Goal: Task Accomplishment & Management: Manage account settings

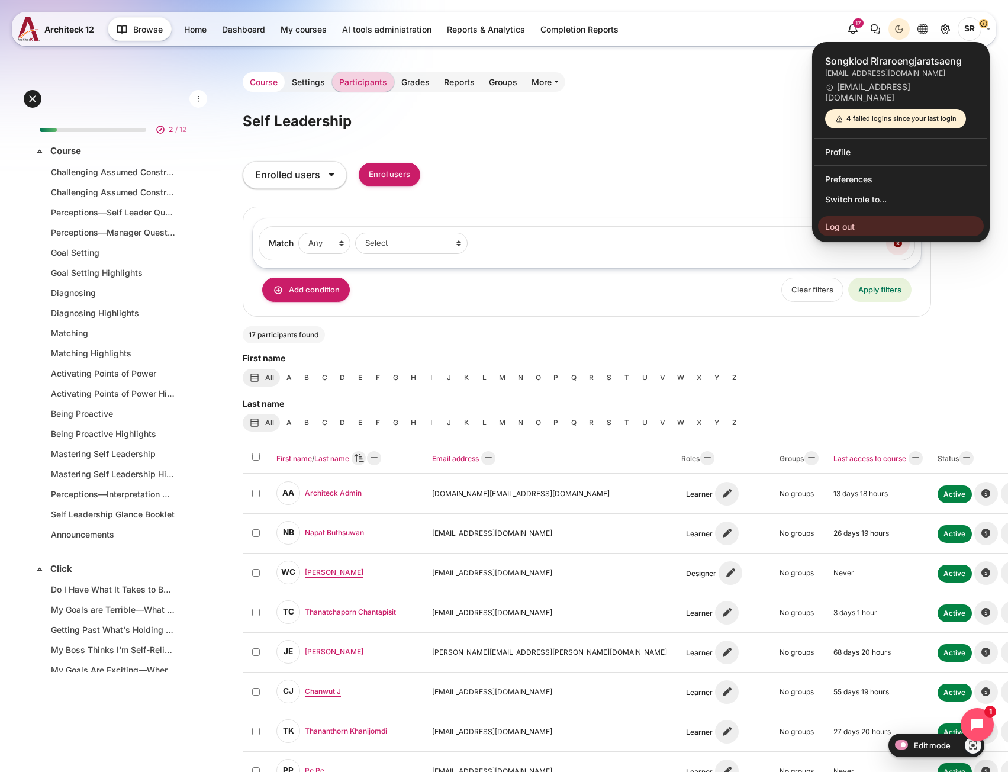
click at [263, 77] on link "Course" at bounding box center [264, 82] width 42 height 20
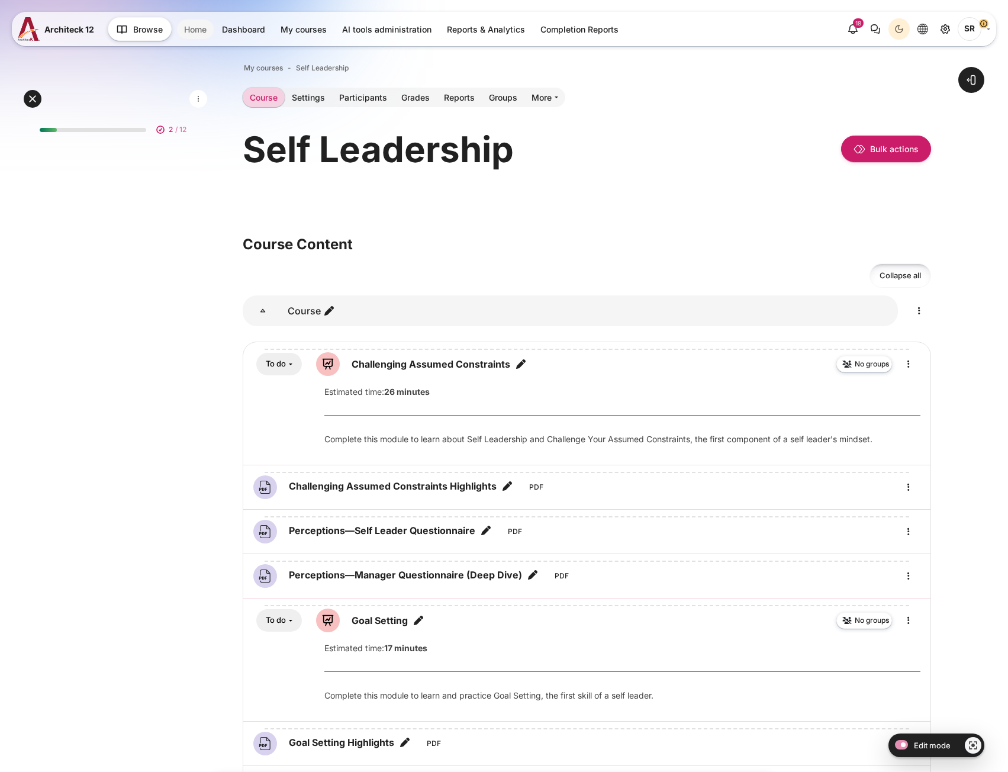
drag, startPoint x: 181, startPoint y: 33, endPoint x: 187, endPoint y: 31, distance: 6.2
click at [181, 33] on link "Home" at bounding box center [195, 30] width 37 height 20
click at [187, 31] on link "Home" at bounding box center [195, 30] width 37 height 20
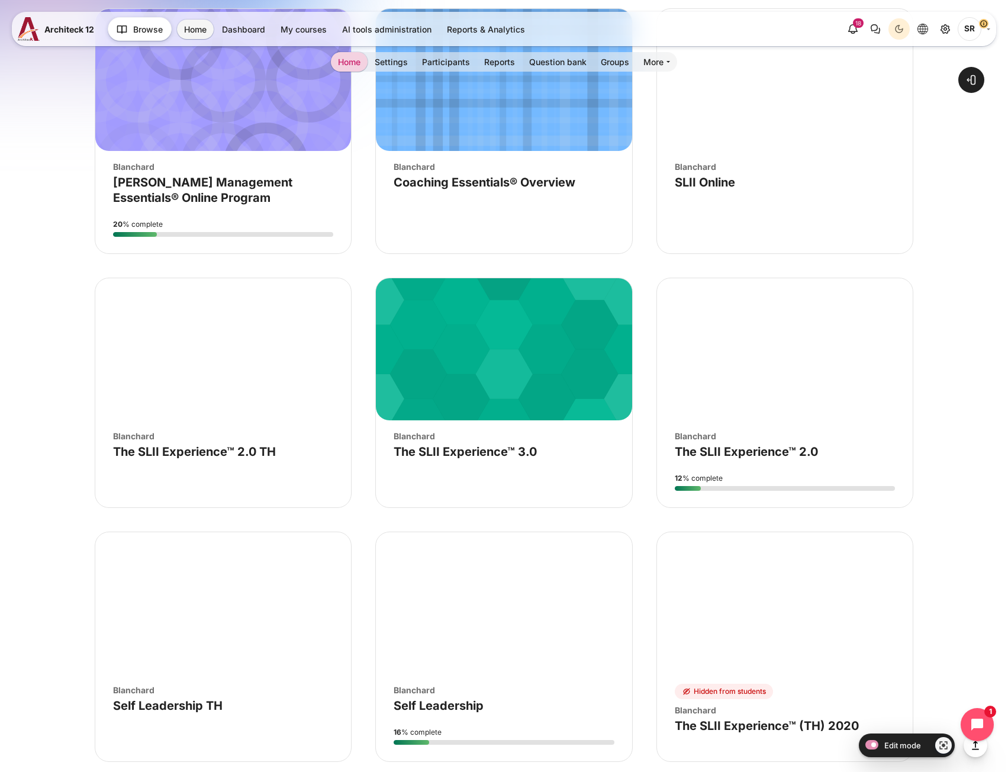
scroll to position [4027, 0]
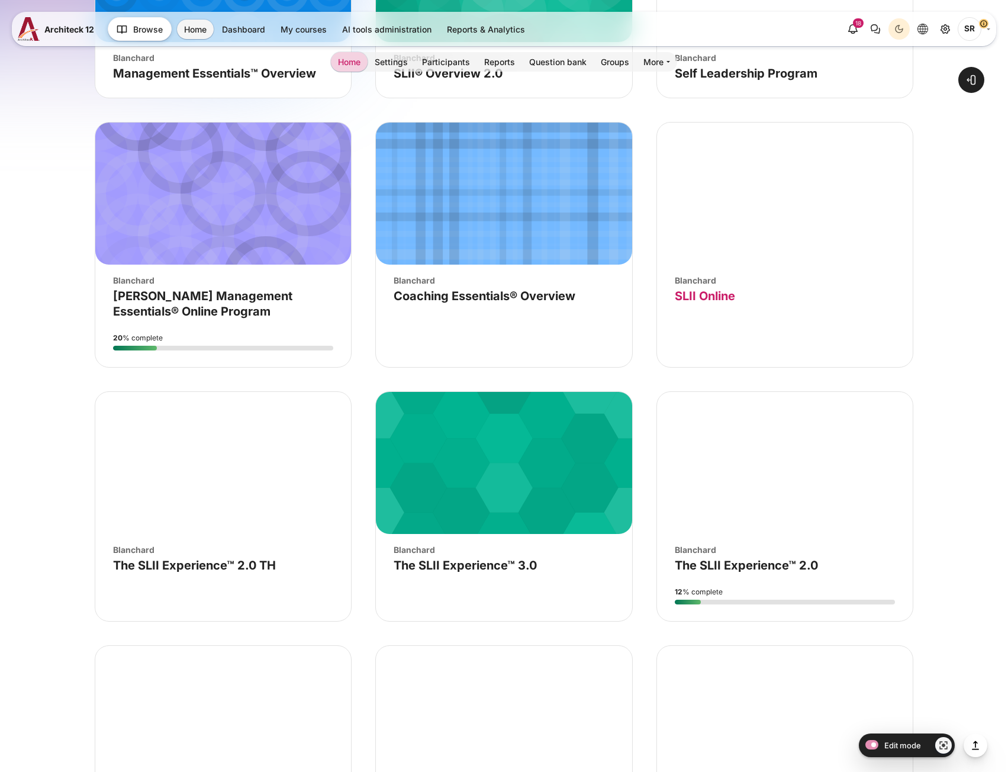
click at [717, 295] on link "Course name SLII Online" at bounding box center [705, 296] width 60 height 14
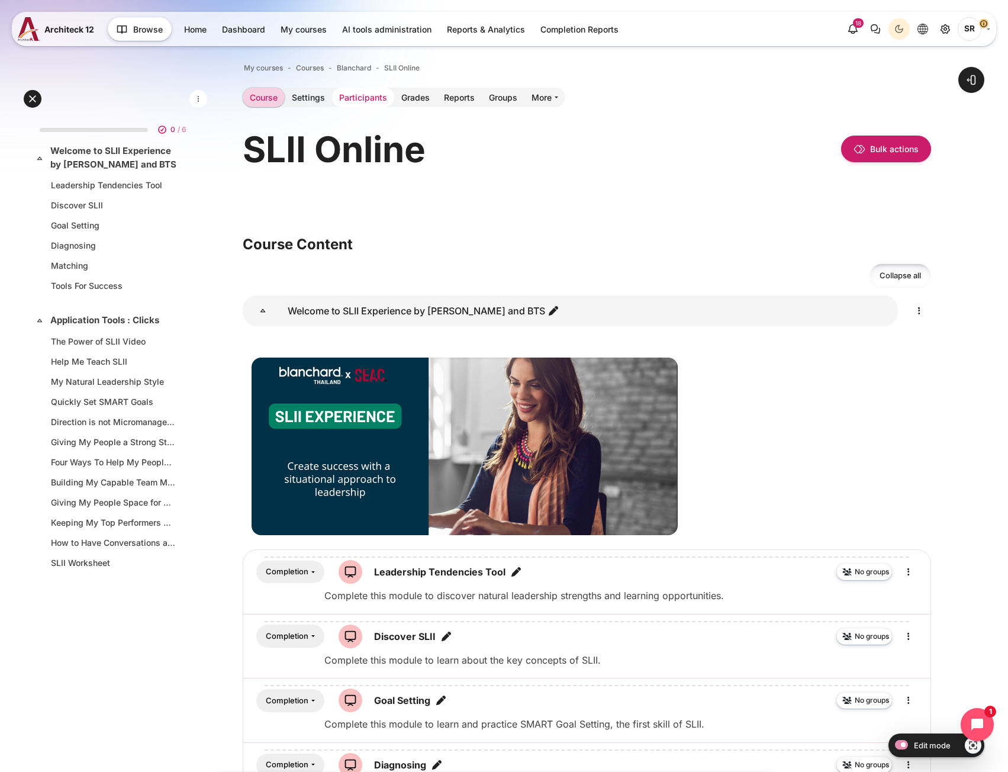
click at [378, 100] on link "Participants" at bounding box center [363, 98] width 62 height 20
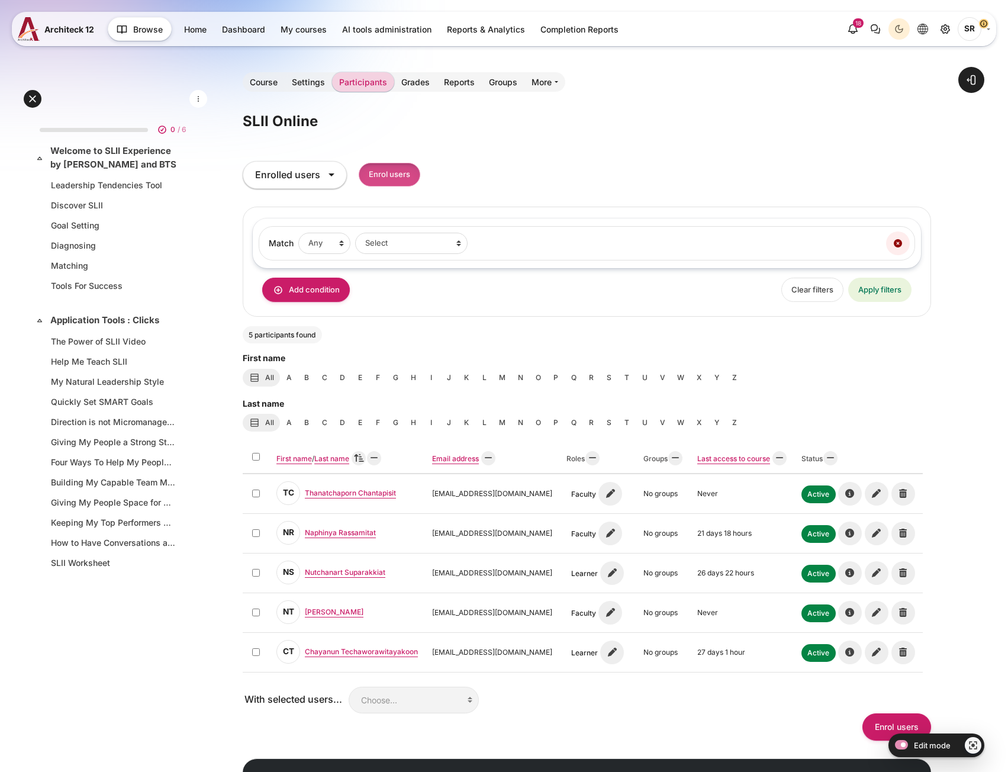
click at [387, 171] on input "Enrol users" at bounding box center [390, 175] width 62 height 24
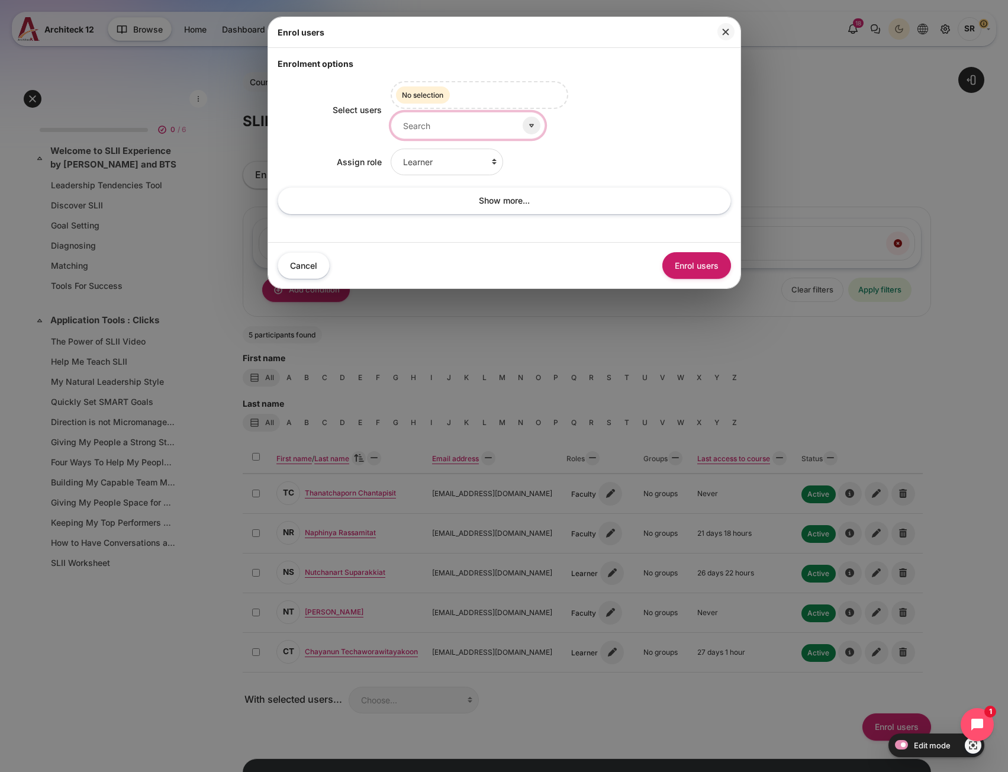
click at [442, 127] on input "Select users" at bounding box center [468, 125] width 155 height 27
type input "ห"
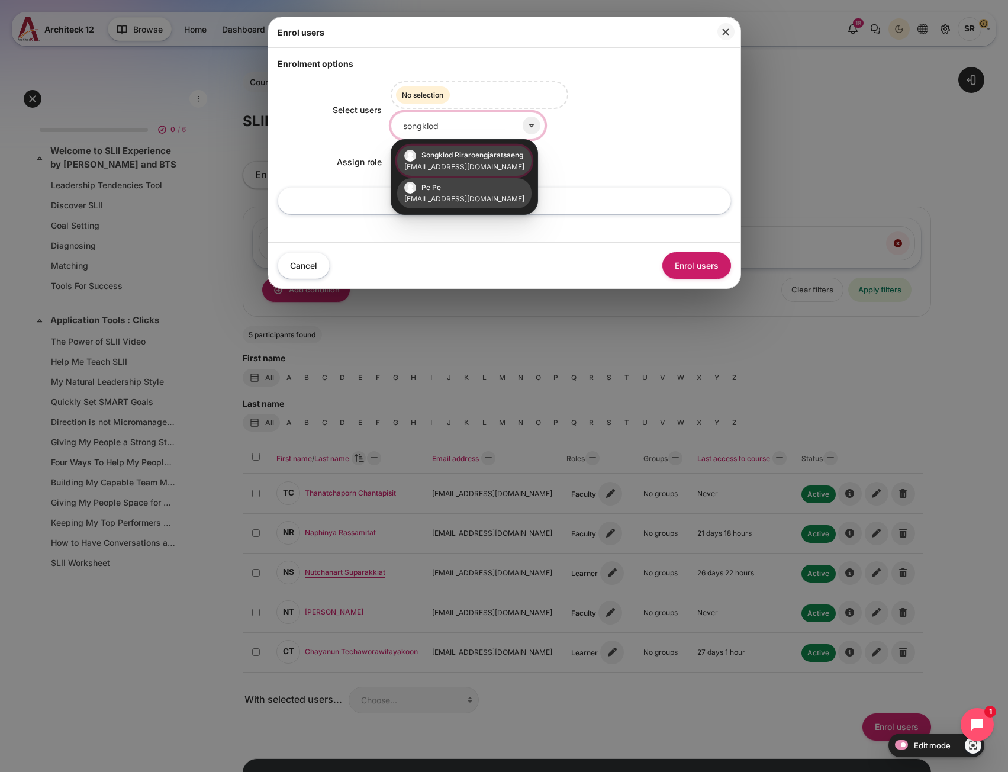
type input "songklod"
click at [489, 194] on small "songklod_r@outlook.com" at bounding box center [464, 199] width 120 height 11
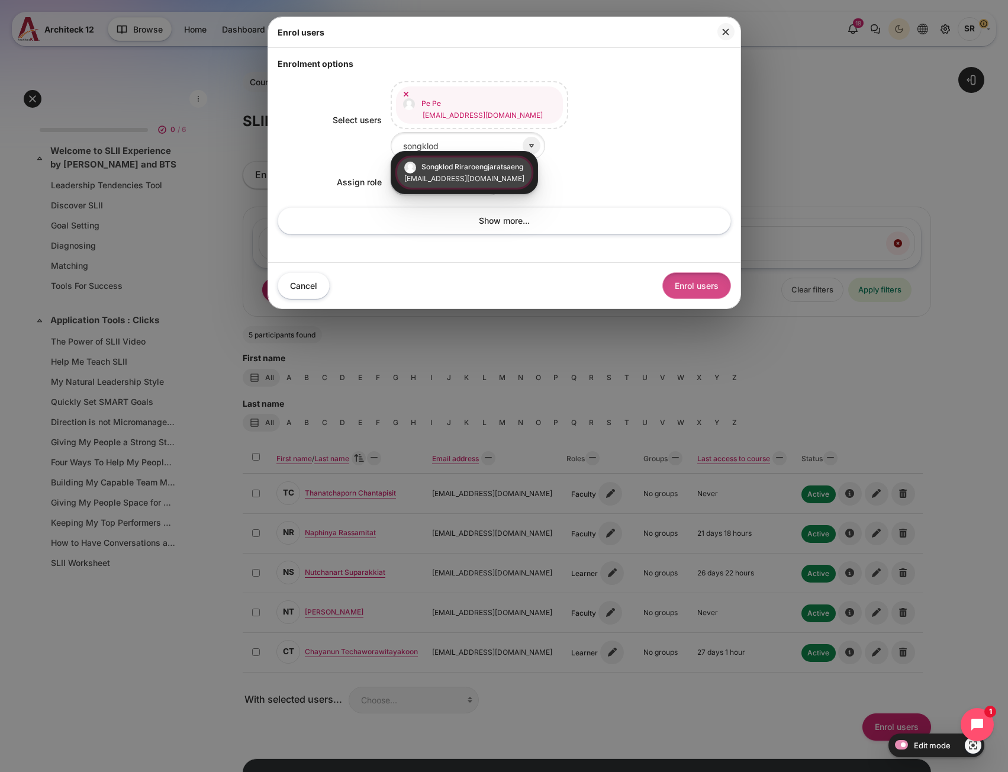
click at [703, 277] on button "Enrol users" at bounding box center [697, 285] width 69 height 27
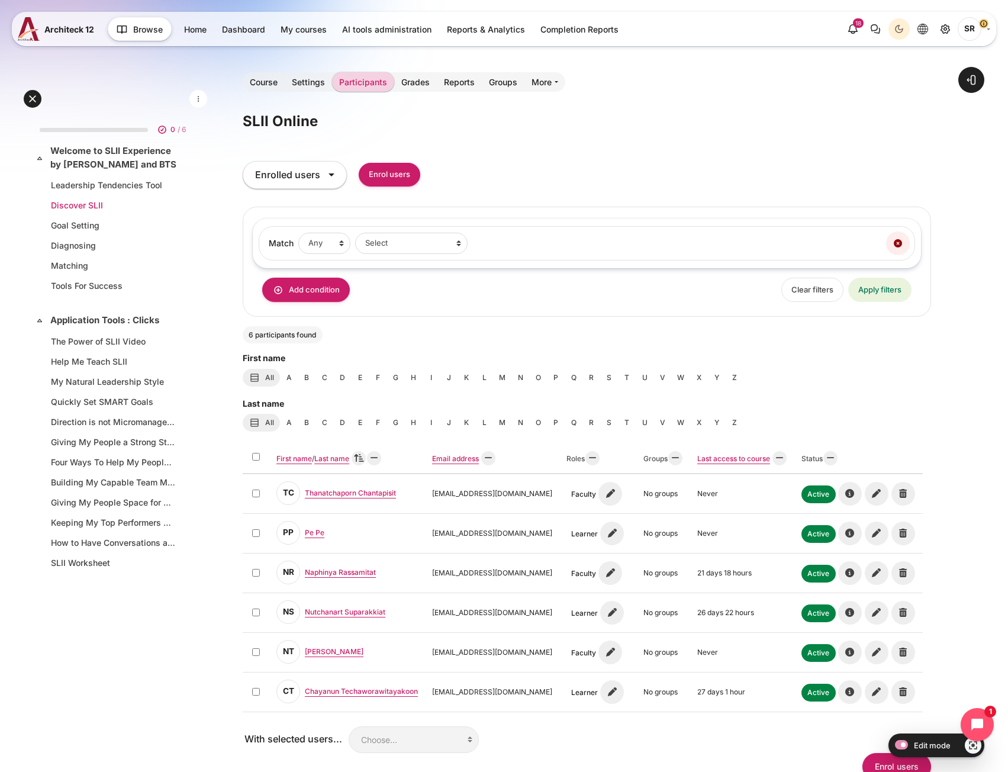
click at [83, 200] on link "Discover SLII" at bounding box center [113, 205] width 124 height 12
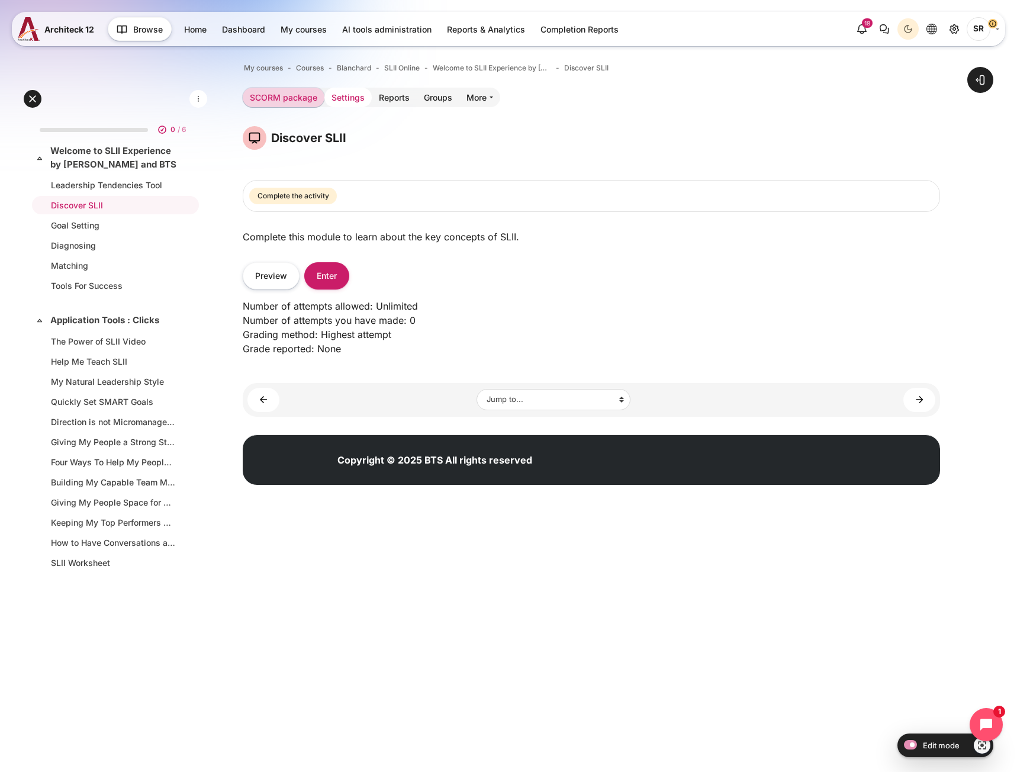
click at [339, 98] on link "Settings" at bounding box center [348, 98] width 47 height 20
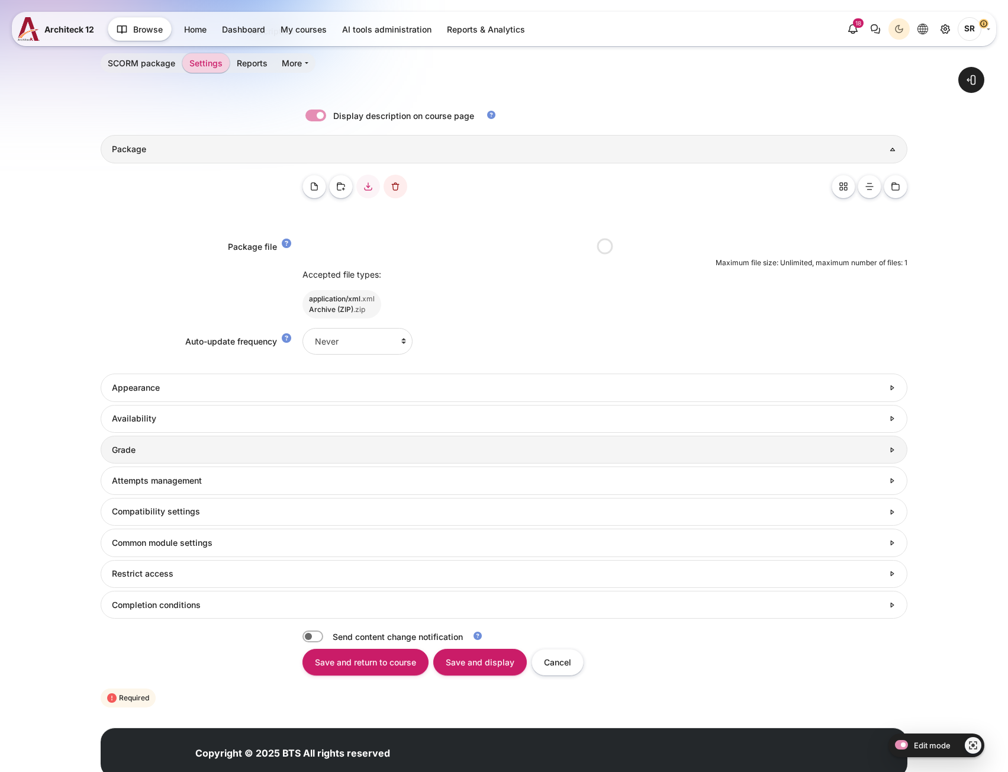
scroll to position [384, 0]
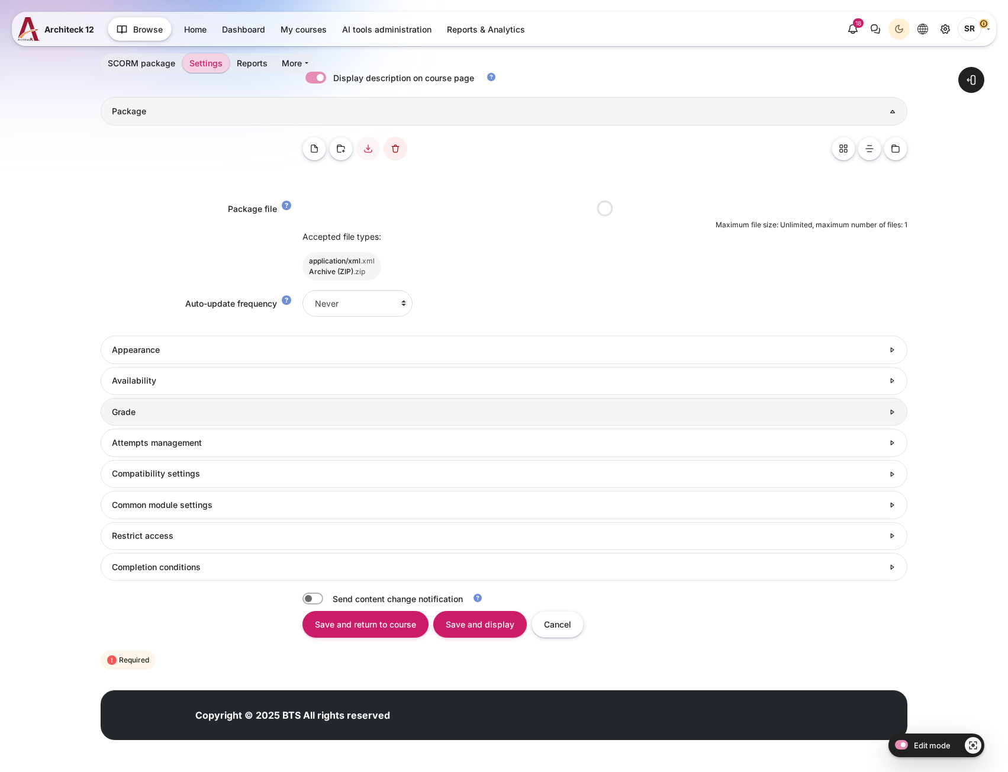
click at [228, 426] on link "Grade" at bounding box center [504, 412] width 807 height 28
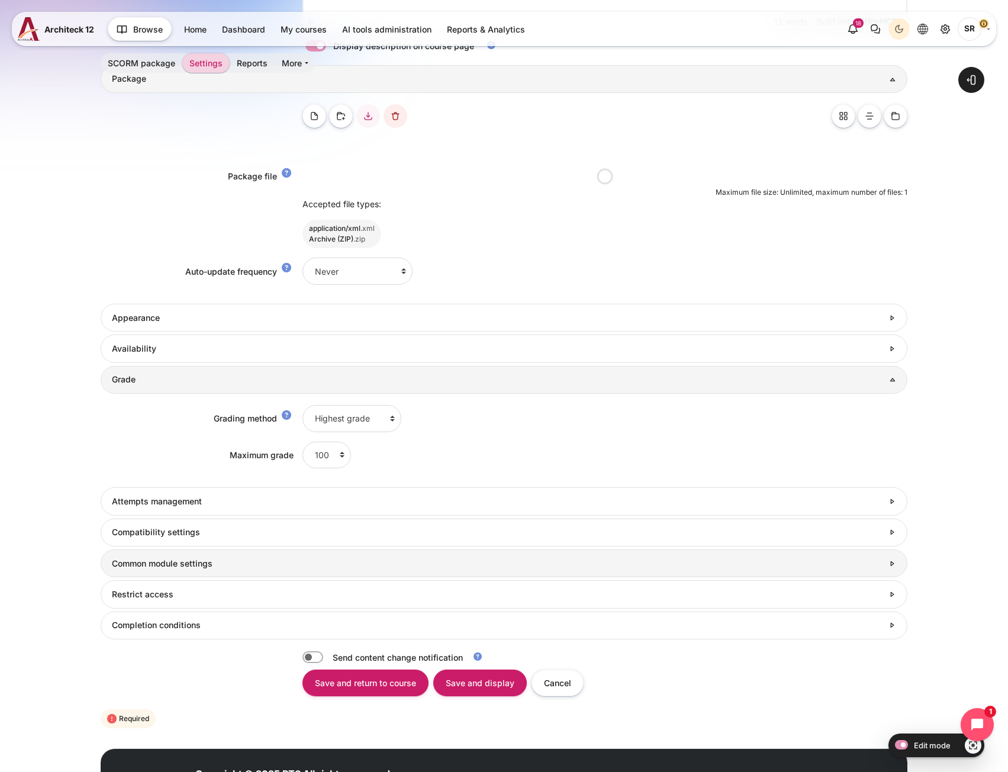
scroll to position [0, 0]
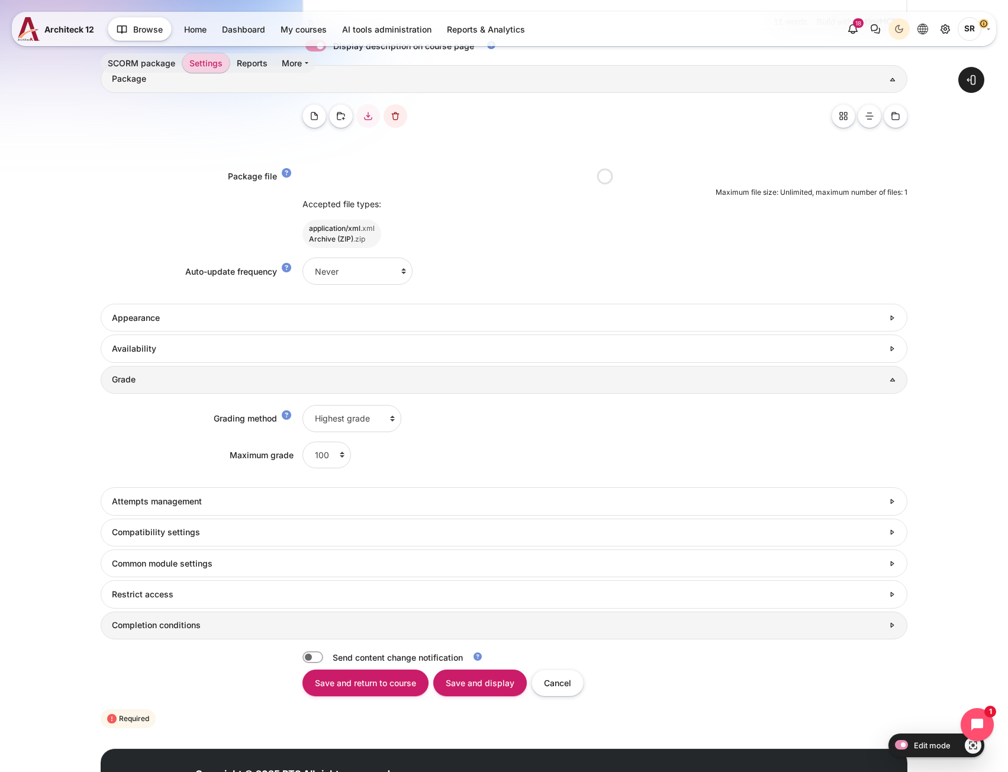
click at [172, 633] on link "Completion conditions" at bounding box center [504, 626] width 807 height 28
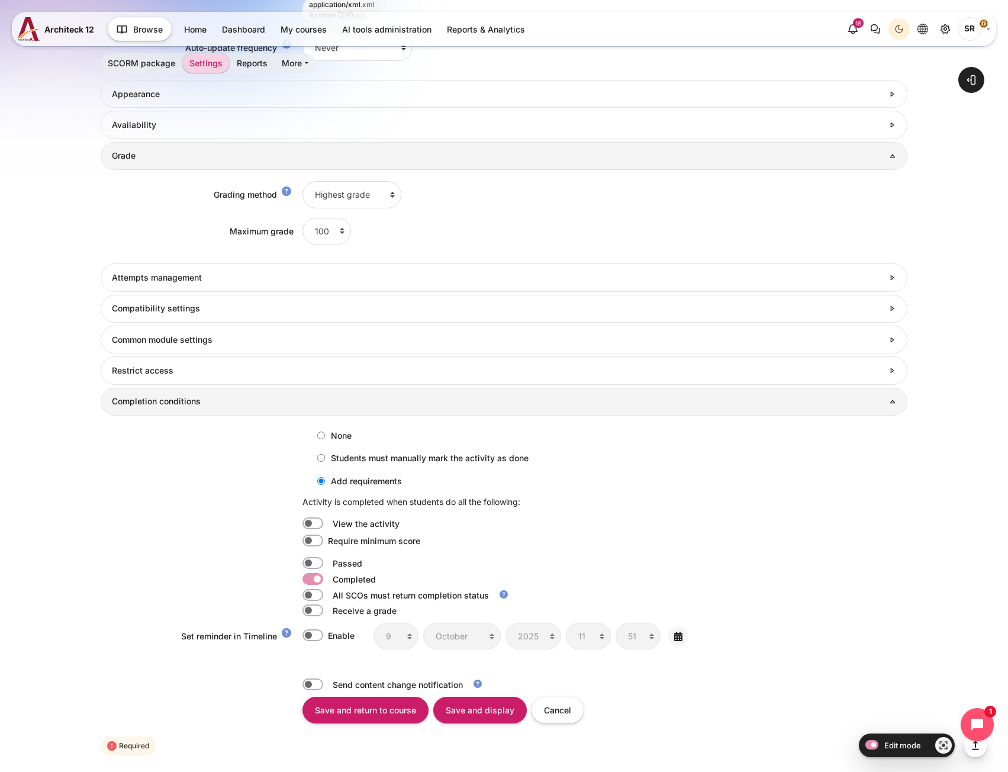
scroll to position [942, 0]
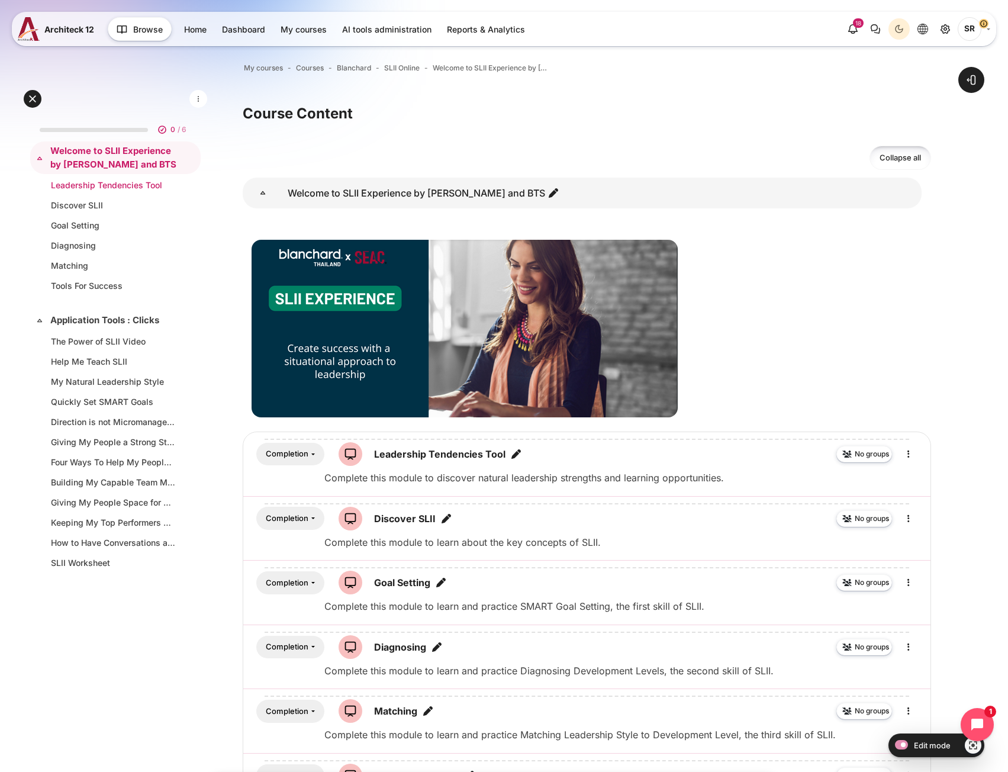
click at [84, 185] on link "Leadership Tendencies Tool" at bounding box center [113, 185] width 124 height 12
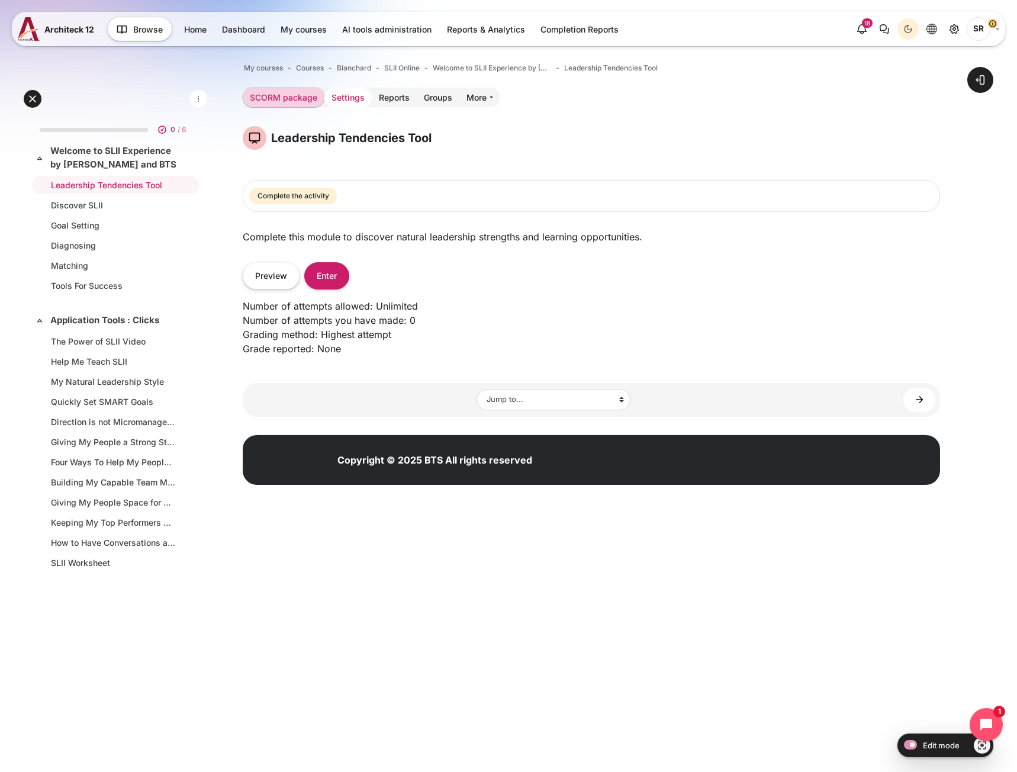
click at [336, 95] on link "Settings" at bounding box center [348, 98] width 47 height 20
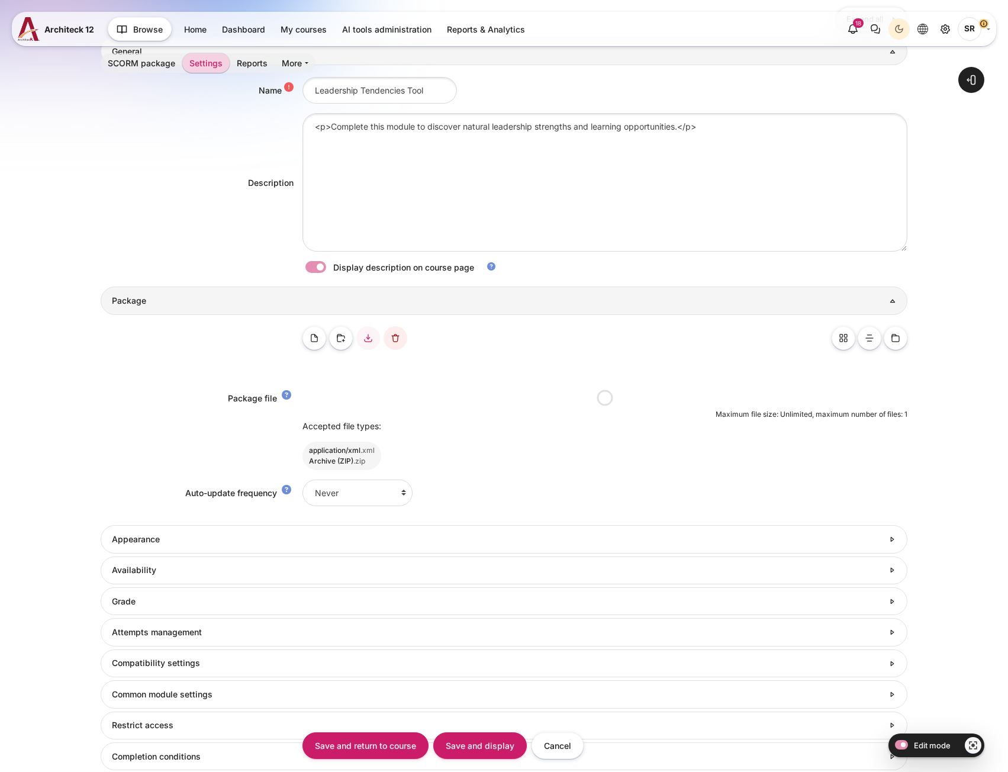
scroll to position [384, 0]
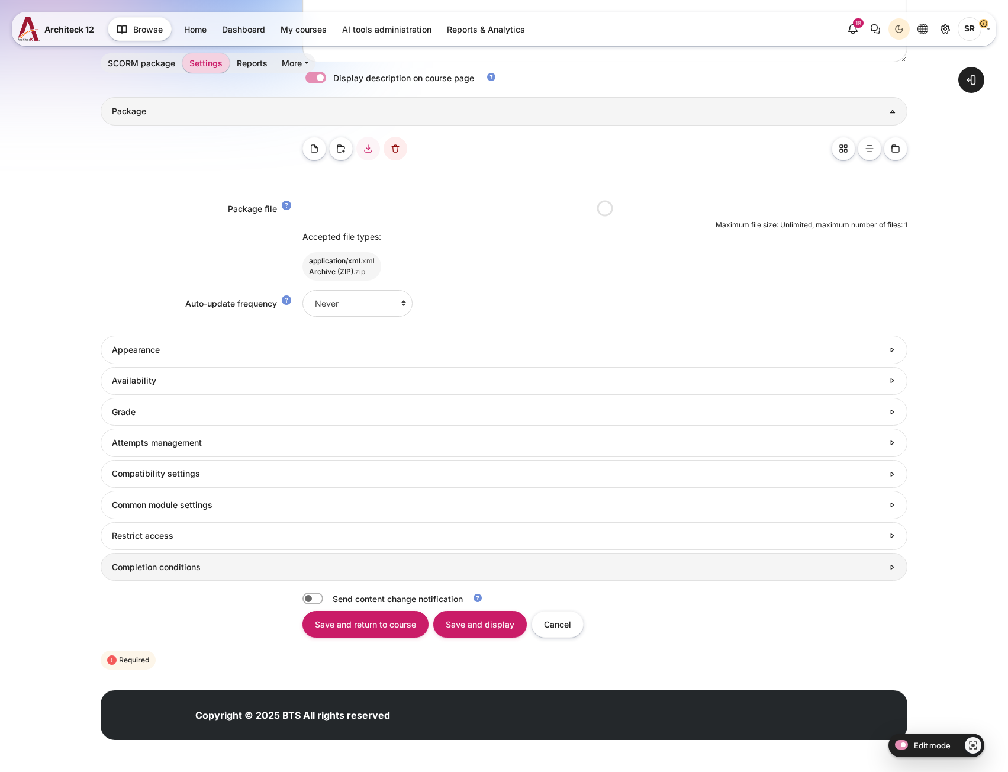
click at [229, 576] on link "Completion conditions" at bounding box center [504, 567] width 807 height 28
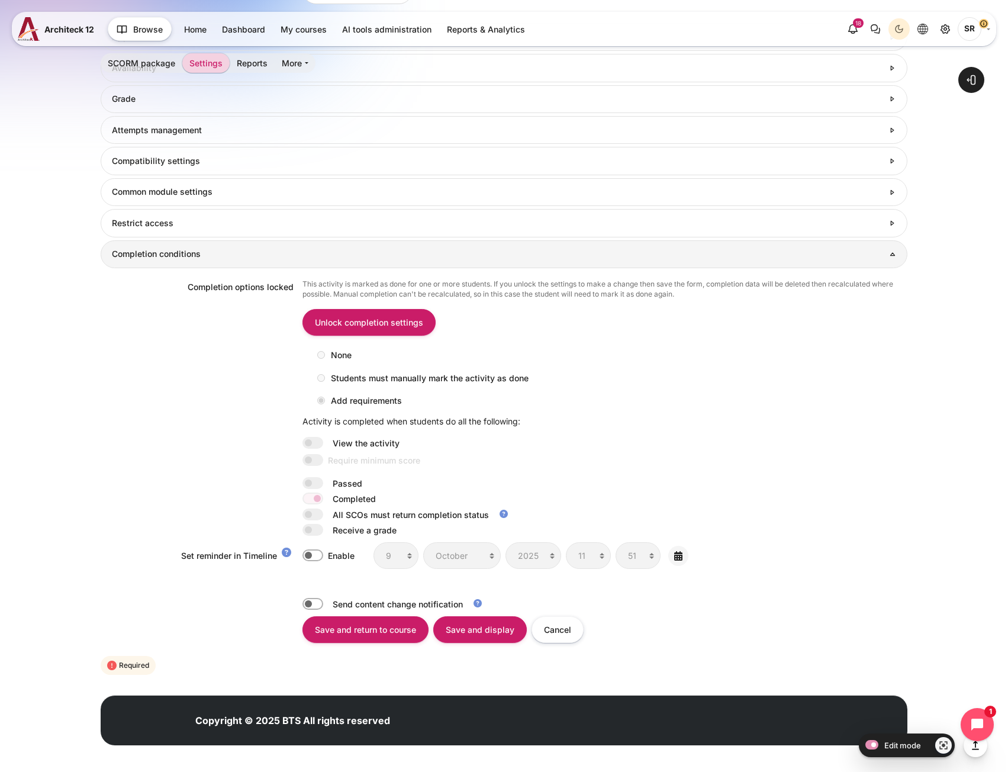
scroll to position [0, 0]
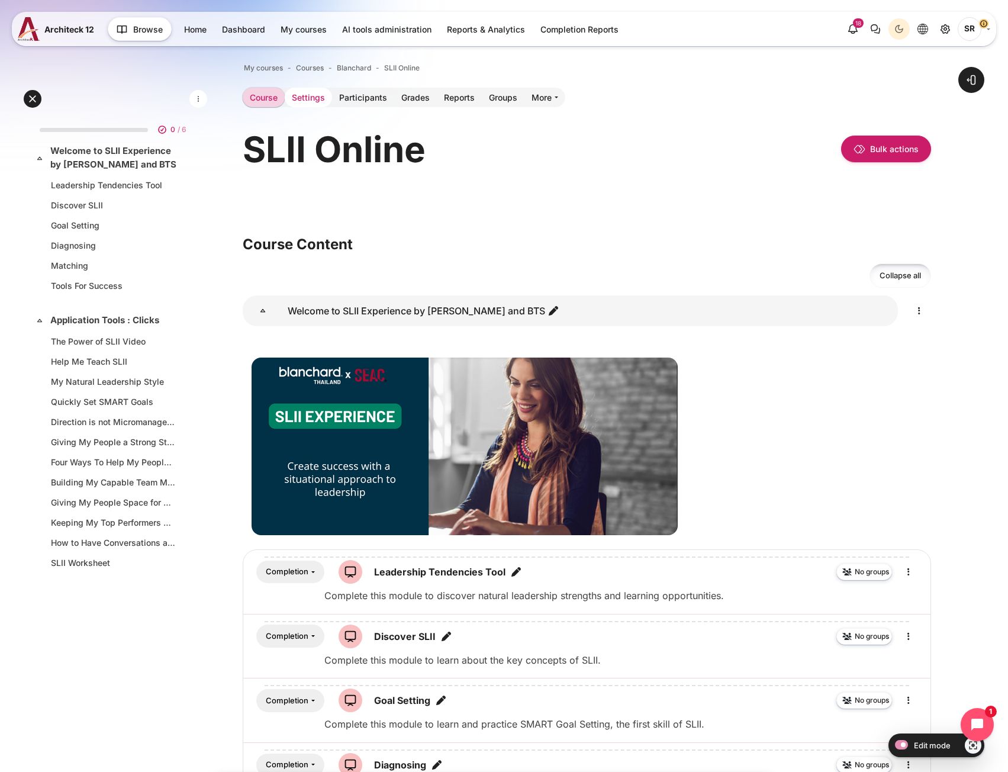
click at [316, 97] on link "Settings" at bounding box center [308, 98] width 47 height 20
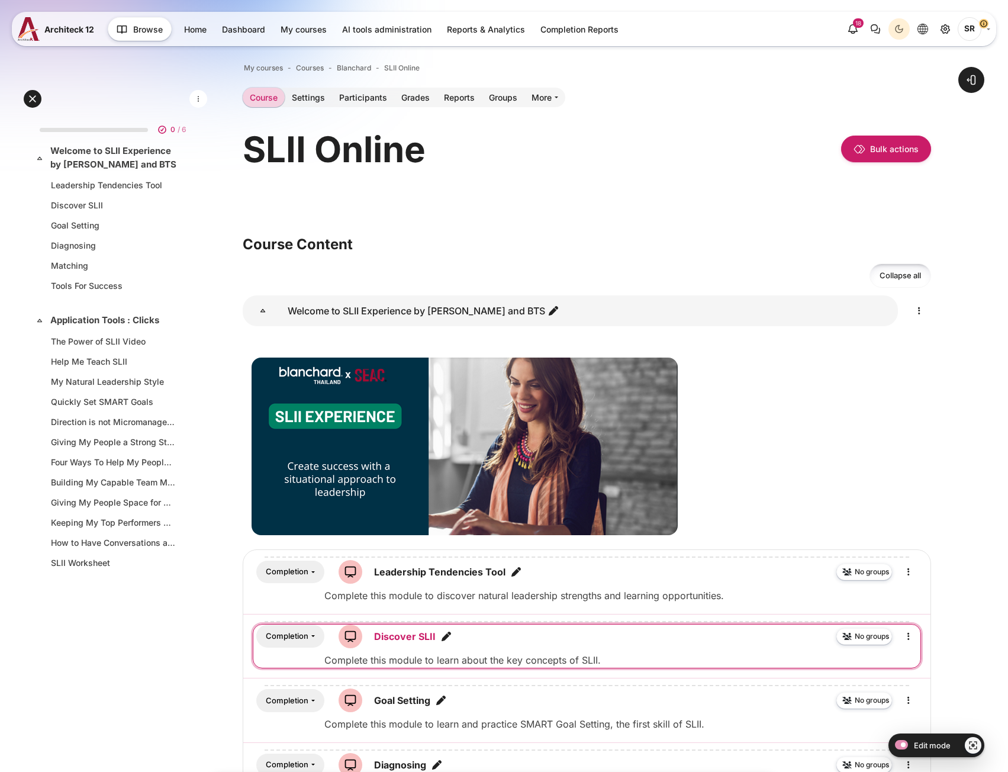
click at [390, 637] on link "Discover SLII SCORM package" at bounding box center [405, 636] width 62 height 14
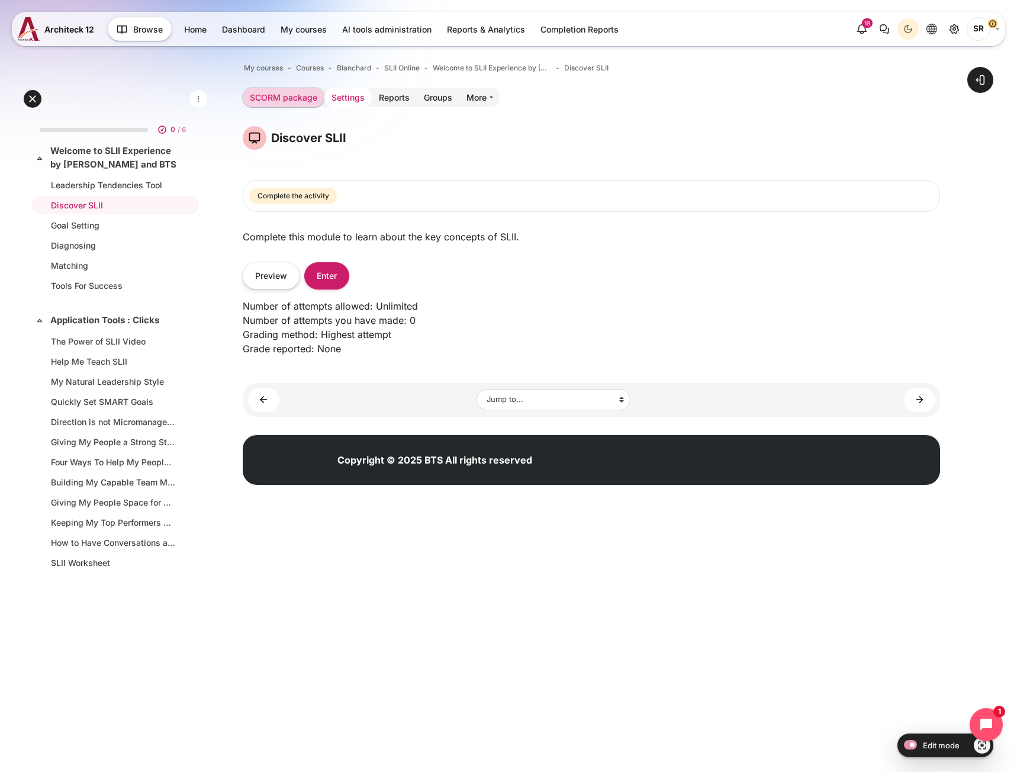
click at [338, 91] on link "Settings" at bounding box center [348, 98] width 47 height 20
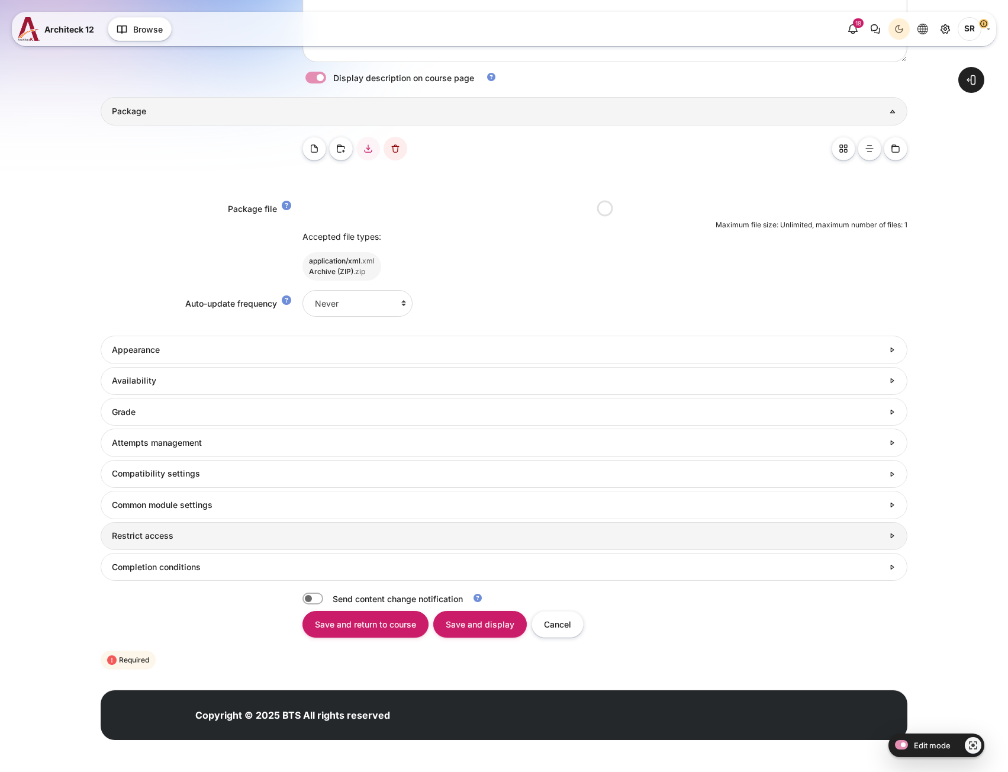
scroll to position [384, 0]
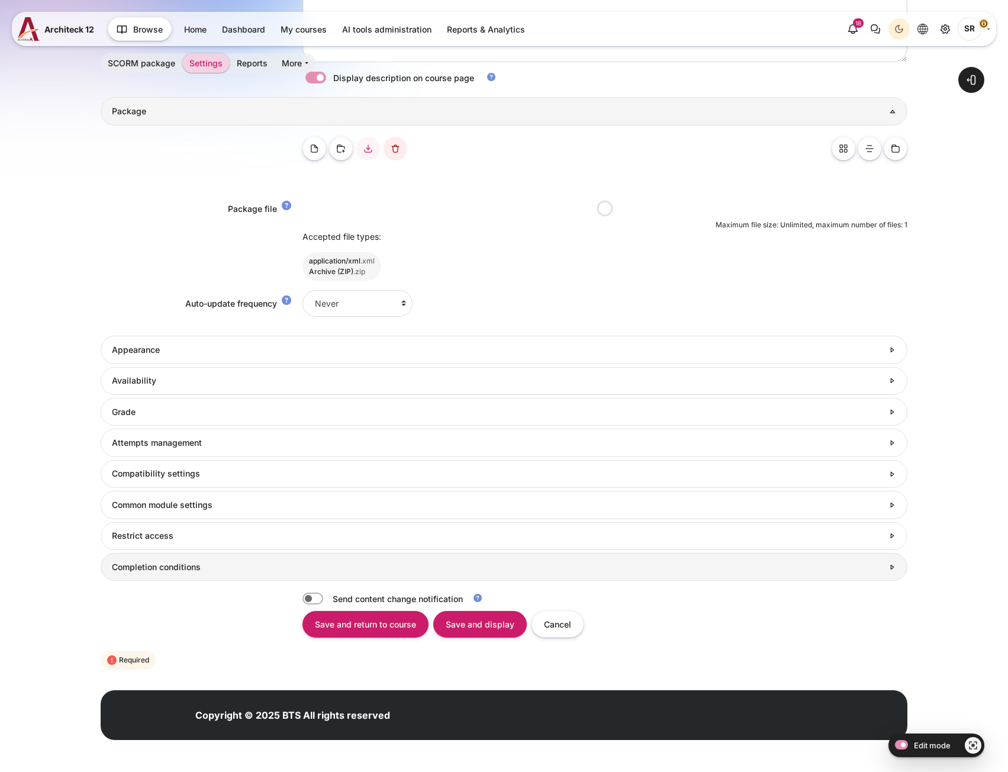
click at [220, 576] on link "Completion conditions" at bounding box center [504, 567] width 807 height 28
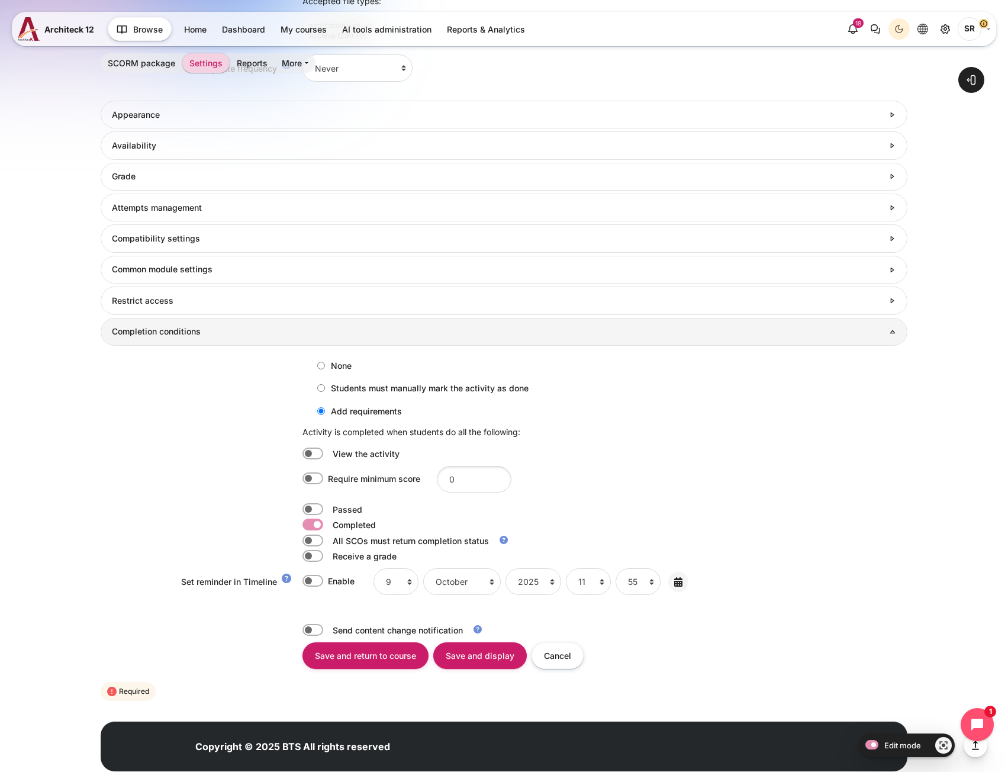
scroll to position [850, 0]
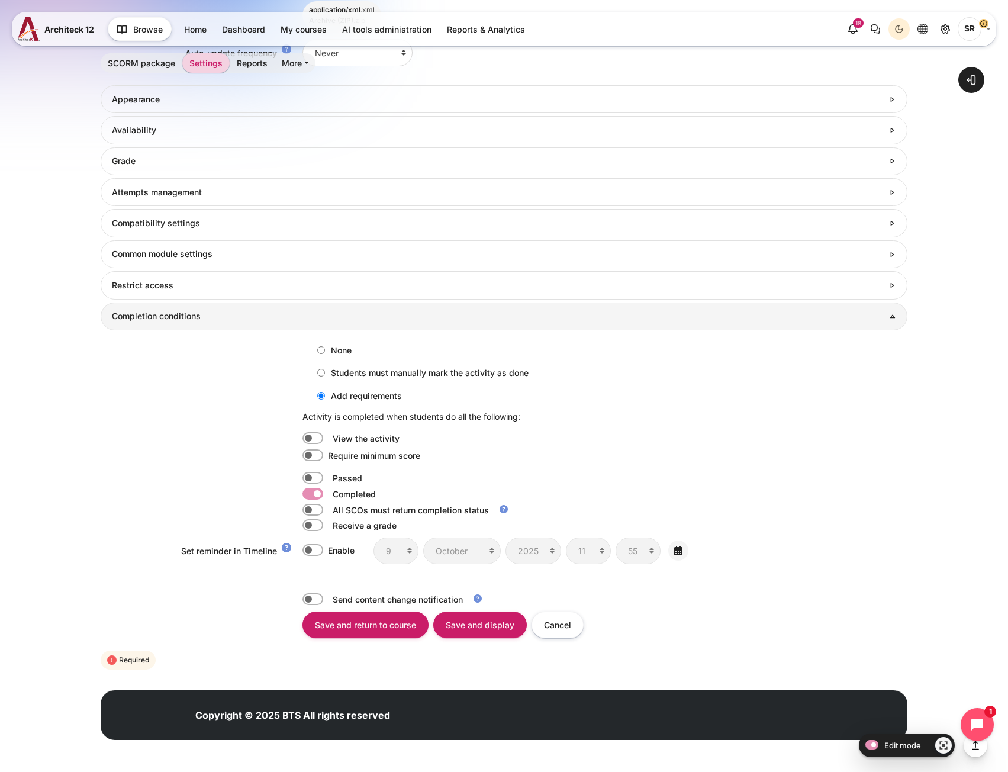
click at [328, 478] on label "Content" at bounding box center [329, 478] width 2 height 12
click at [316, 478] on input "Content" at bounding box center [313, 478] width 21 height 12
checkbox input "true"
click at [328, 490] on label "Content" at bounding box center [329, 494] width 2 height 12
click at [314, 490] on input "Content" at bounding box center [313, 494] width 21 height 12
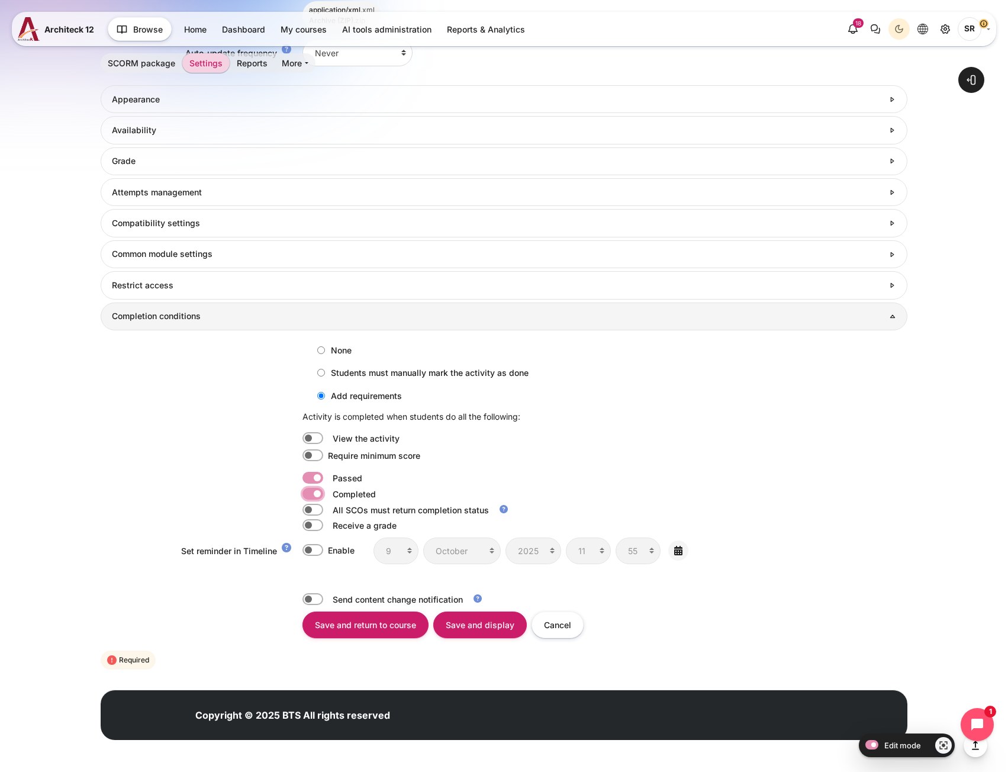
checkbox input "false"
click at [328, 438] on label "Content" at bounding box center [329, 438] width 2 height 12
click at [311, 438] on input "Content" at bounding box center [313, 438] width 21 height 12
click at [328, 434] on label "Content" at bounding box center [329, 438] width 2 height 12
click at [317, 434] on input "Content" at bounding box center [313, 438] width 21 height 12
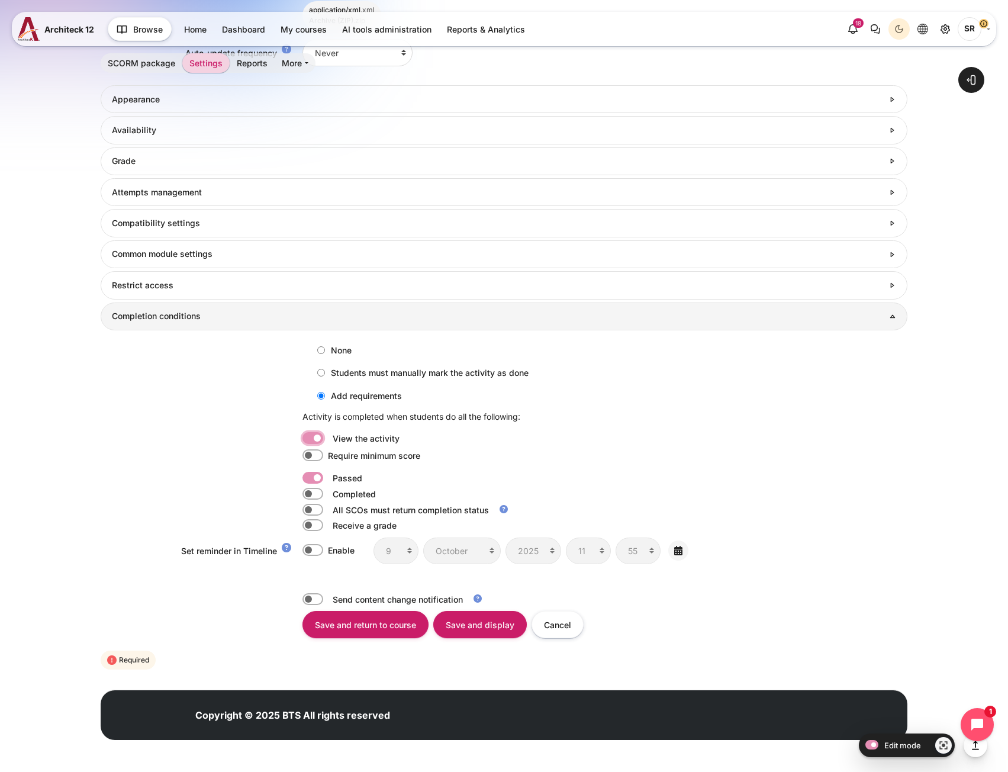
checkbox input "false"
click at [328, 509] on label "Content" at bounding box center [329, 510] width 2 height 12
click at [314, 509] on input "Content" at bounding box center [313, 510] width 21 height 12
click at [328, 509] on label "Content" at bounding box center [329, 510] width 2 height 12
click at [314, 509] on input "Content" at bounding box center [313, 510] width 21 height 12
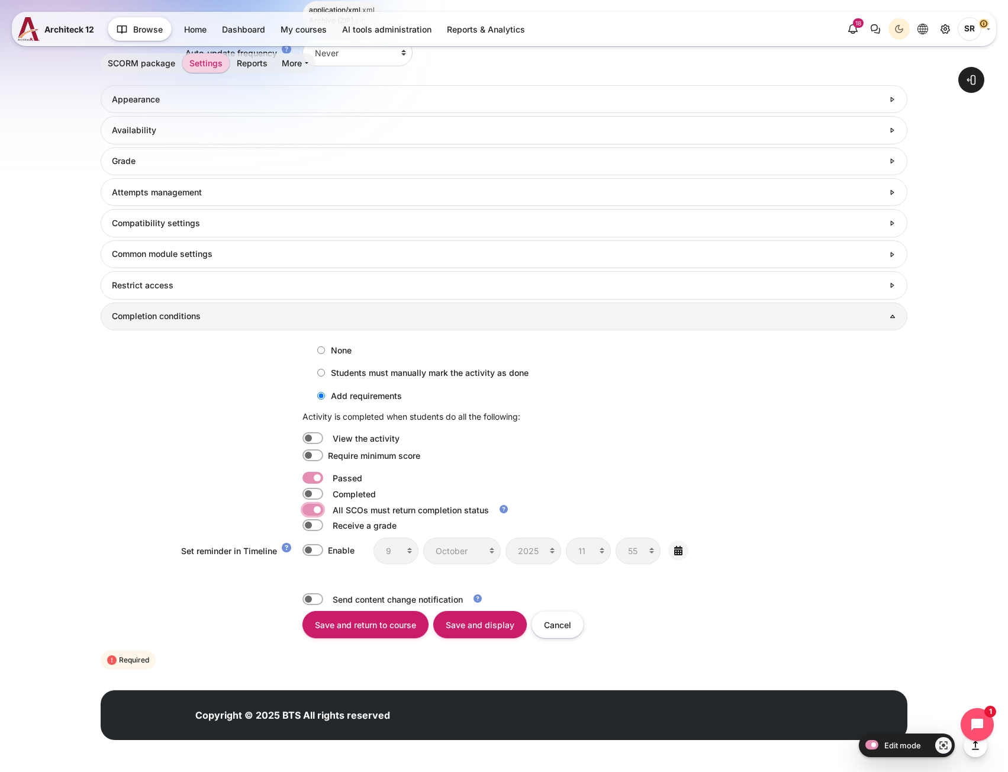
checkbox input "false"
click at [328, 493] on label "Content" at bounding box center [329, 494] width 2 height 12
click at [304, 493] on input "Content" at bounding box center [313, 494] width 21 height 12
click at [328, 493] on label "Content" at bounding box center [329, 494] width 2 height 12
click at [304, 493] on input "Content" at bounding box center [313, 494] width 21 height 12
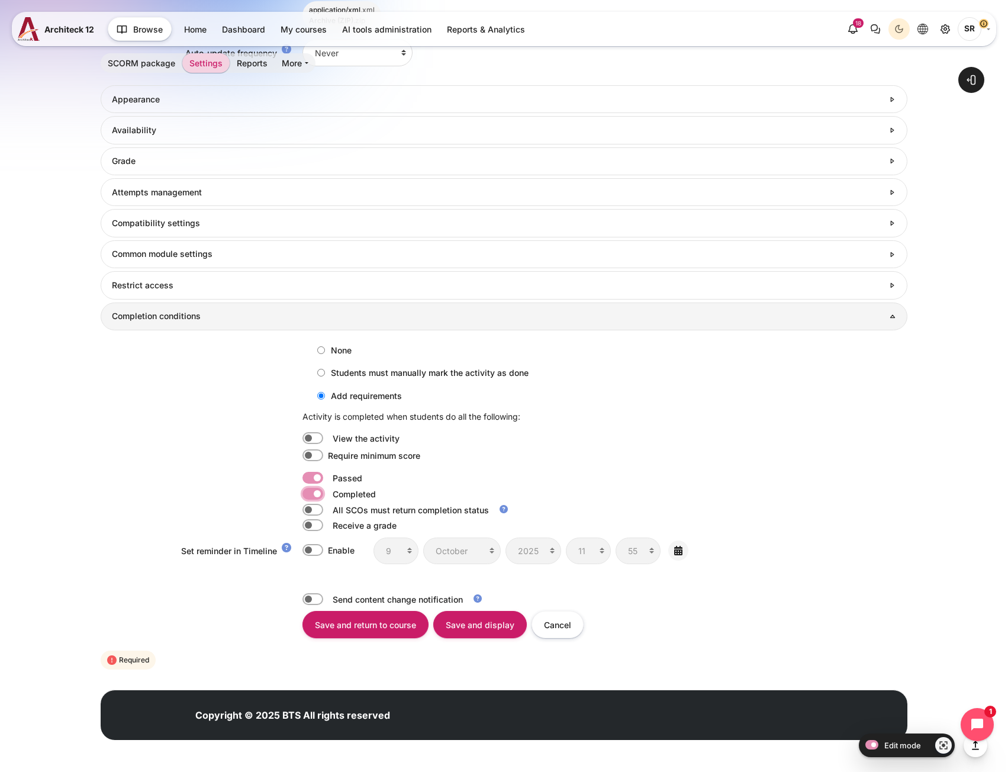
checkbox input "false"
click at [377, 633] on input "Save and return to course" at bounding box center [366, 624] width 126 height 27
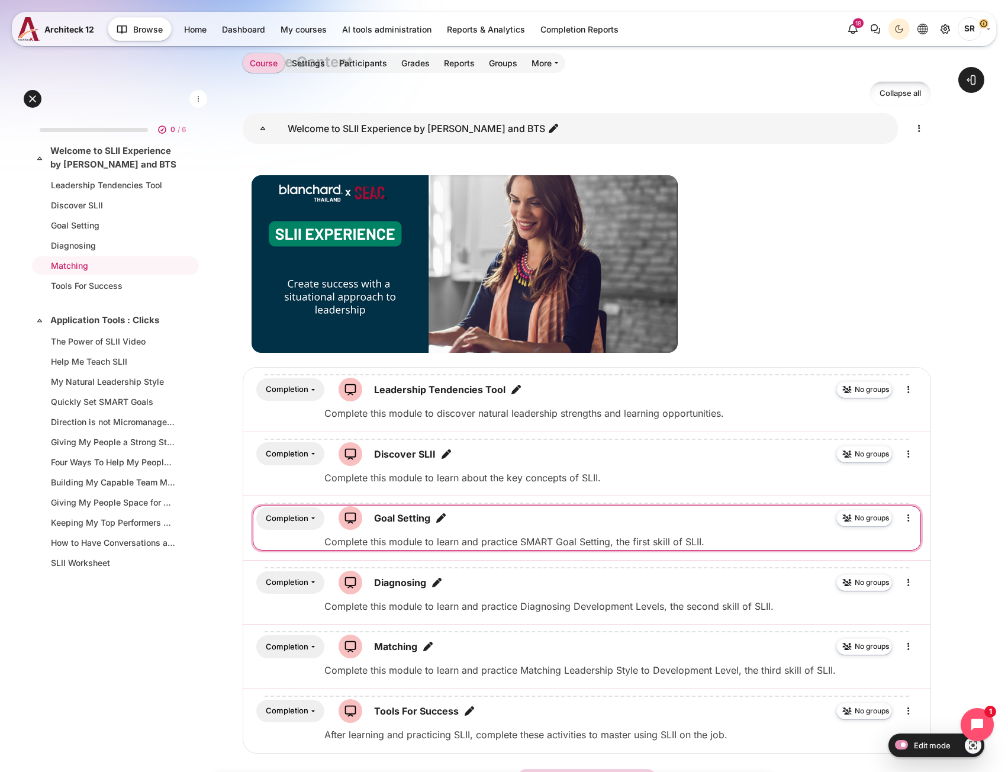
scroll to position [178, 0]
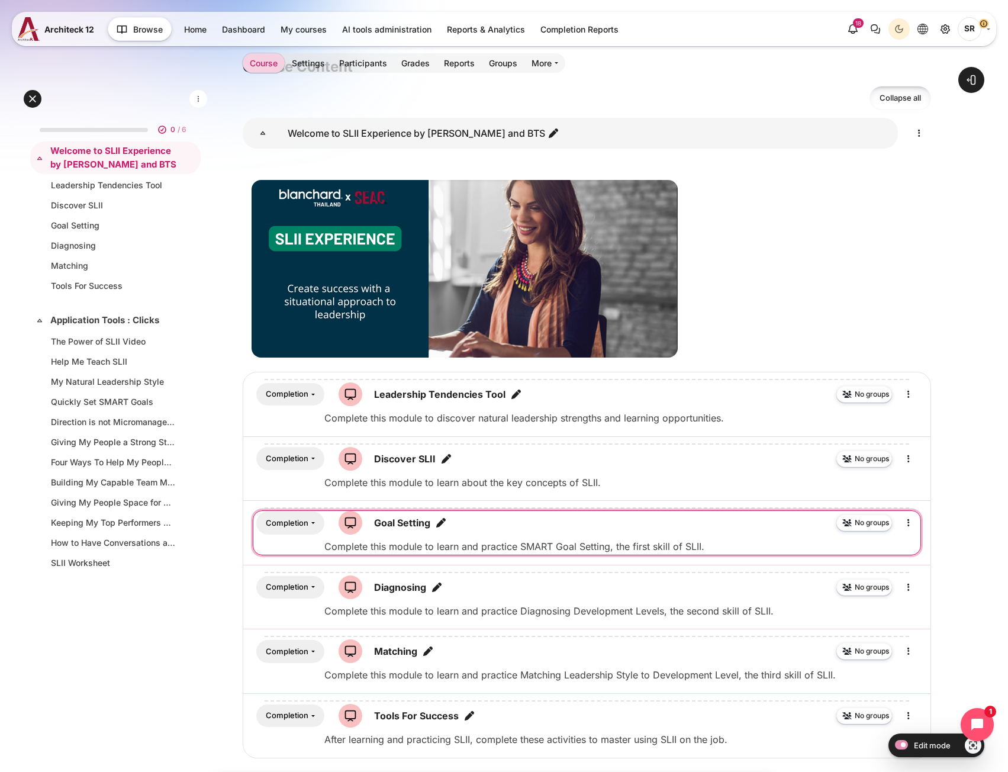
click at [442, 519] on icon "Edit title" at bounding box center [441, 523] width 12 height 12
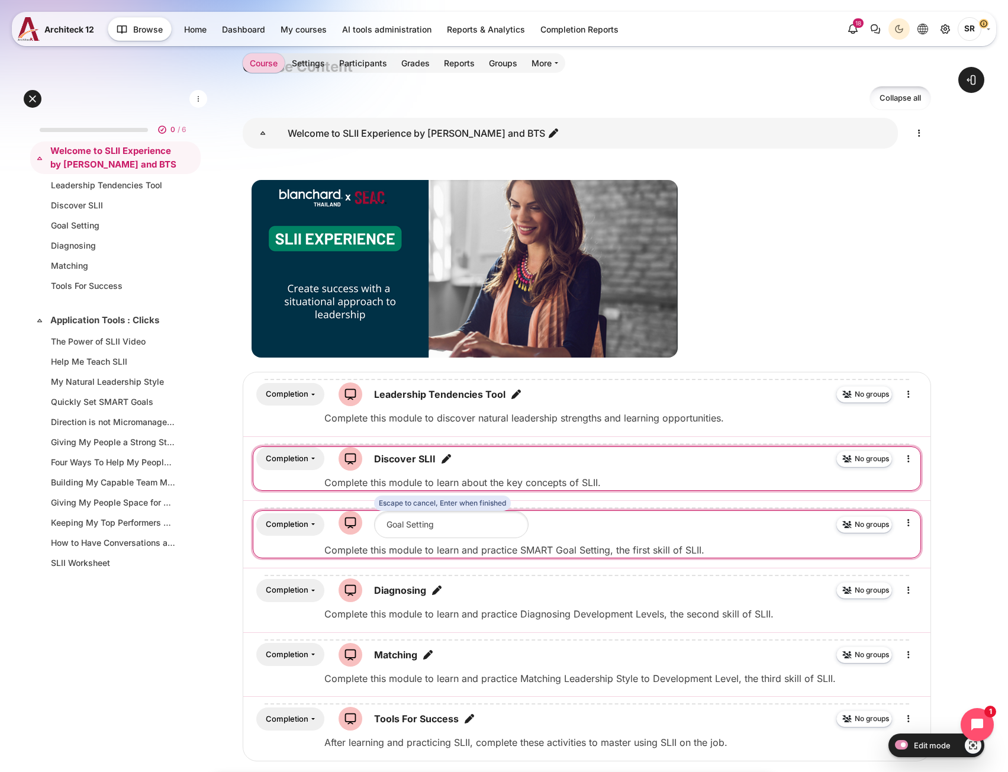
click at [446, 462] on icon "Edit title" at bounding box center [447, 459] width 12 height 12
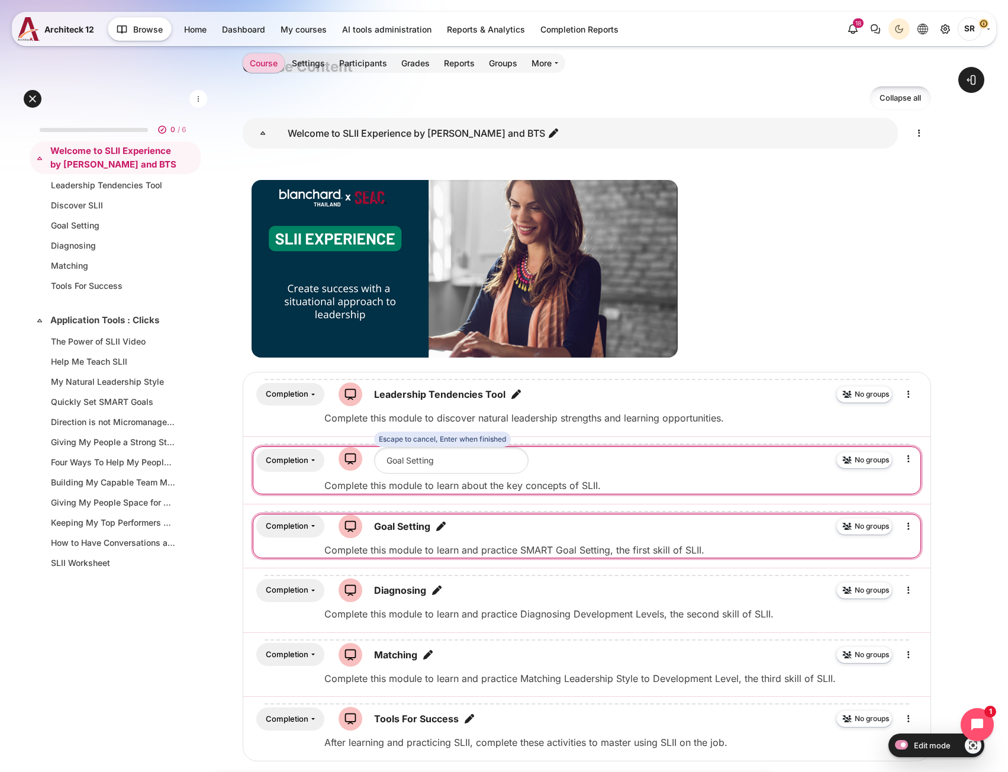
type input "Discover SLII"
click at [438, 525] on icon "Edit title" at bounding box center [441, 527] width 12 height 12
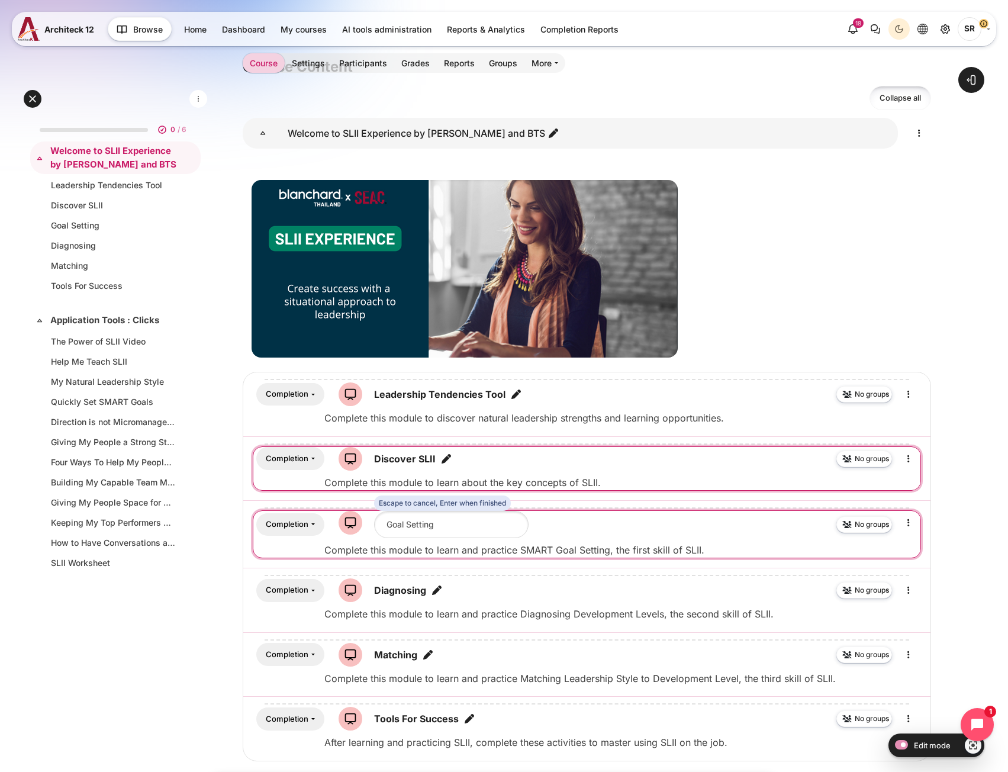
type input "Discover SLII"
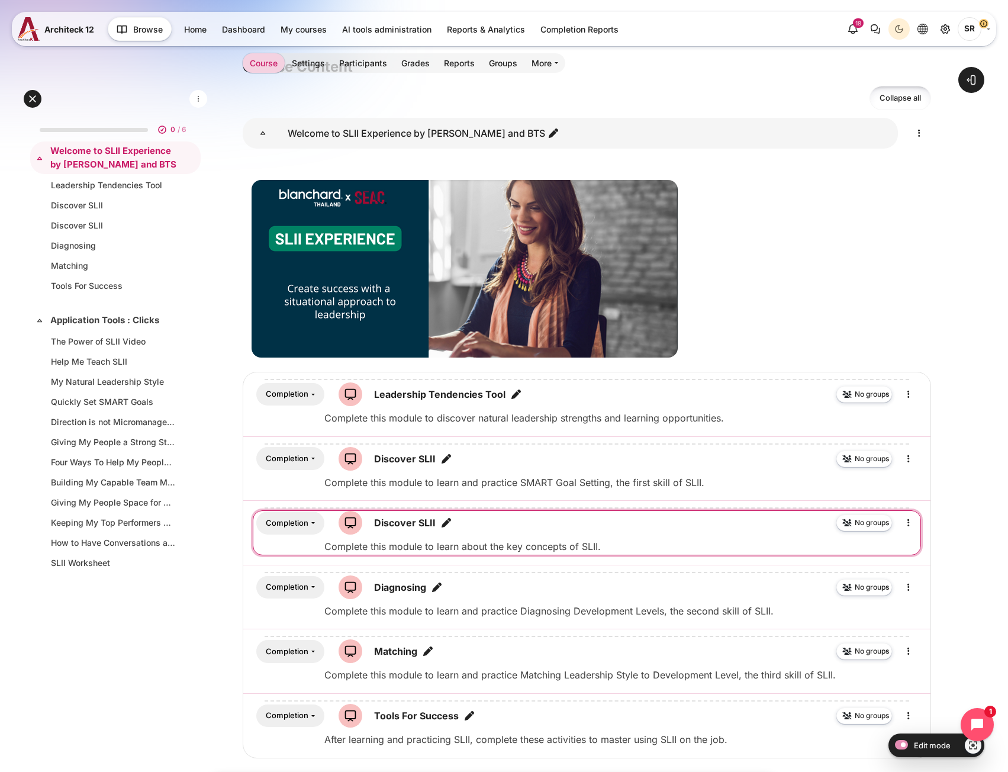
click at [395, 551] on p "Complete this module to learn about the key concepts of SLII." at bounding box center [623, 546] width 596 height 14
click at [396, 549] on p "Complete this module to learn about the key concepts of SLII." at bounding box center [623, 546] width 596 height 14
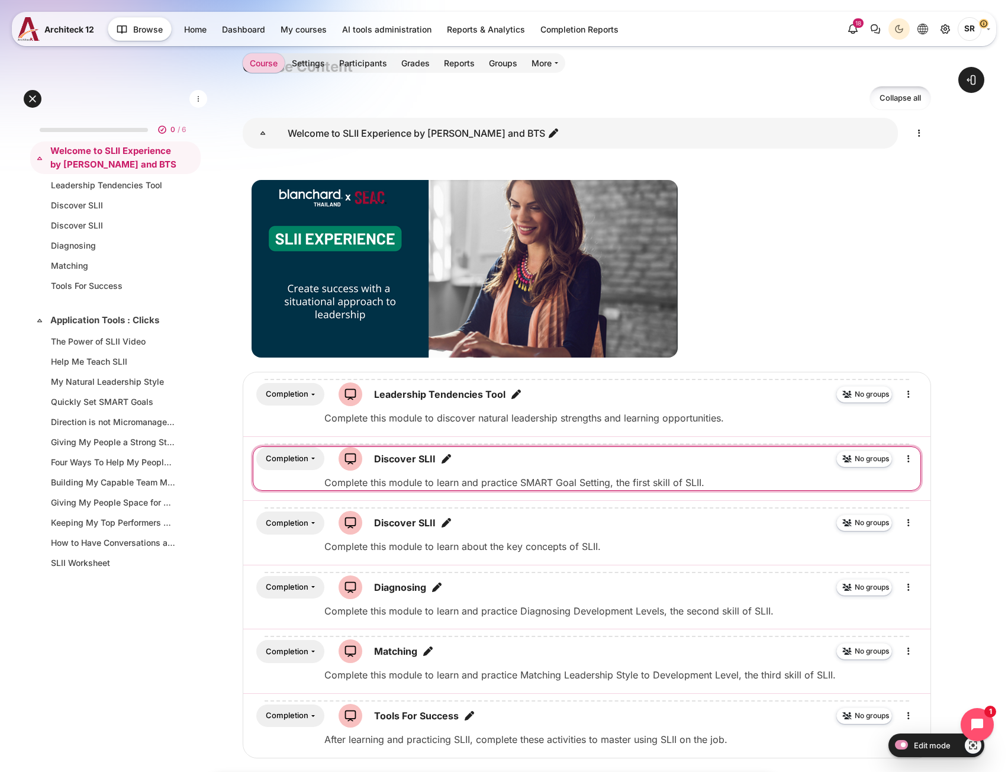
click at [535, 483] on p "Complete this module to learn and practice SMART Goal Setting, the first skill …" at bounding box center [623, 483] width 596 height 14
click at [910, 461] on icon "Edit" at bounding box center [909, 459] width 14 height 14
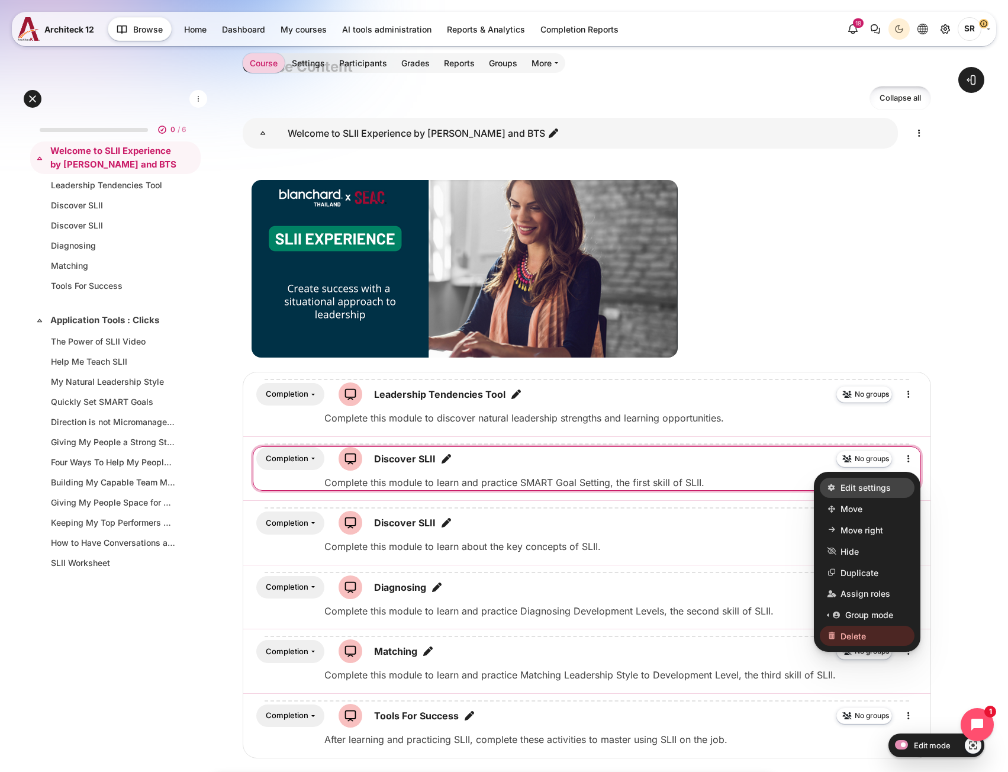
click at [866, 484] on span "Edit settings" at bounding box center [866, 487] width 50 height 12
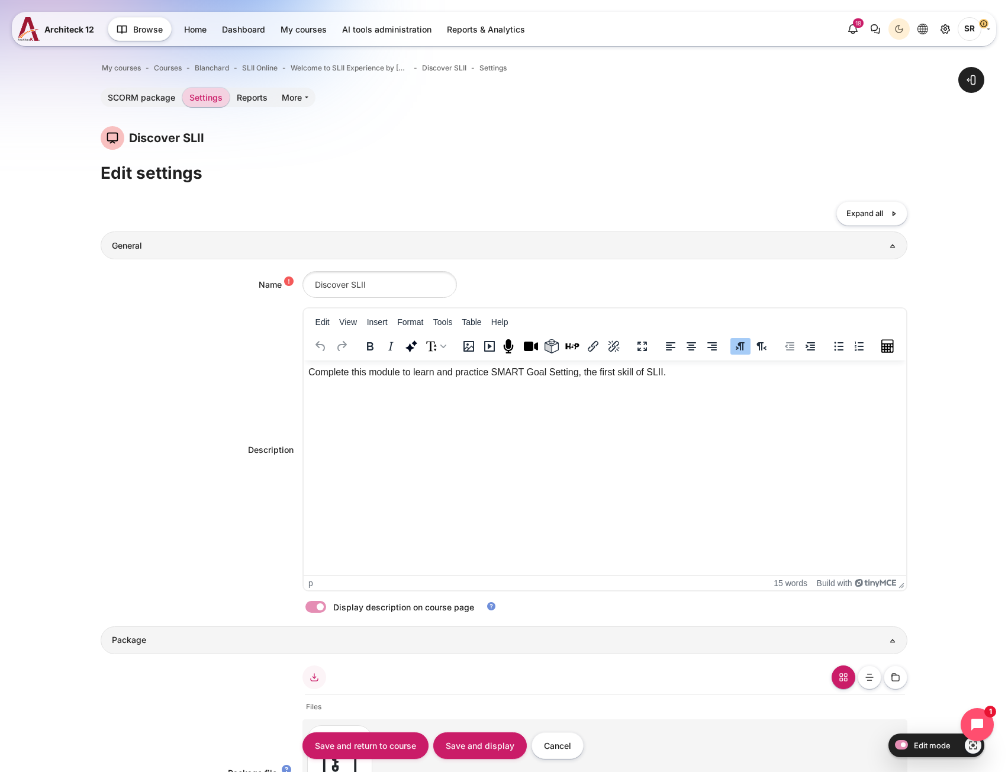
click at [497, 375] on p "Complete this module to learn and practice SMART Goal Setting, the first skill …" at bounding box center [604, 372] width 593 height 14
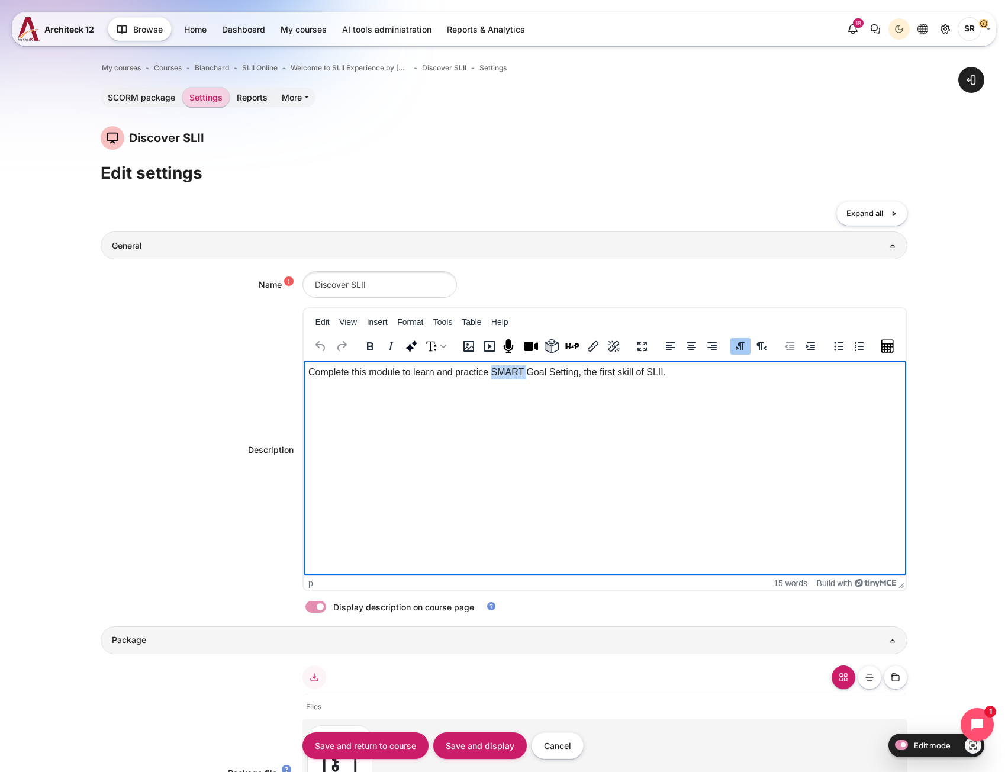
click at [497, 375] on p "Complete this module to learn and practice SMART Goal Setting, the first skill …" at bounding box center [604, 372] width 593 height 14
paste body "Rich text area. Press ALT-0 for help."
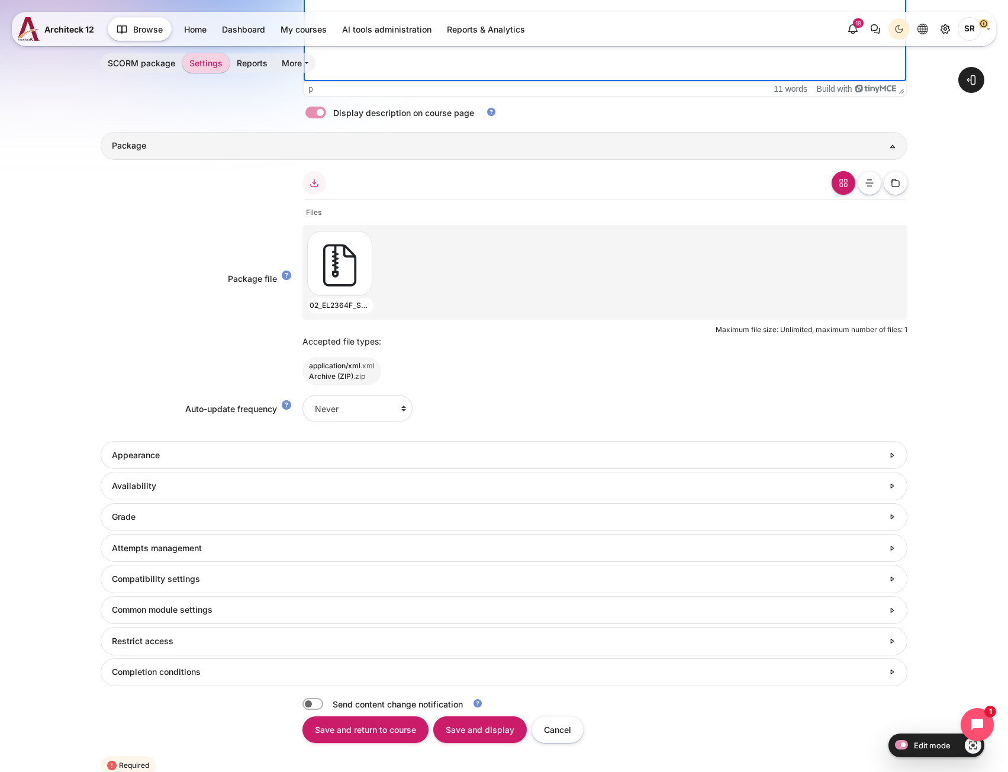
scroll to position [600, 0]
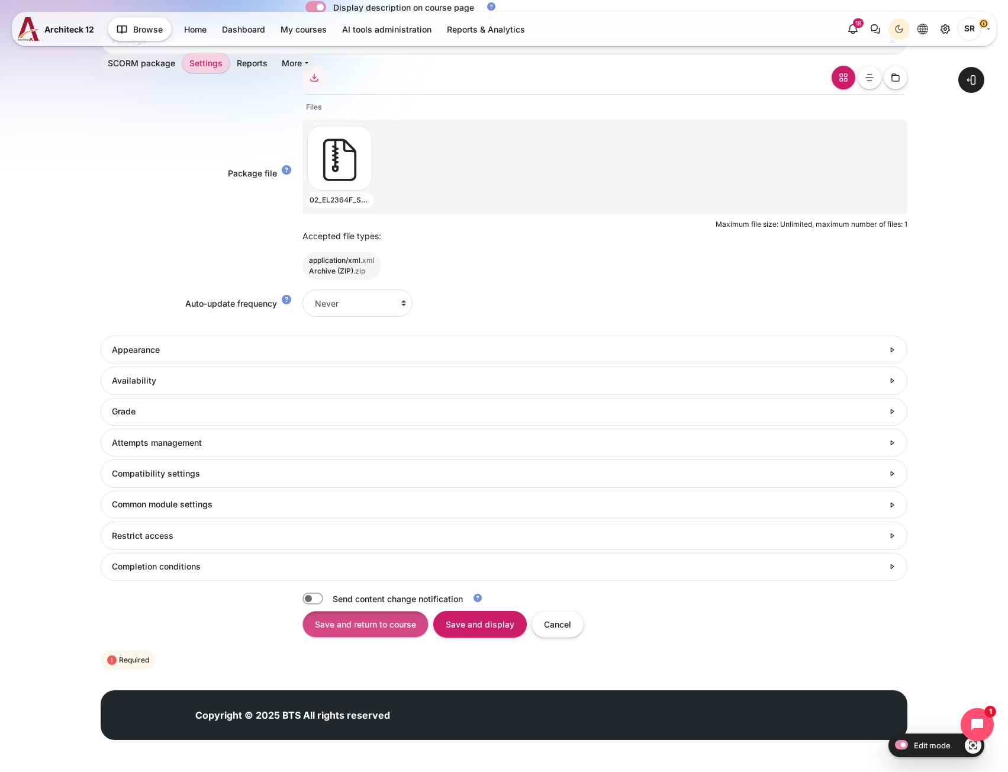
click at [388, 619] on input "Save and return to course" at bounding box center [366, 624] width 126 height 27
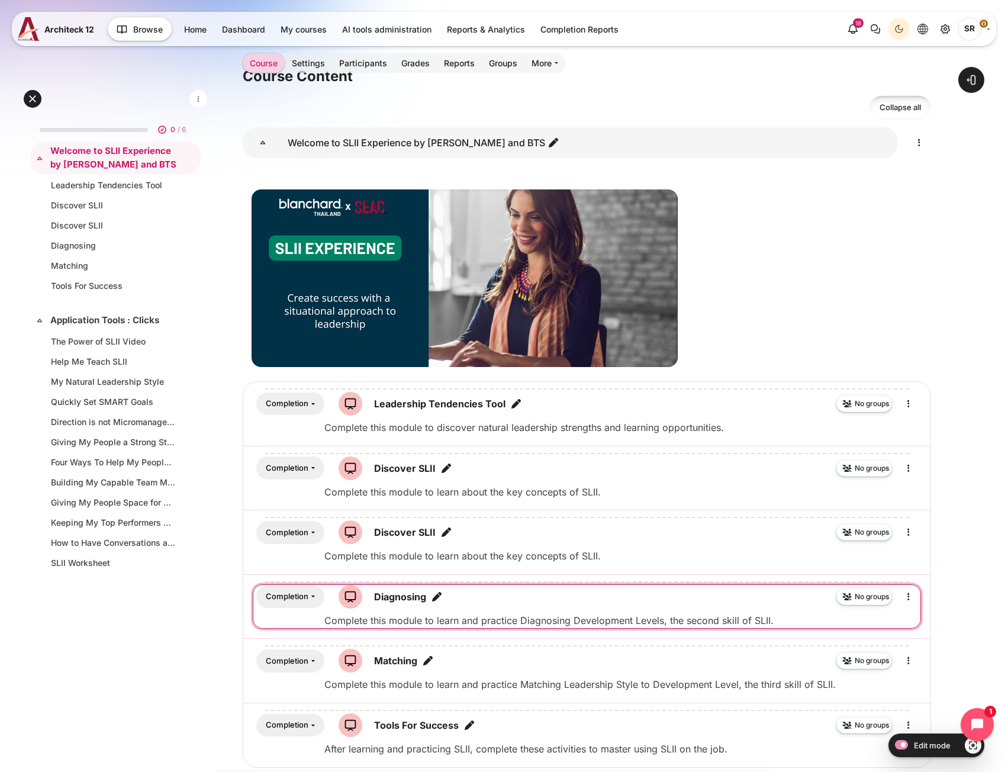
scroll to position [237, 0]
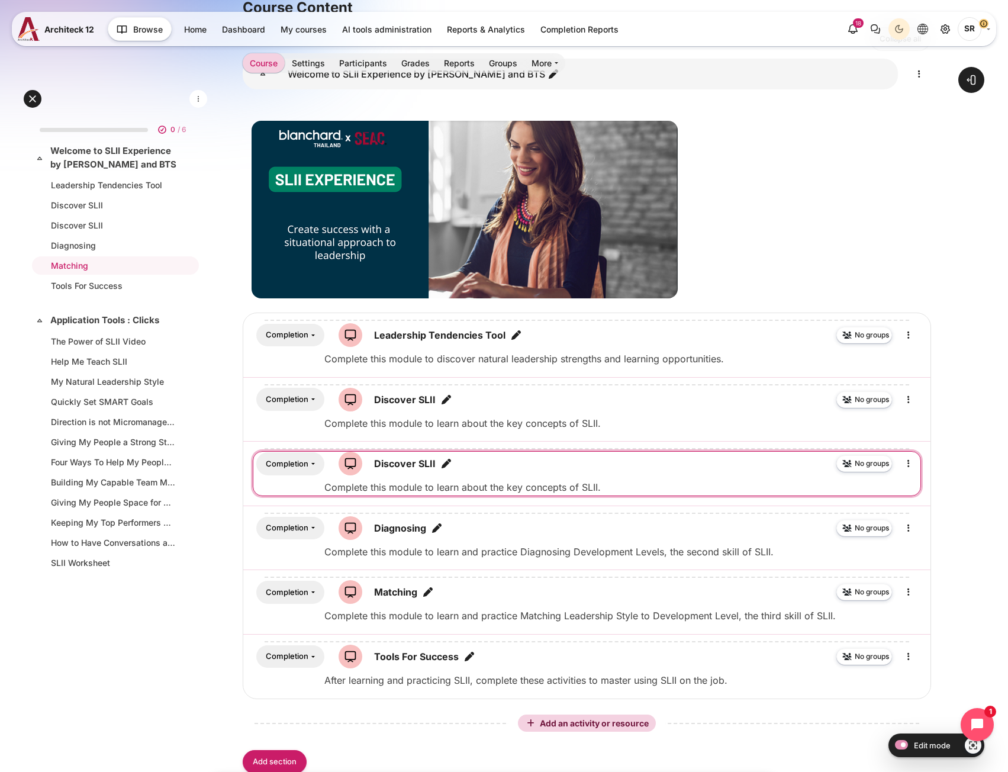
click at [444, 465] on icon "Edit title" at bounding box center [447, 464] width 12 height 12
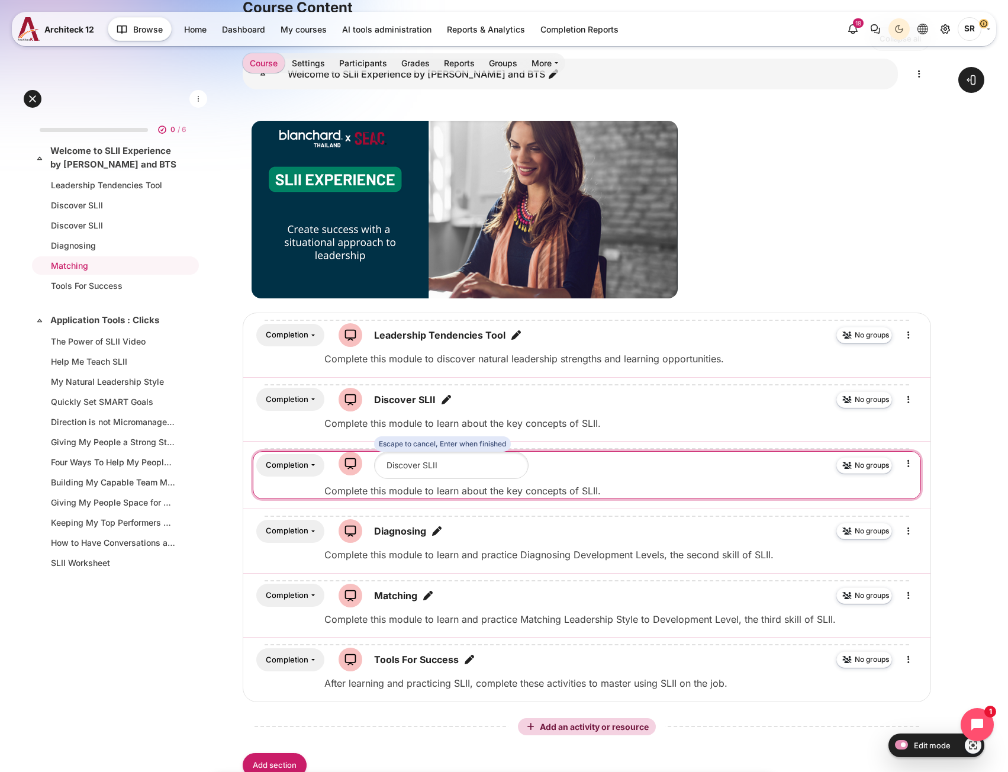
type input "Goal Setting"
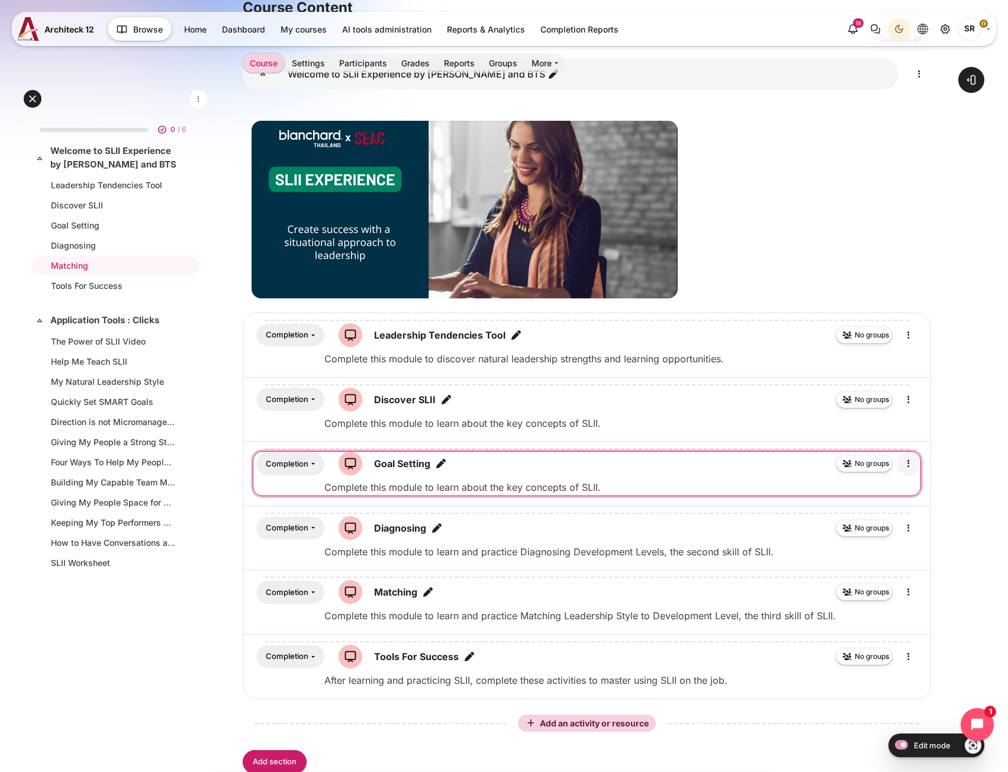
click at [908, 461] on icon "Edit" at bounding box center [909, 464] width 14 height 14
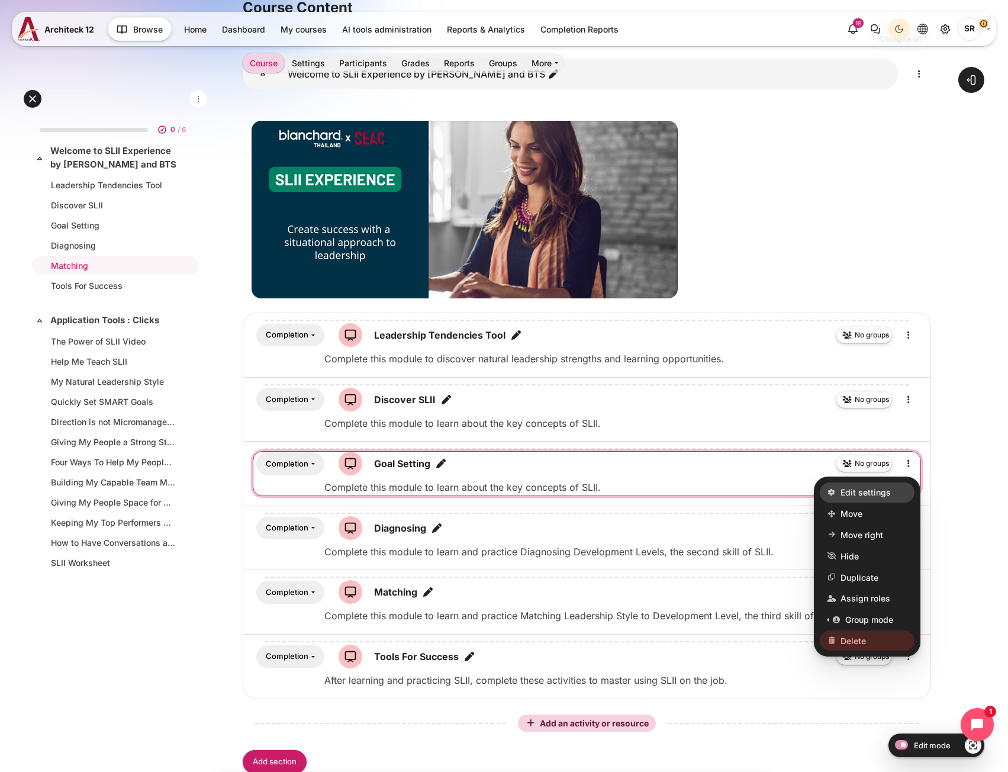
click at [900, 489] on link "Edit settings" at bounding box center [867, 493] width 95 height 20
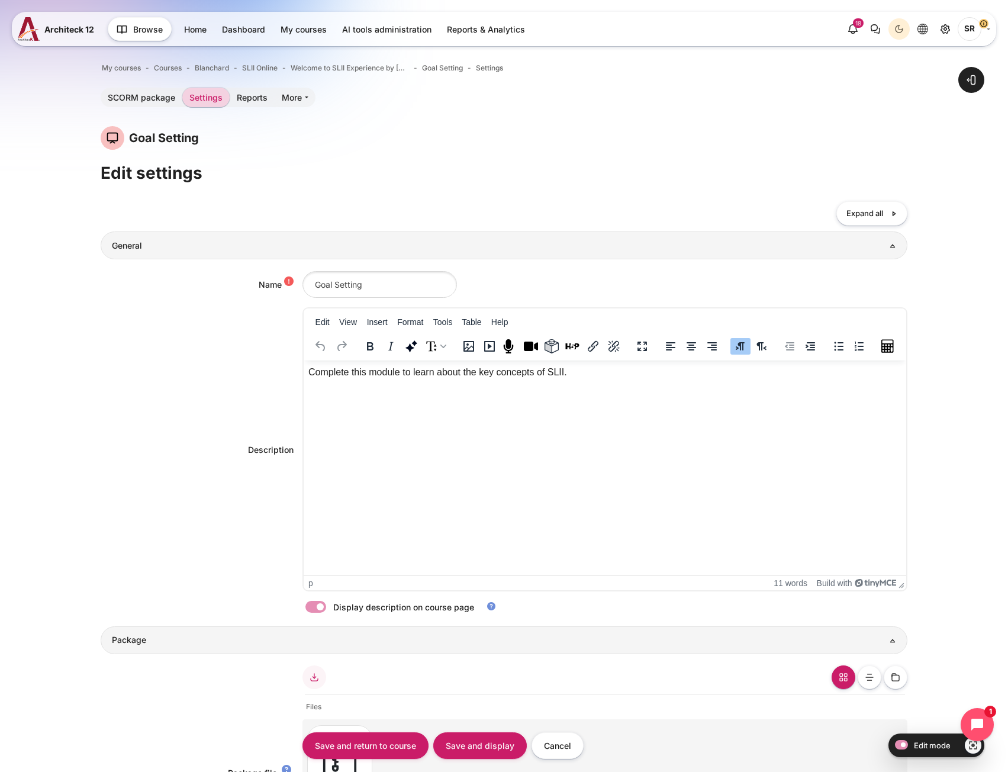
click at [367, 379] on p "Complete this module to learn about the key concepts of SLII." at bounding box center [604, 372] width 593 height 14
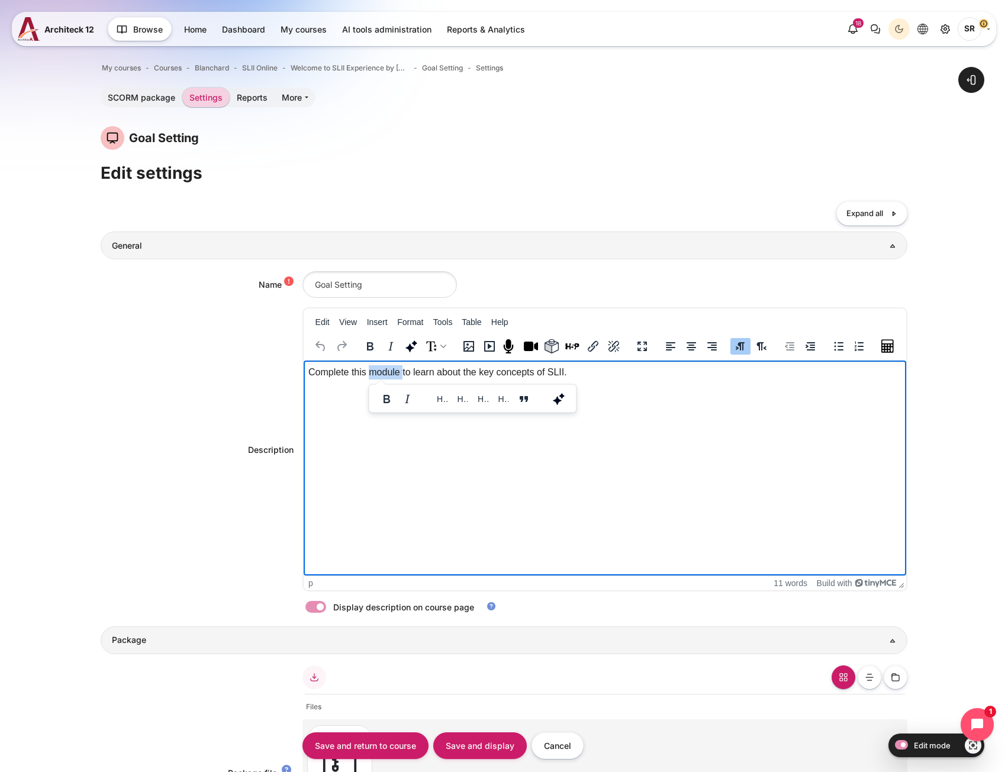
click at [367, 379] on p "Complete this module to learn about the key concepts of SLII." at bounding box center [604, 372] width 593 height 14
paste body "Rich text area. Press ALT-0 for help."
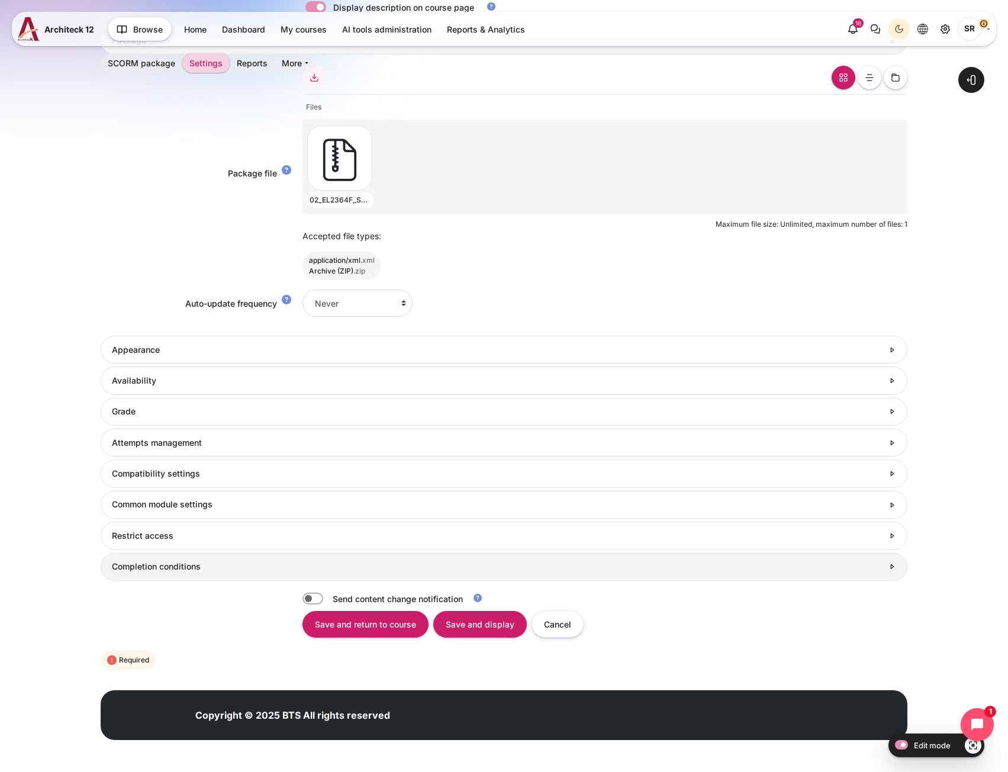
click at [145, 563] on h3 "Completion conditions" at bounding box center [498, 566] width 772 height 11
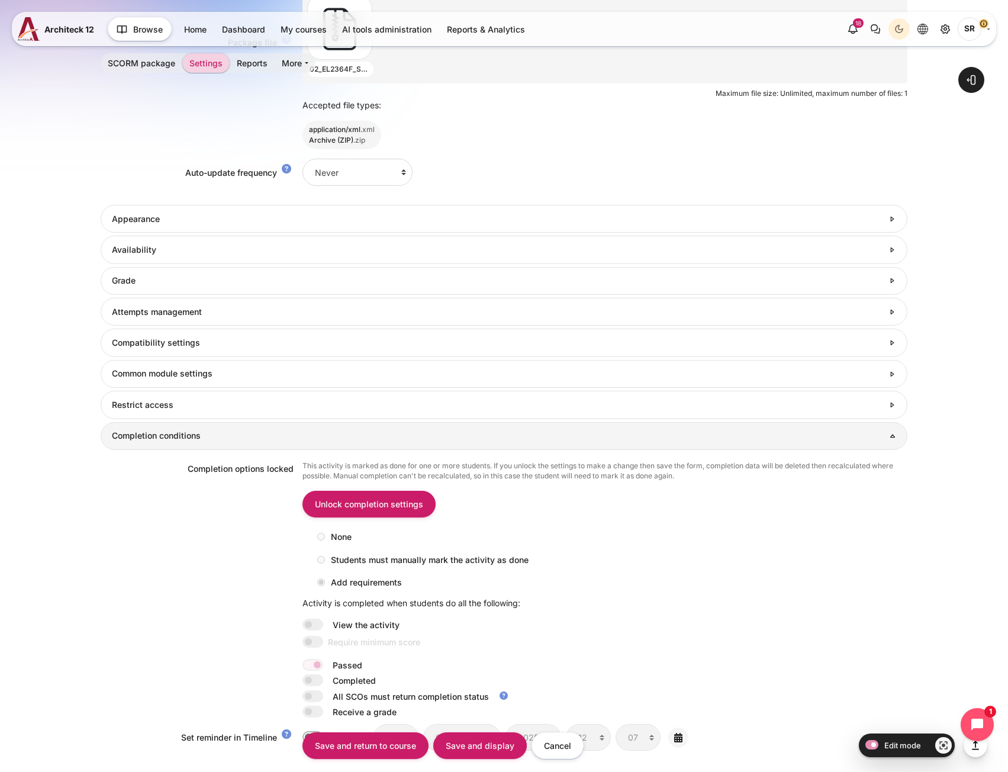
scroll to position [894, 0]
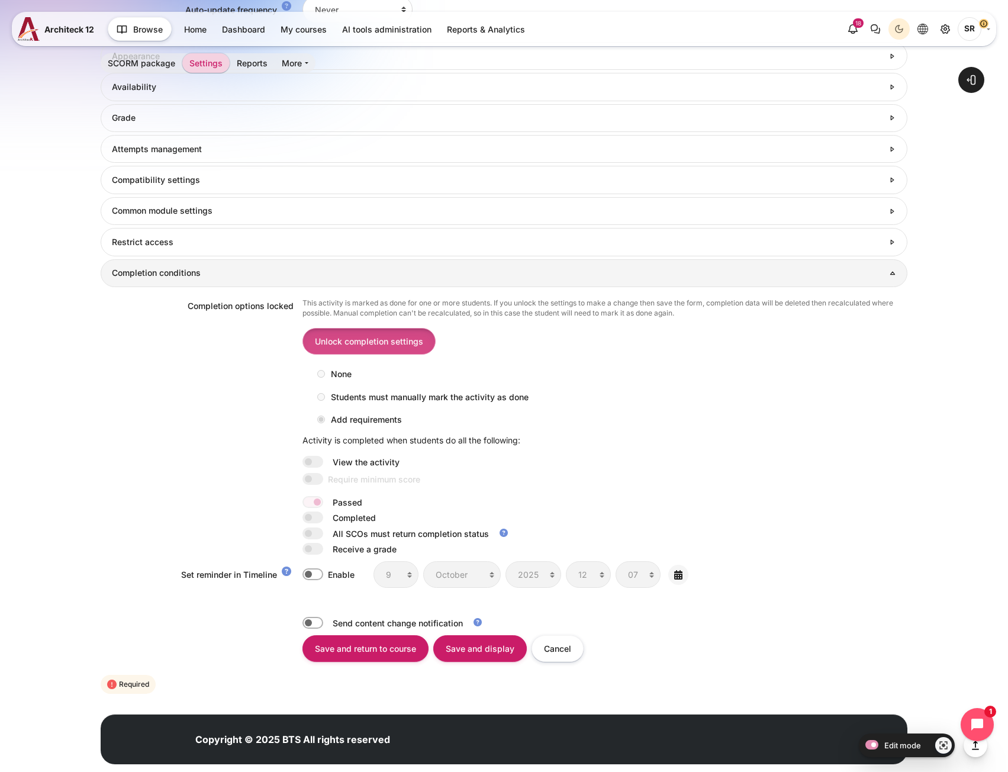
click at [375, 340] on input "Unlock completion settings" at bounding box center [369, 341] width 133 height 27
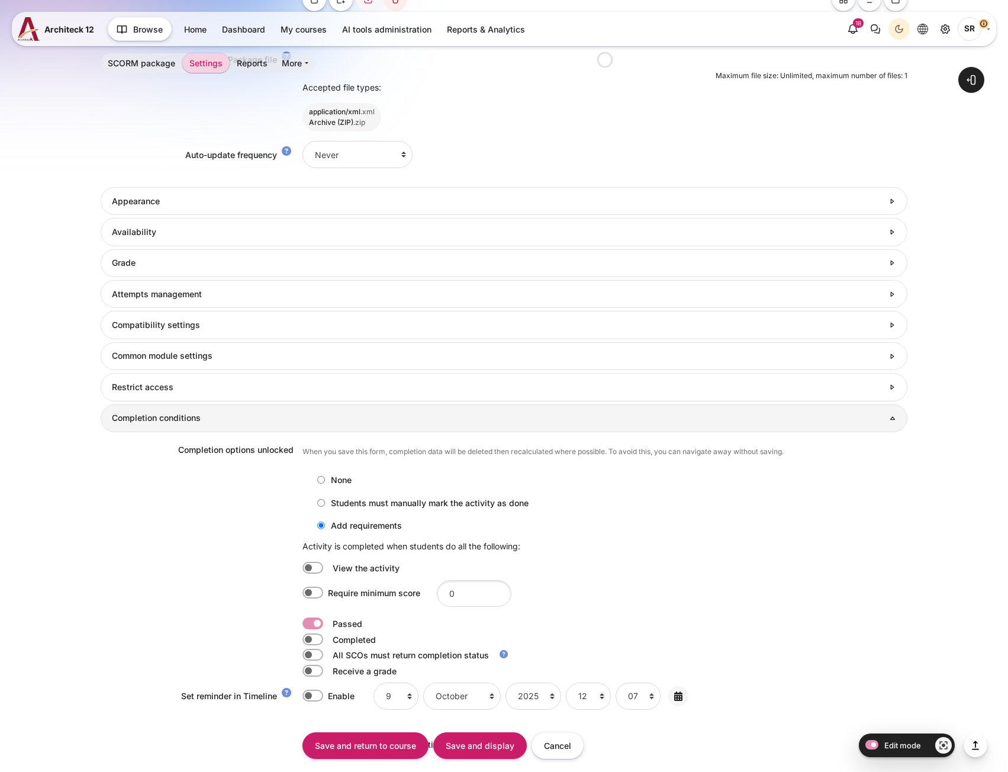
scroll to position [824, 0]
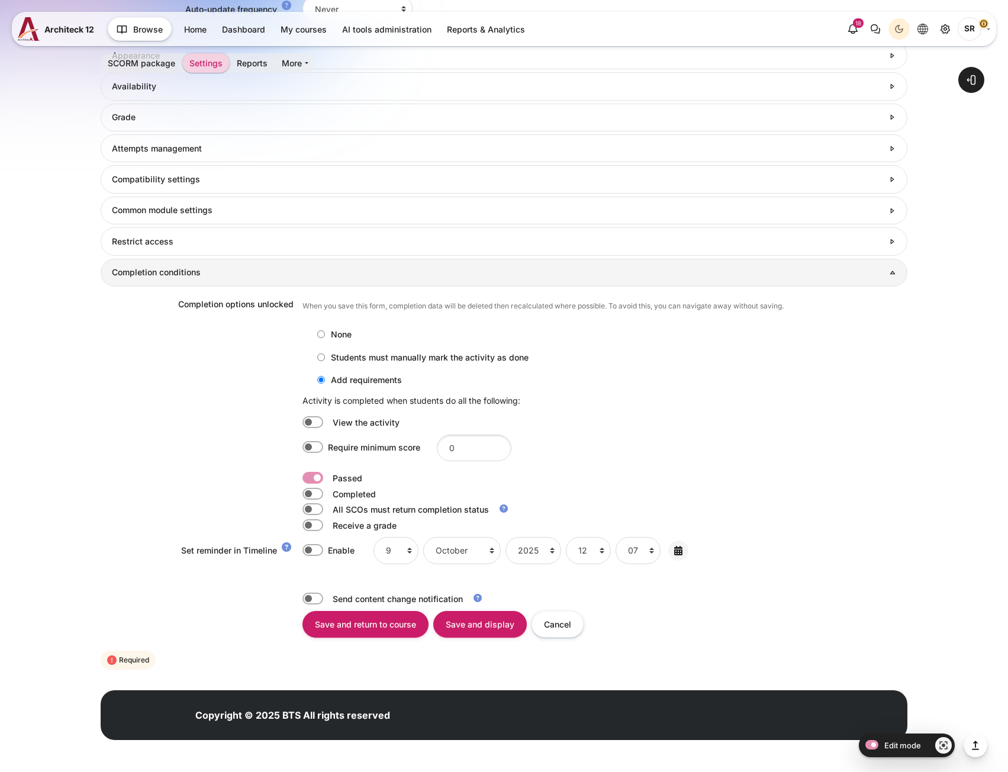
click at [328, 495] on label "Content" at bounding box center [329, 494] width 2 height 12
click at [314, 495] on input "Content" at bounding box center [313, 494] width 21 height 12
checkbox input "true"
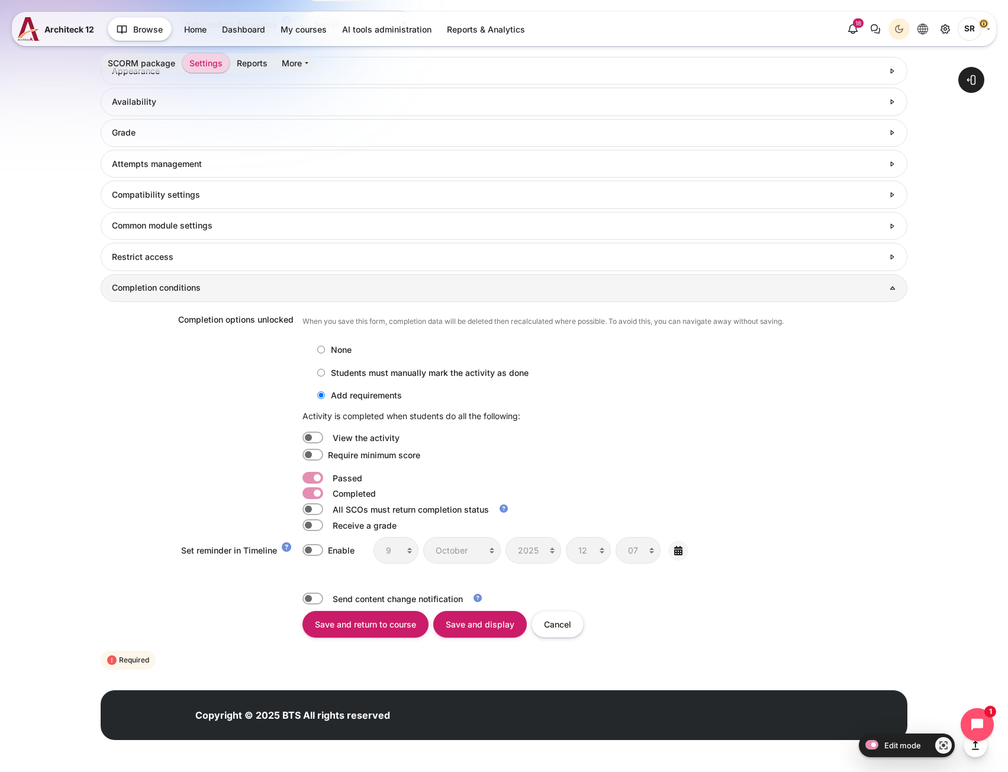
click at [328, 480] on label "Content" at bounding box center [329, 478] width 2 height 12
click at [309, 480] on input "Content" at bounding box center [313, 478] width 21 height 12
checkbox input "false"
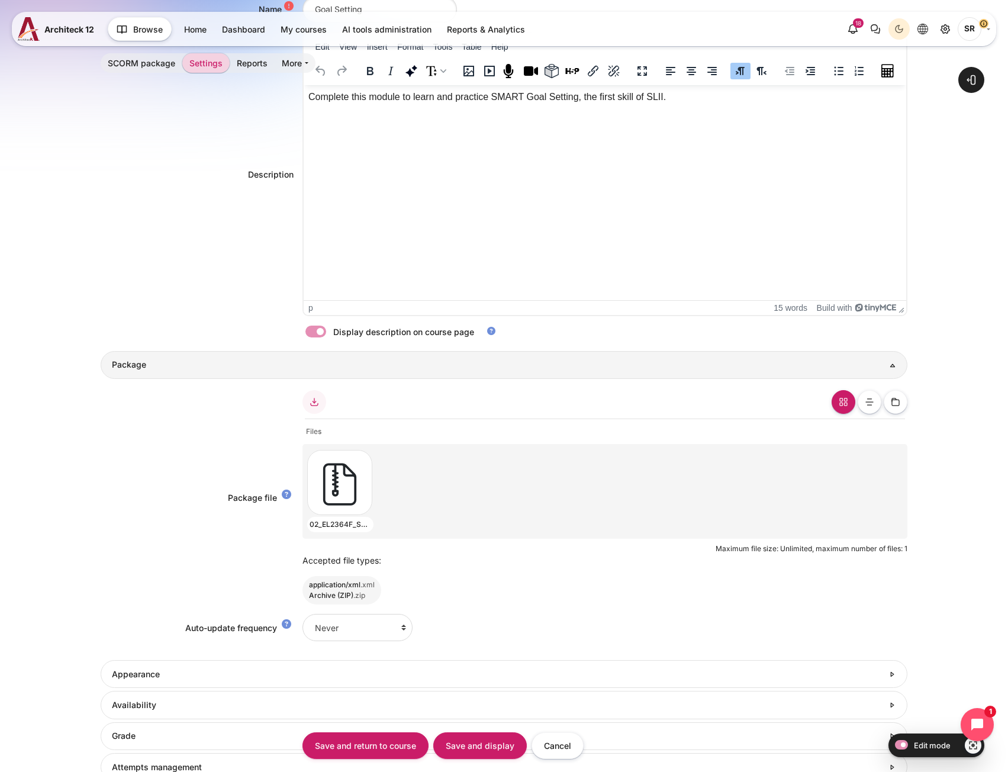
scroll to position [227, 0]
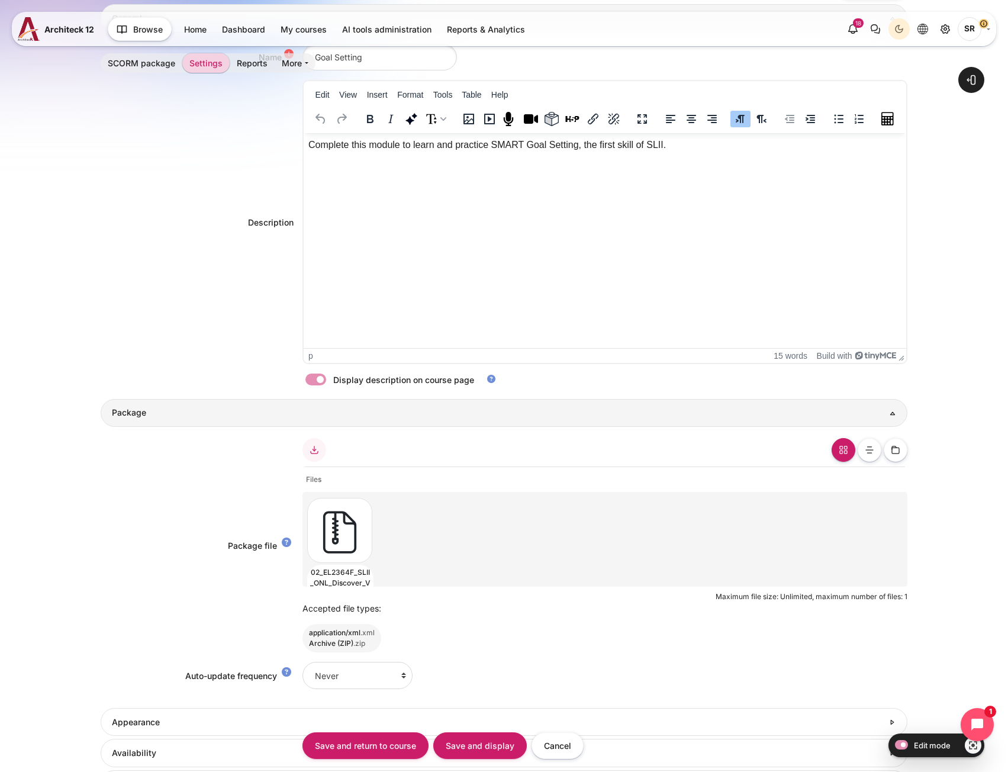
click at [344, 528] on div "Content" at bounding box center [337, 530] width 61 height 65
type input "02_EL2364F_SLII_ONL_Discover_V092024_AE.zip"
type input "Songklod Riraroengjaratsaeng"
select select "/"
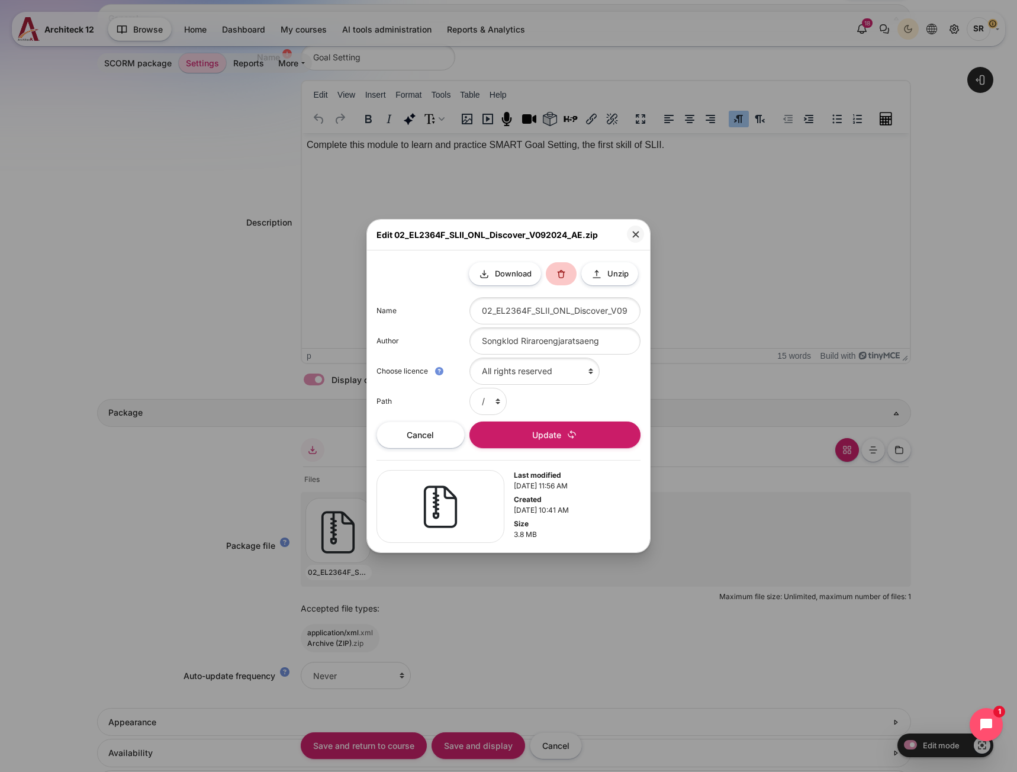
click at [567, 276] on button at bounding box center [561, 273] width 31 height 23
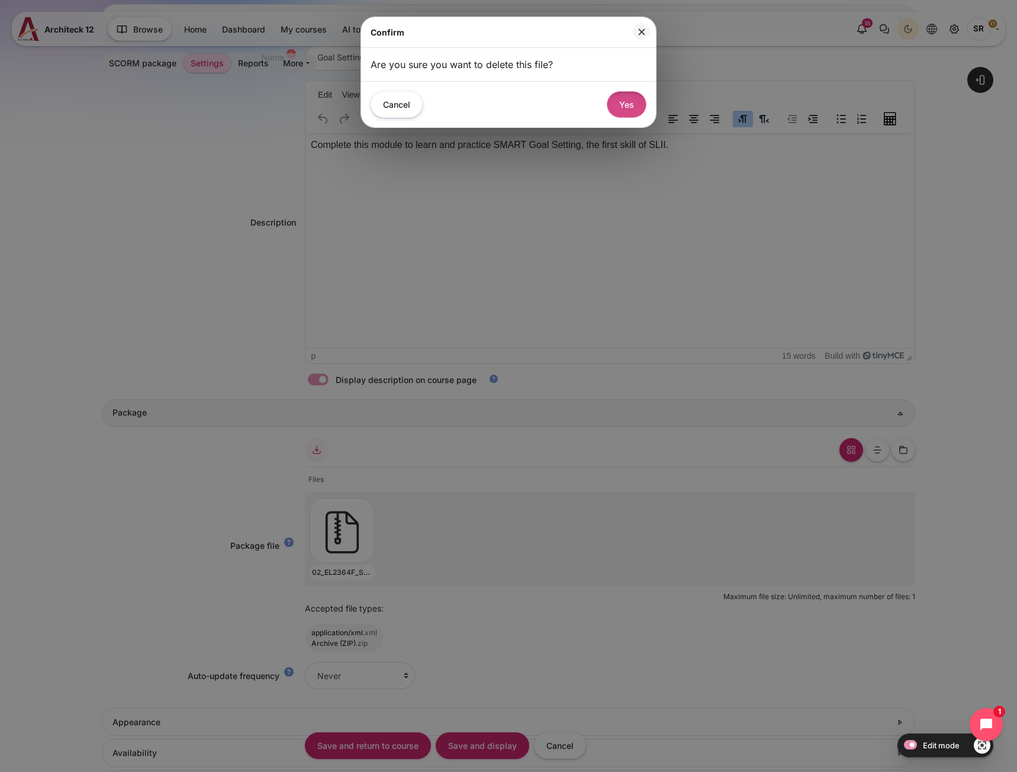
click at [621, 111] on button "Yes" at bounding box center [627, 104] width 40 height 27
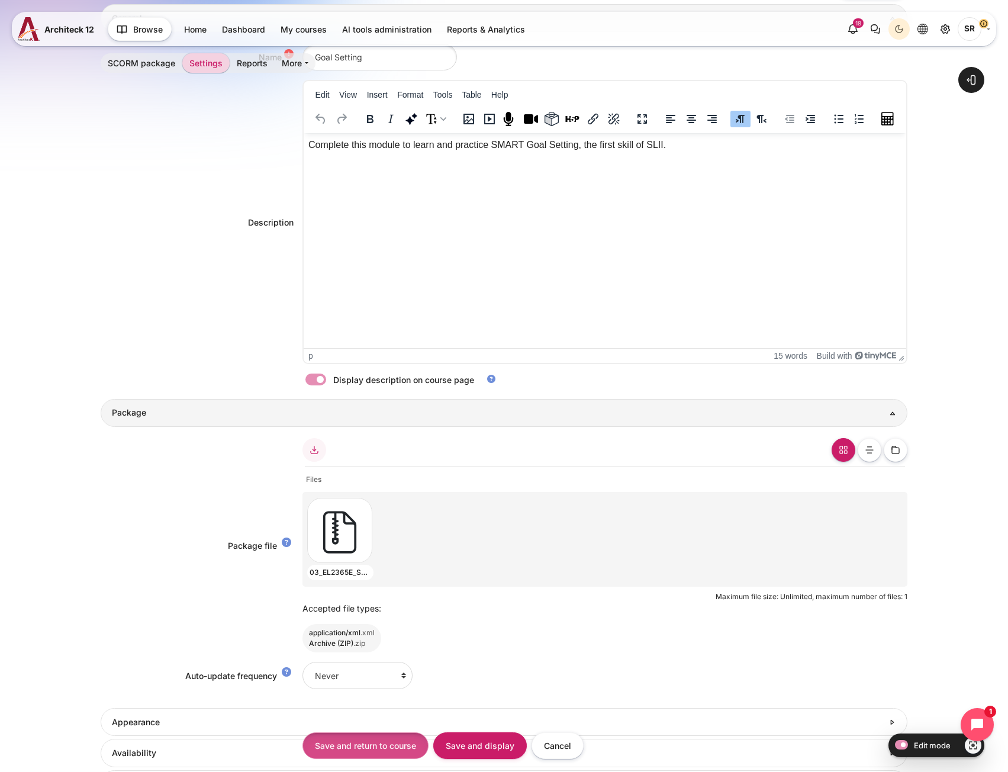
click at [366, 748] on input "Save and return to course" at bounding box center [366, 746] width 126 height 27
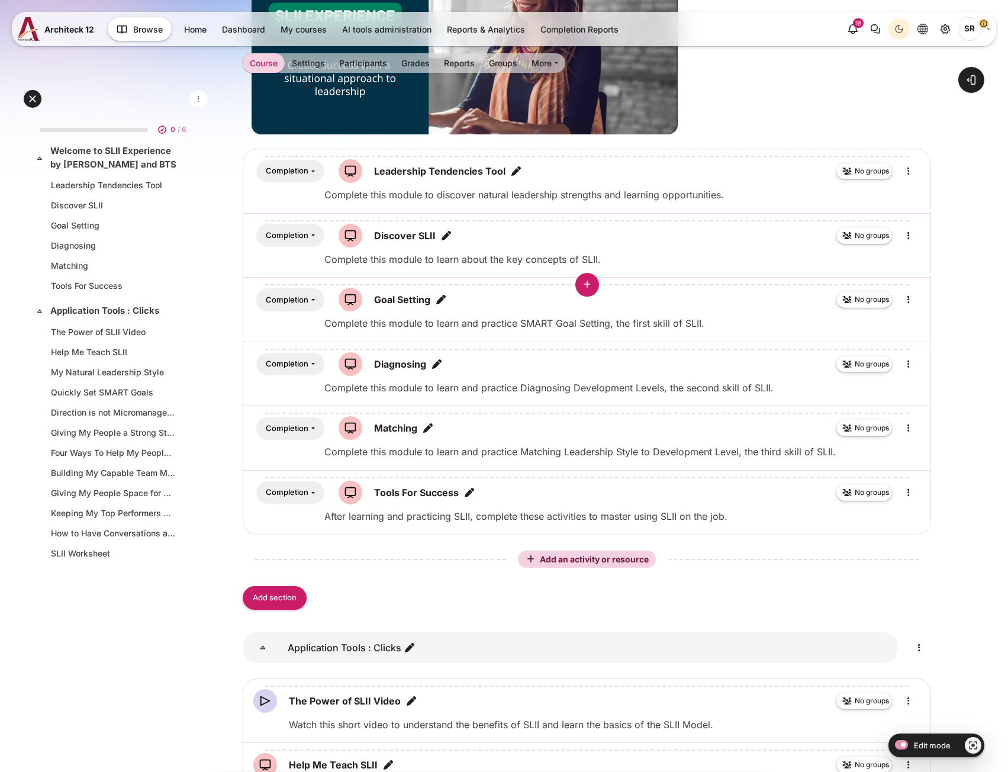
scroll to position [313, 0]
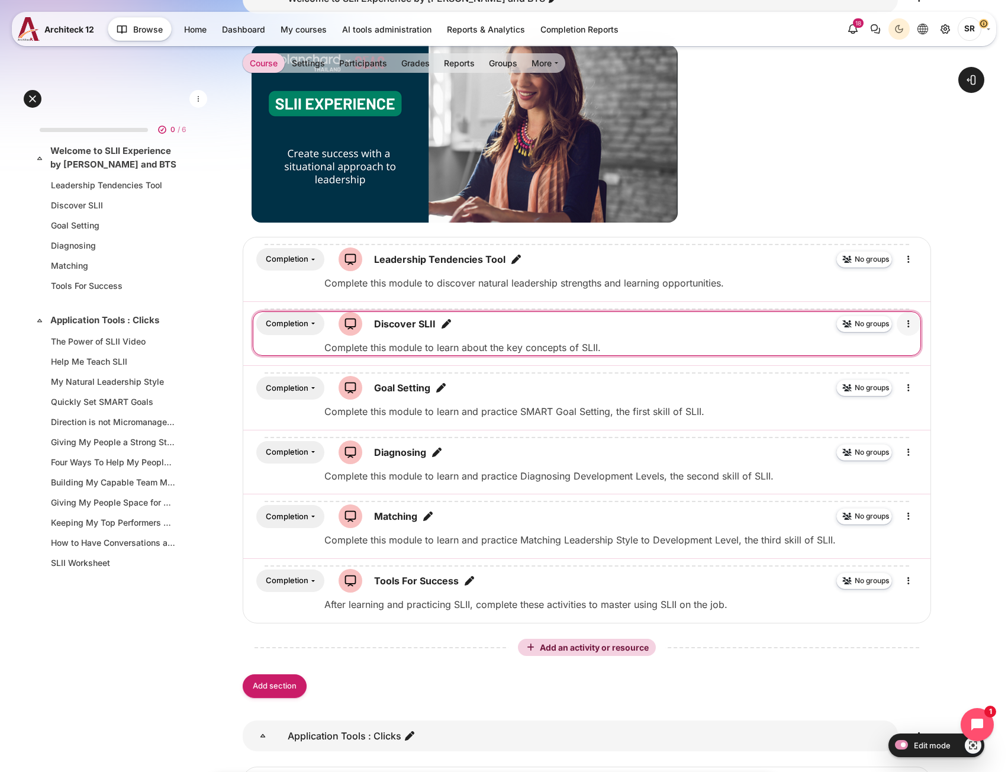
click at [905, 325] on icon "Edit" at bounding box center [909, 324] width 14 height 14
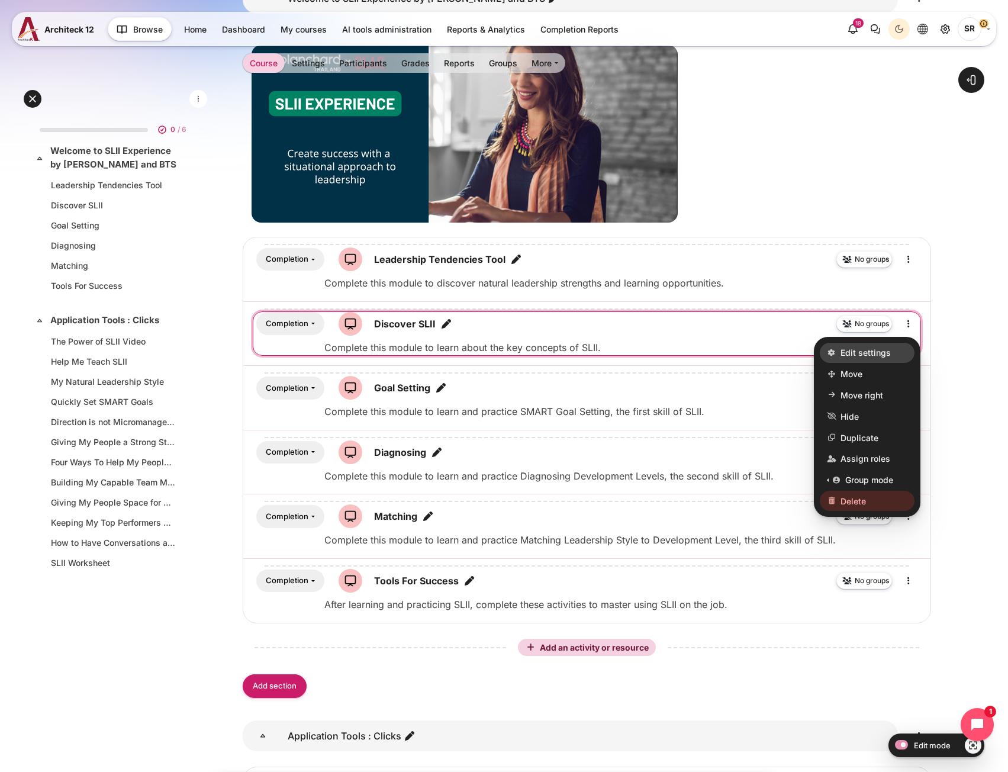
click at [874, 358] on span "Edit settings" at bounding box center [866, 352] width 50 height 12
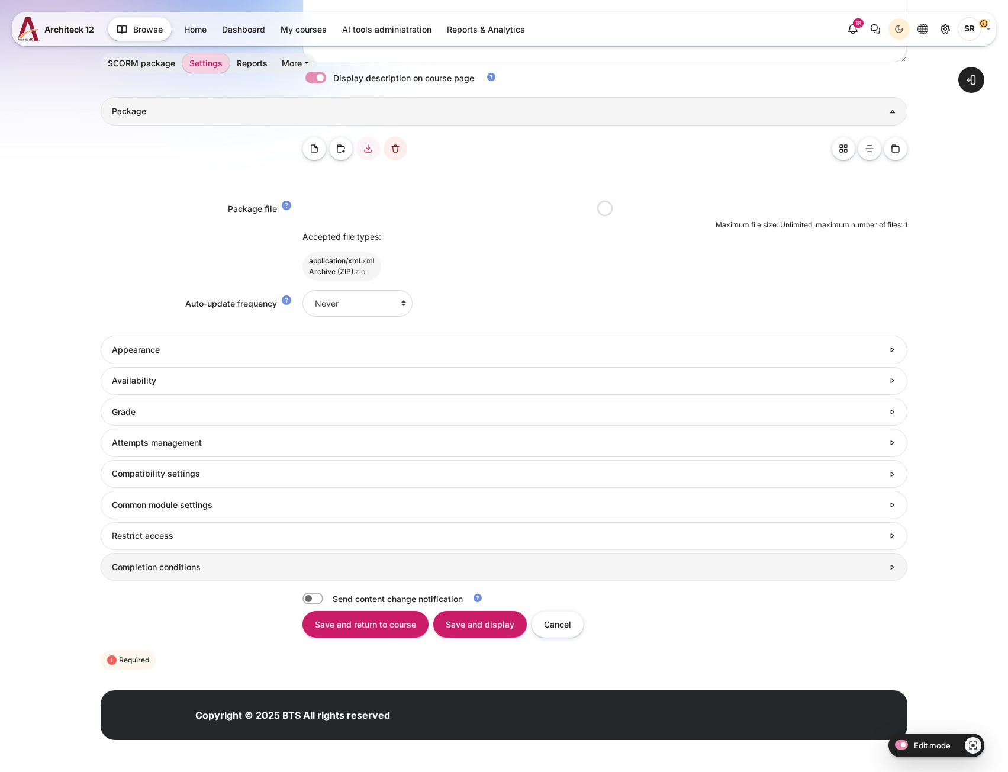
click at [237, 568] on h3 "Completion conditions" at bounding box center [498, 567] width 772 height 11
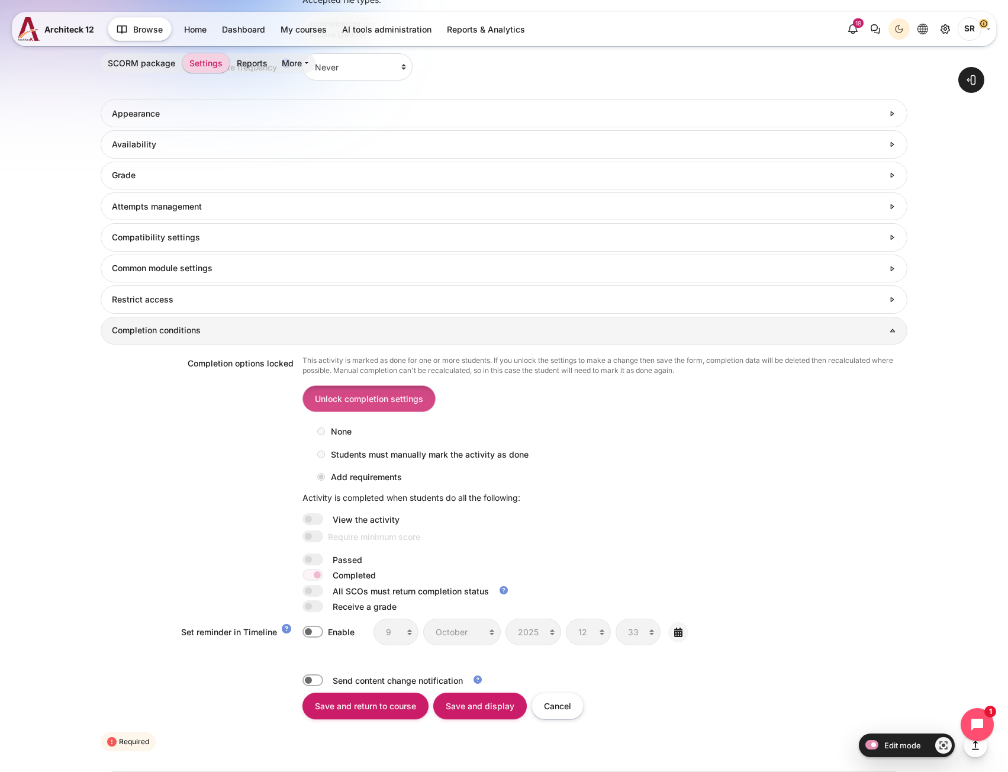
click at [370, 405] on input "Unlock completion settings" at bounding box center [369, 399] width 133 height 27
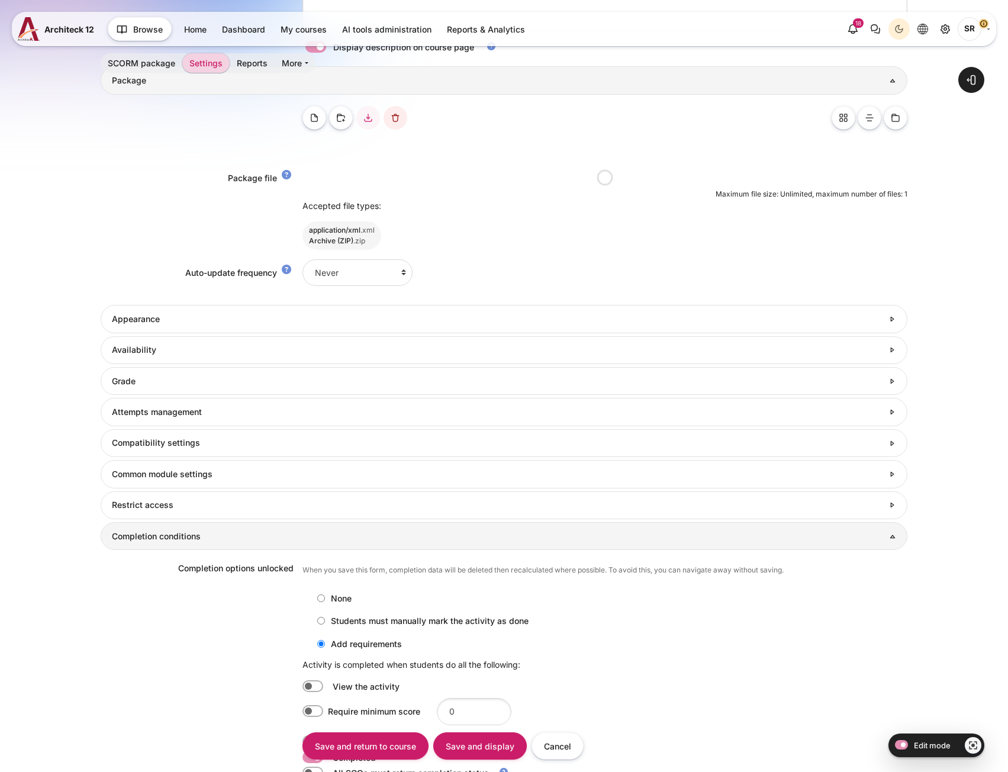
scroll to position [678, 0]
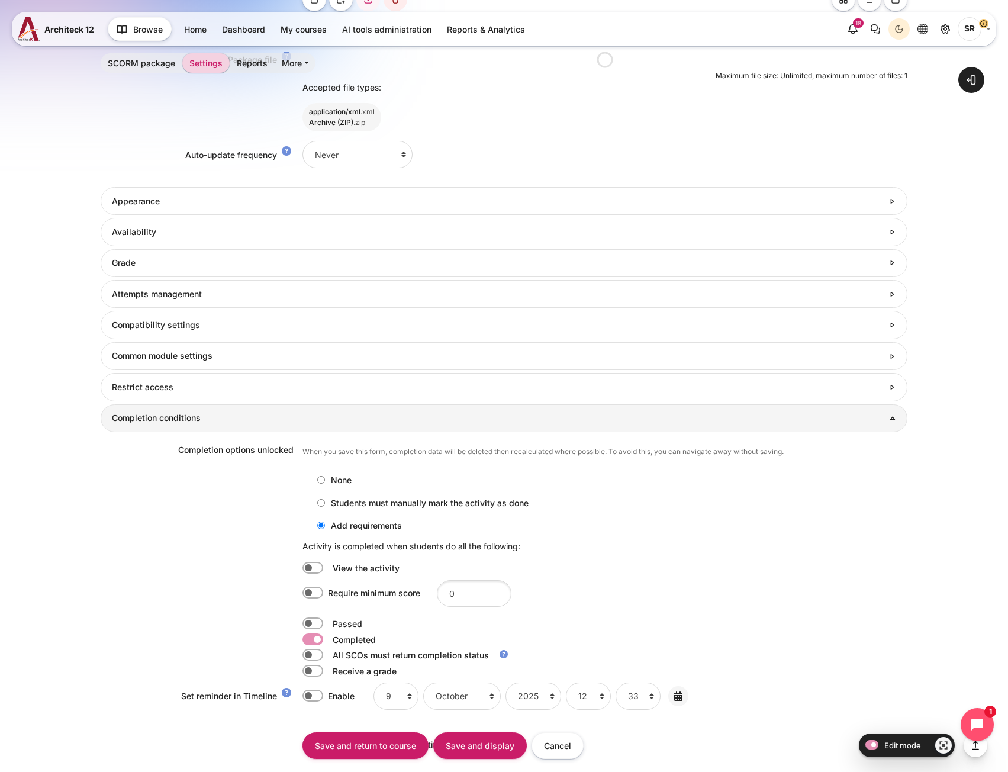
click at [328, 618] on label "Content" at bounding box center [329, 624] width 2 height 12
click at [312, 618] on input "Content" at bounding box center [313, 624] width 21 height 12
checkbox input "true"
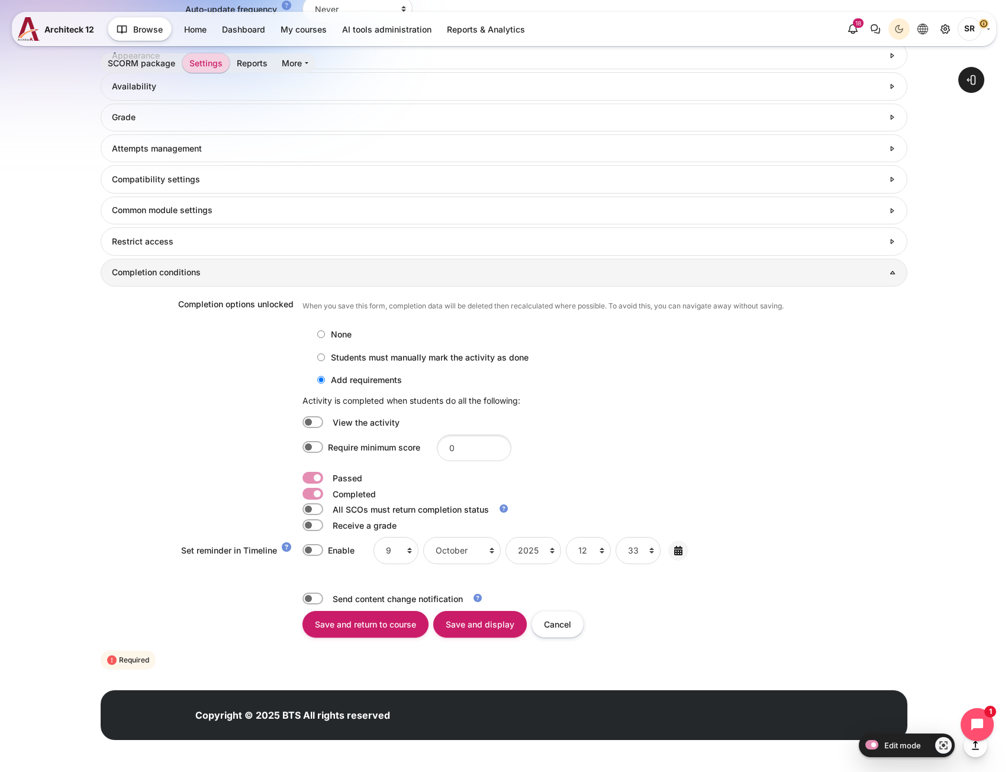
click at [328, 493] on label "Content" at bounding box center [329, 494] width 2 height 12
click at [313, 493] on input "Content" at bounding box center [313, 494] width 21 height 12
checkbox input "false"
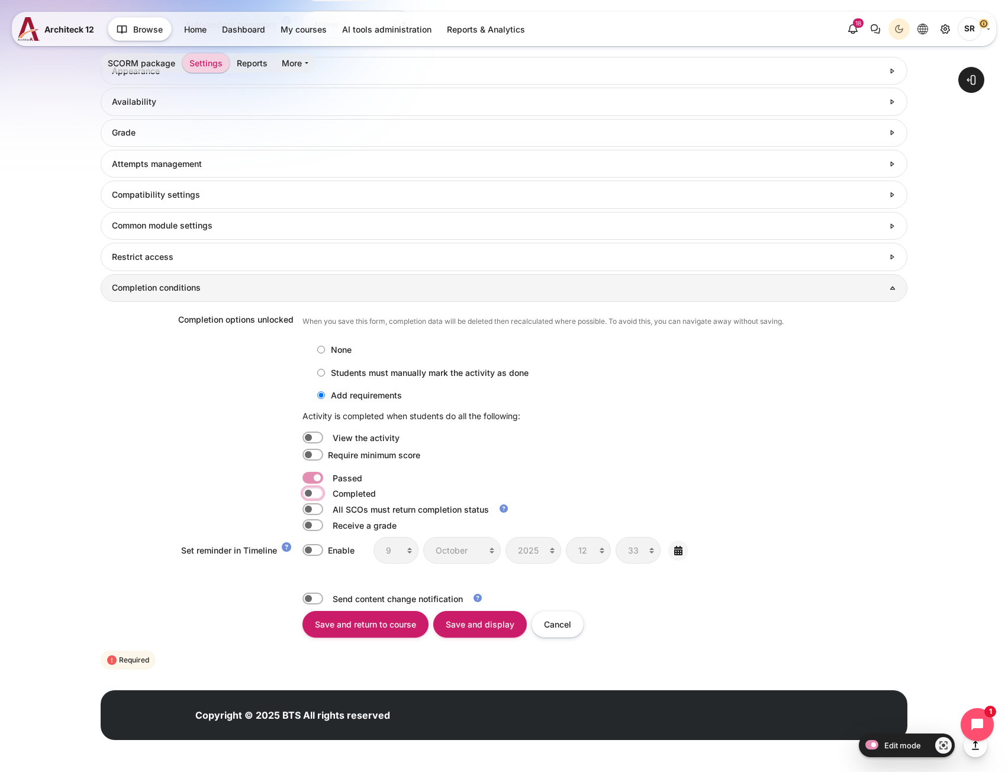
scroll to position [0, 0]
click at [370, 619] on input "Save and return to course" at bounding box center [366, 624] width 126 height 27
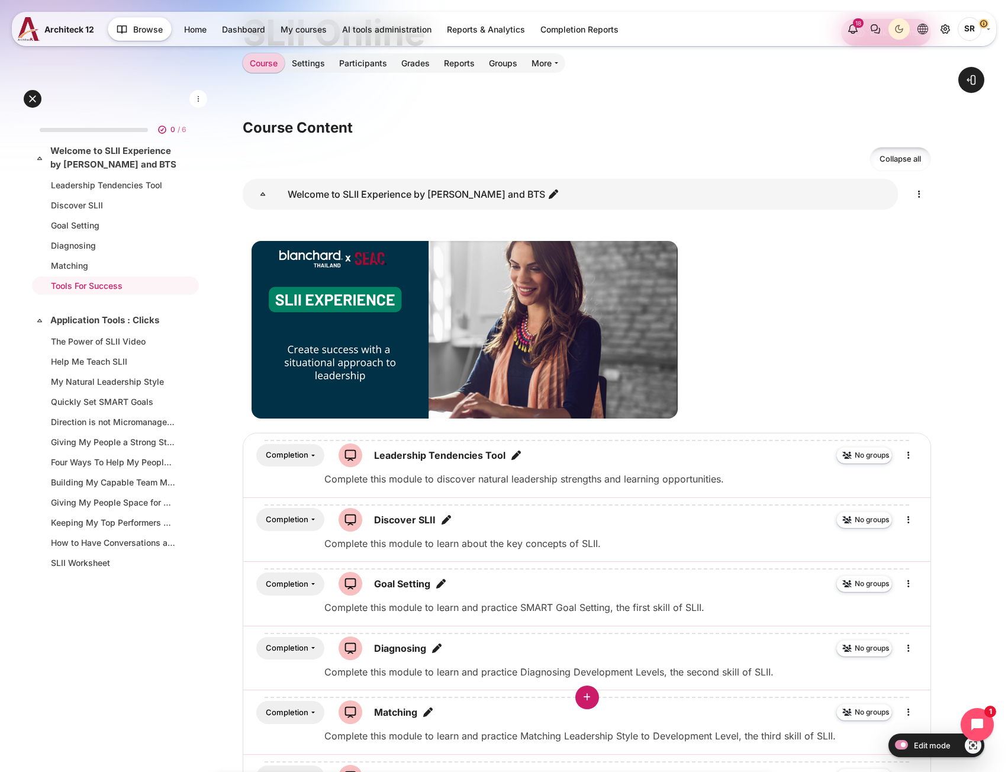
scroll to position [355, 0]
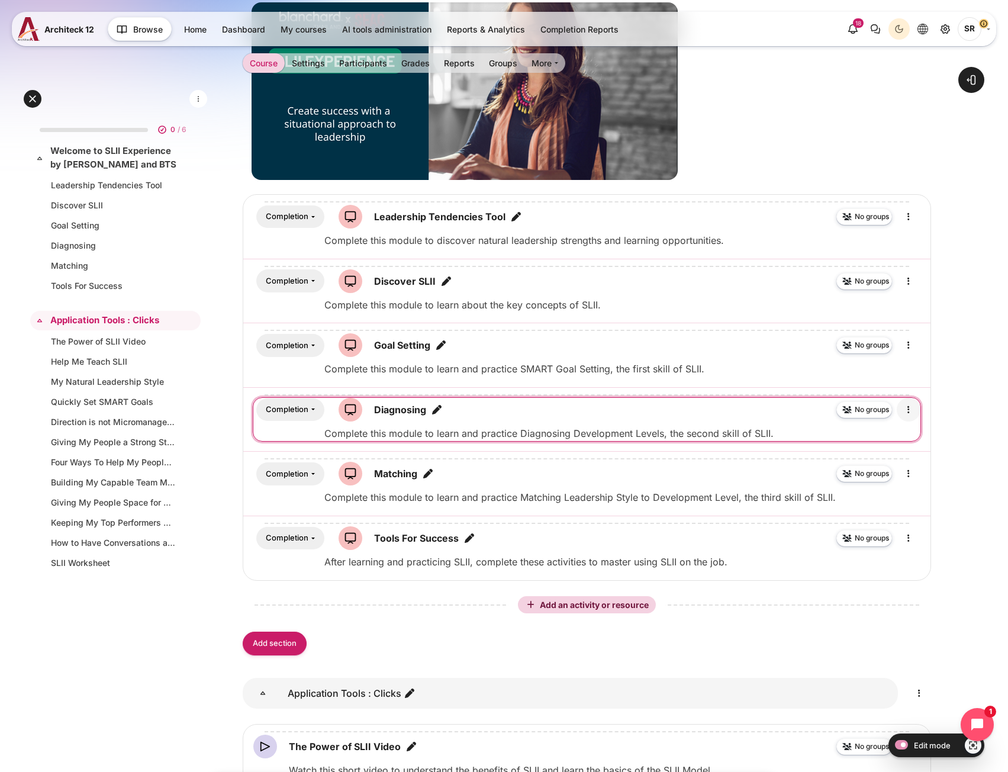
click at [908, 407] on icon "Edit" at bounding box center [909, 410] width 14 height 14
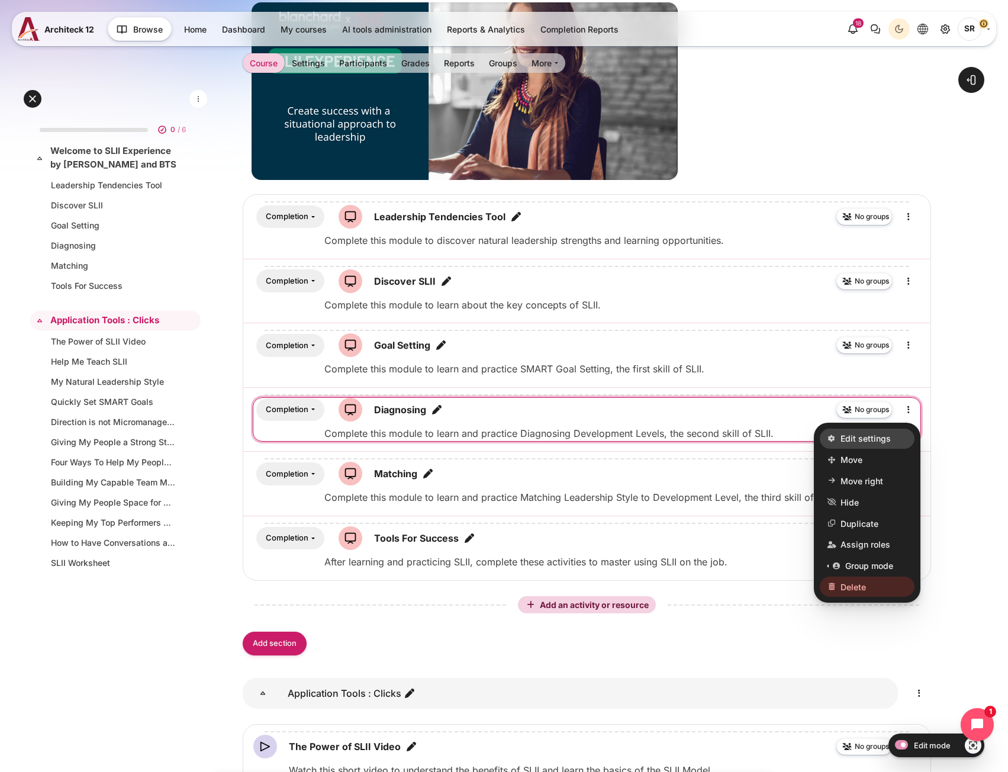
click at [875, 438] on span "Edit settings" at bounding box center [866, 438] width 50 height 12
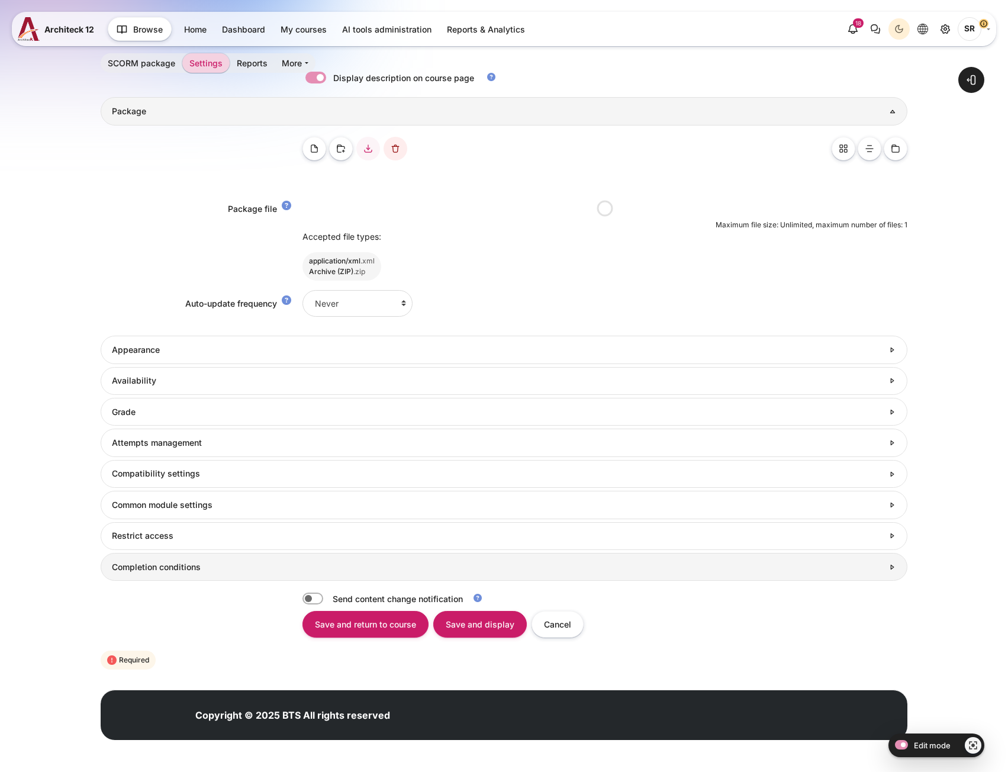
scroll to position [384, 0]
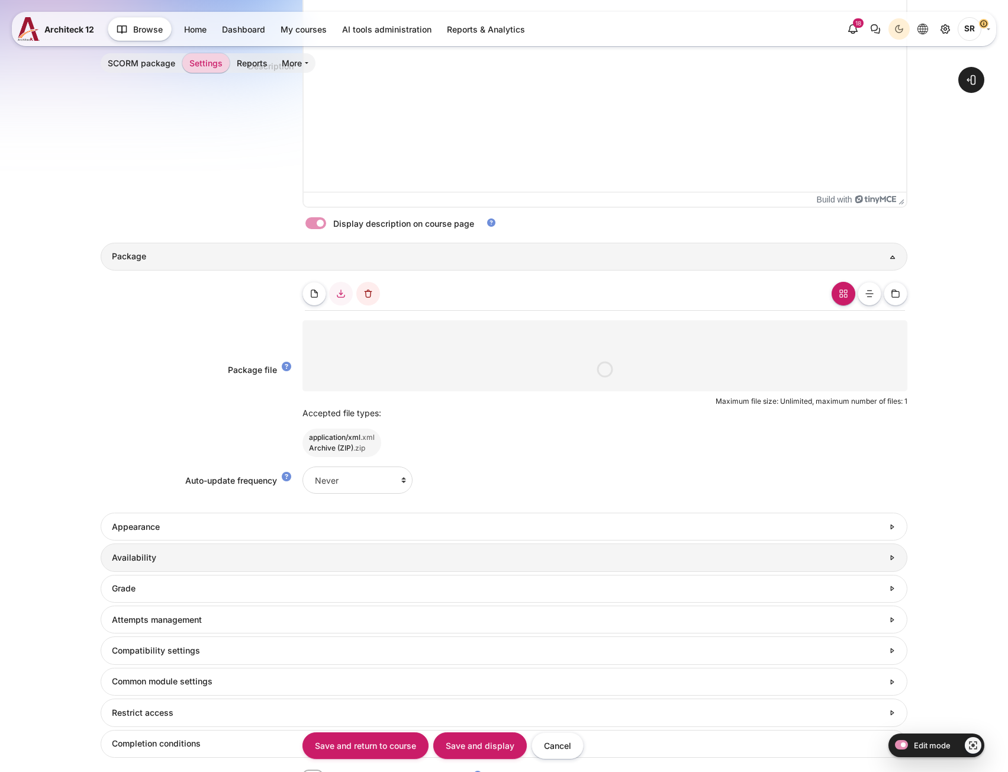
click at [234, 556] on h3 "Availability" at bounding box center [498, 557] width 772 height 11
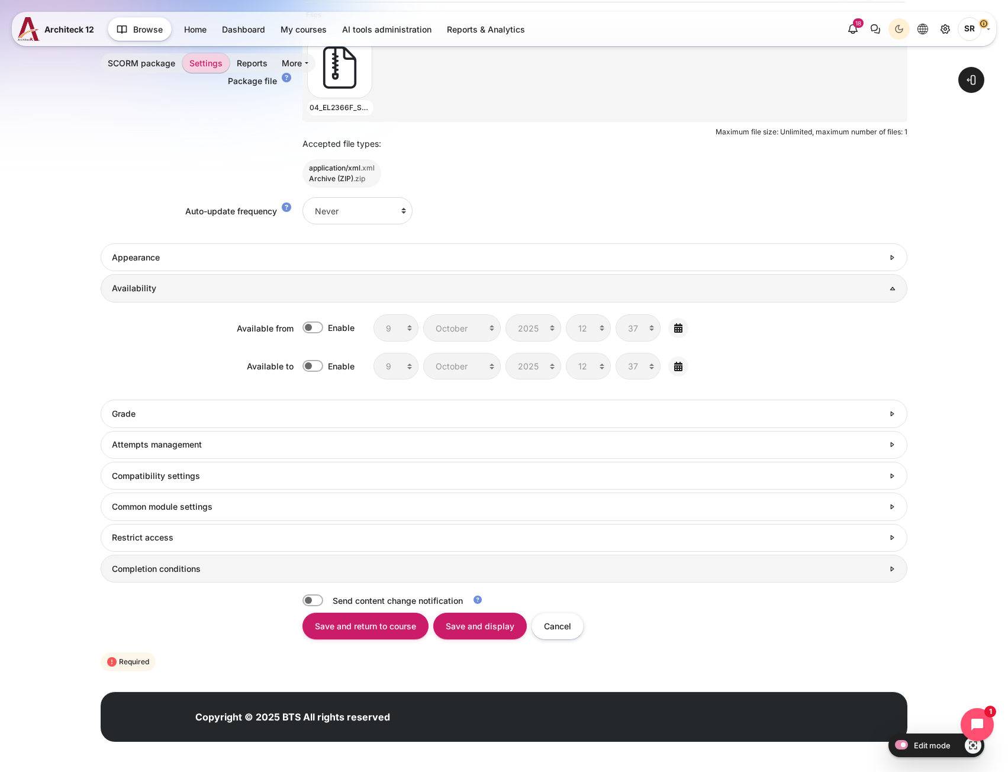
scroll to position [0, 0]
click at [255, 582] on link "Completion conditions" at bounding box center [504, 569] width 807 height 28
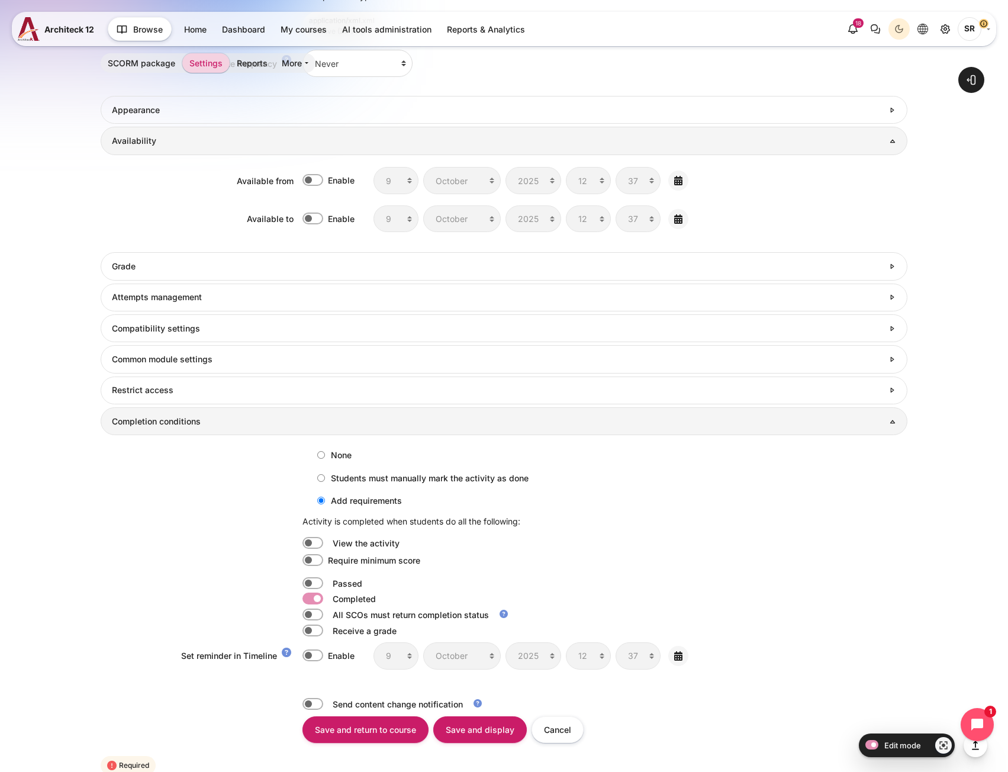
scroll to position [945, 0]
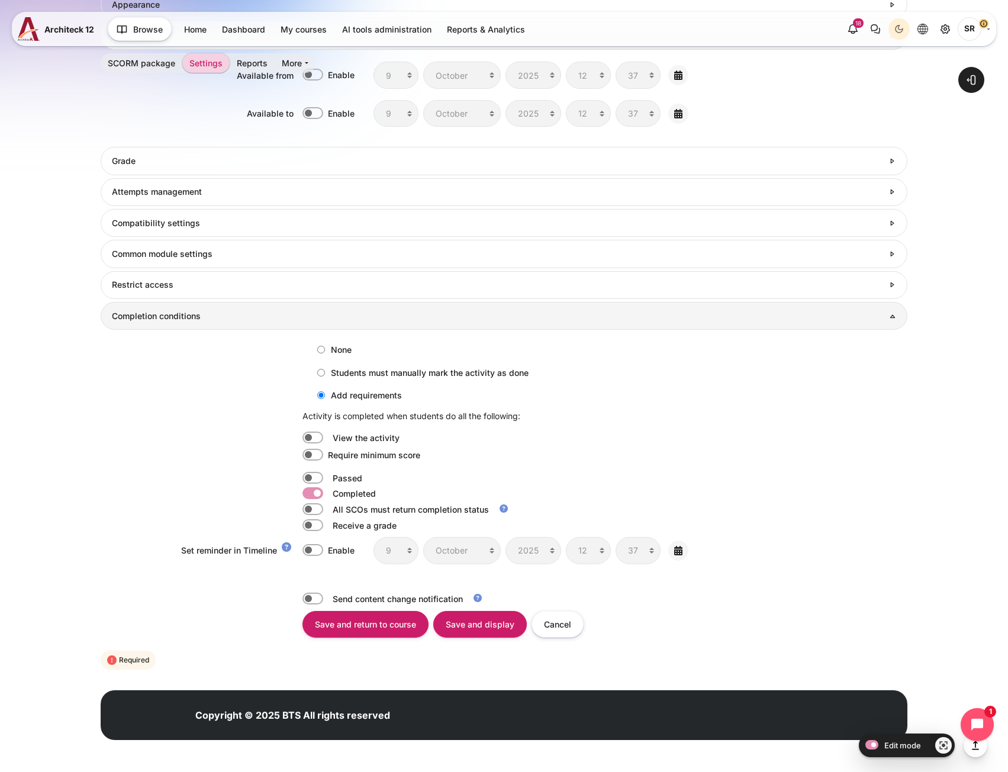
click at [337, 479] on label "Passed" at bounding box center [349, 478] width 32 height 12
click at [328, 480] on label "Content" at bounding box center [329, 478] width 2 height 12
click at [315, 480] on input "Content" at bounding box center [313, 478] width 21 height 12
checkbox input "true"
click at [328, 499] on label "Content" at bounding box center [329, 493] width 2 height 12
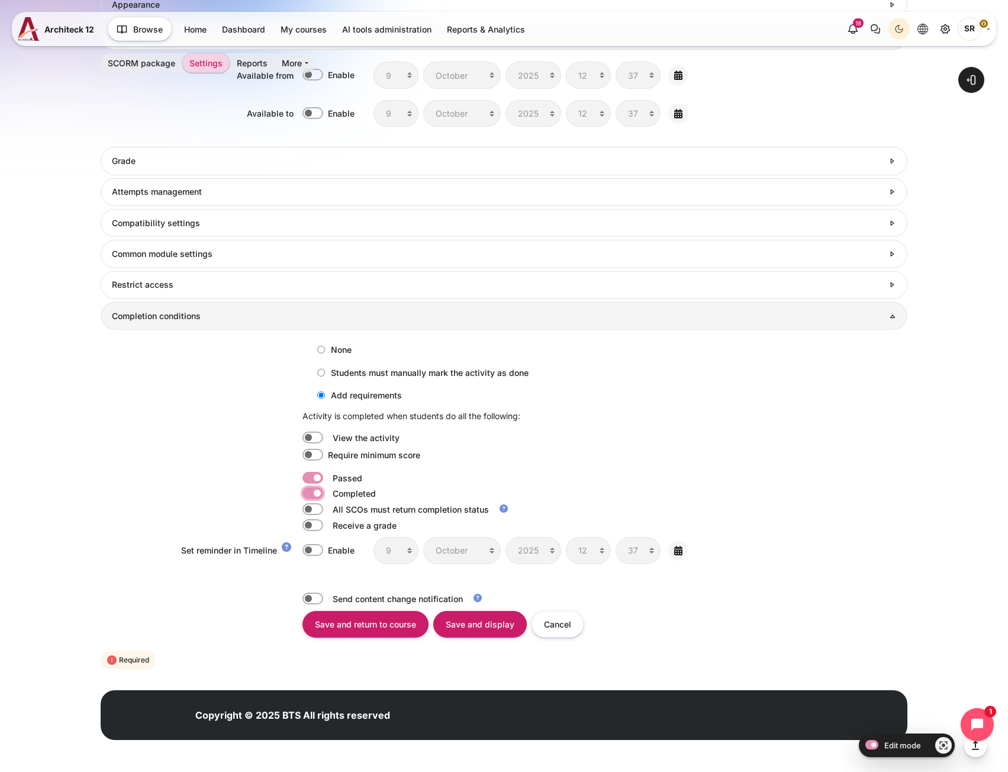
click at [315, 499] on input "Content" at bounding box center [313, 493] width 21 height 12
checkbox input "false"
click at [375, 622] on input "Save and return to course" at bounding box center [366, 624] width 126 height 27
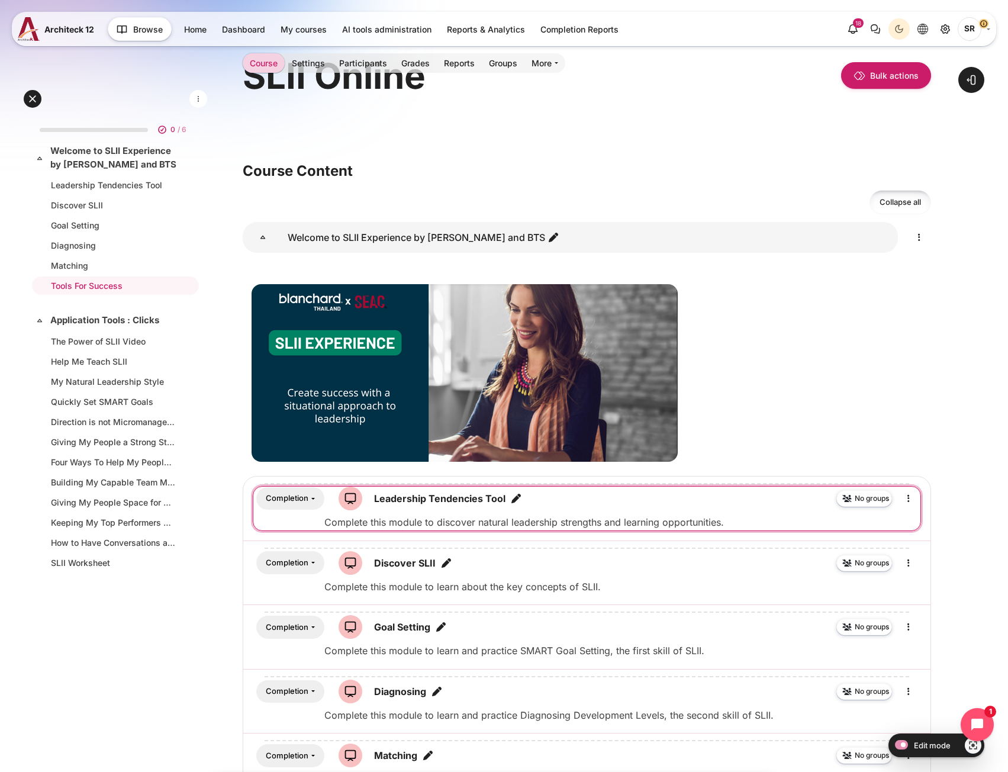
scroll to position [296, 0]
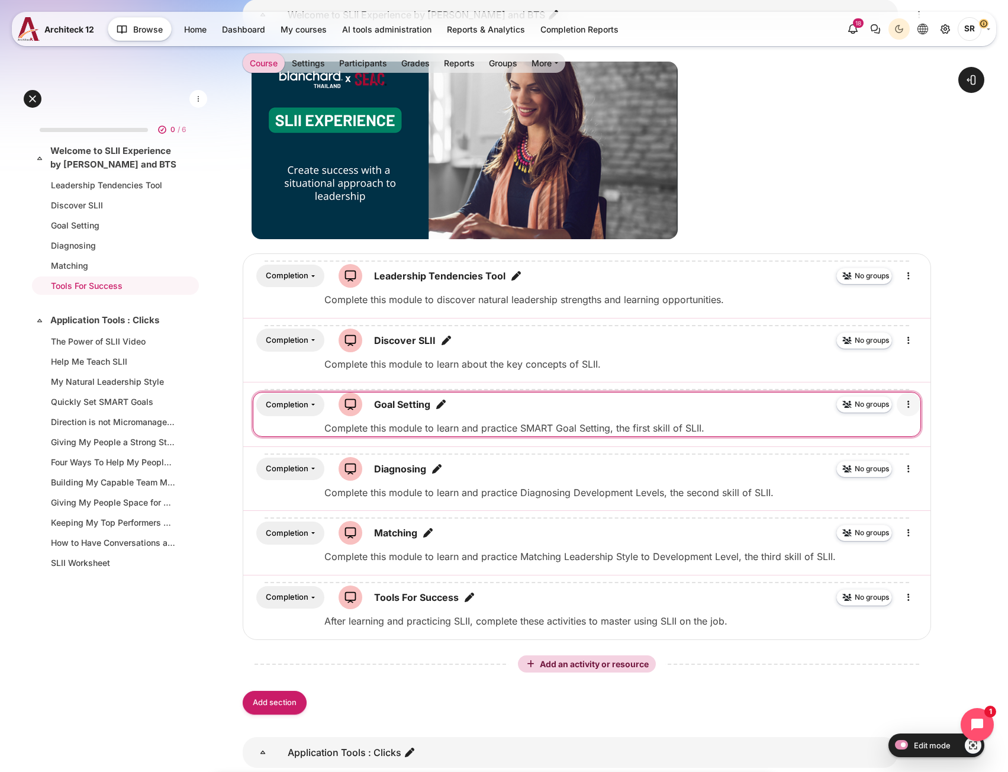
click at [910, 409] on icon "Edit" at bounding box center [909, 404] width 14 height 14
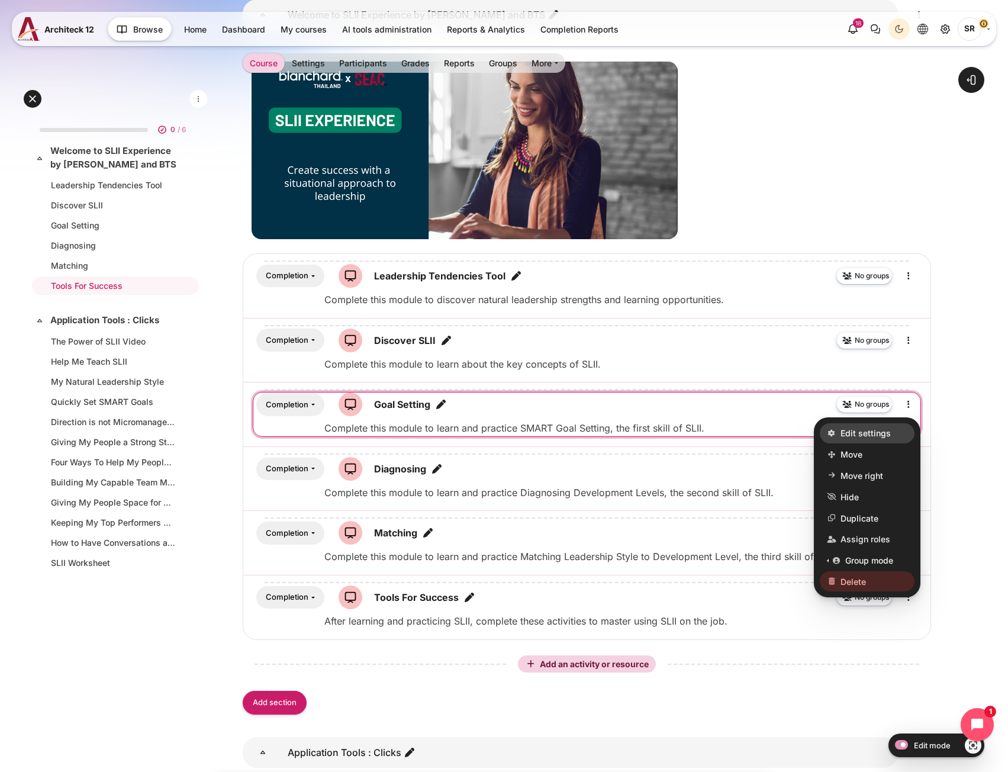
click at [891, 432] on link "Edit settings" at bounding box center [867, 433] width 95 height 20
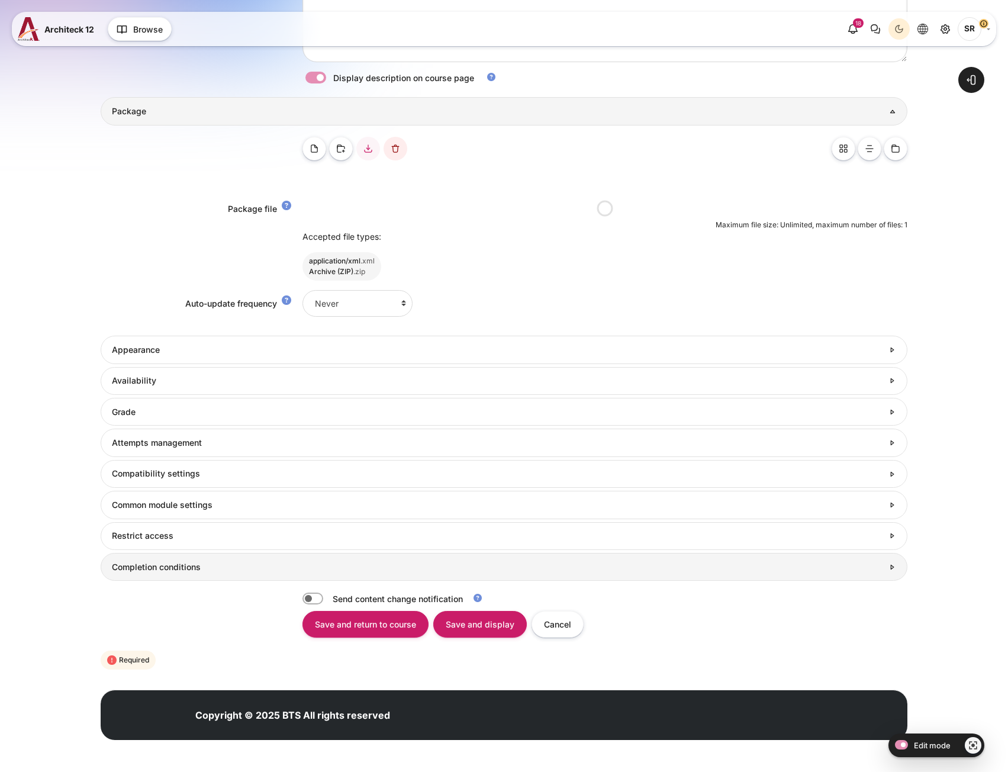
scroll to position [384, 0]
click at [198, 561] on link "Completion conditions" at bounding box center [504, 567] width 807 height 28
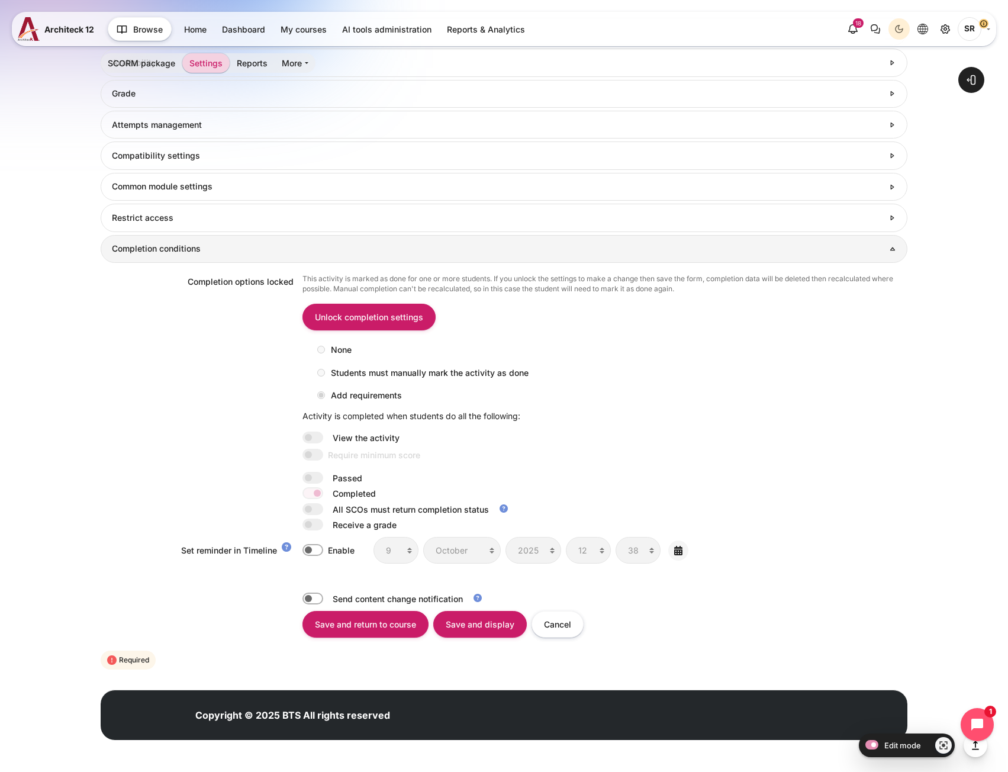
scroll to position [0, 0]
click at [387, 313] on input "Unlock completion settings" at bounding box center [369, 317] width 133 height 27
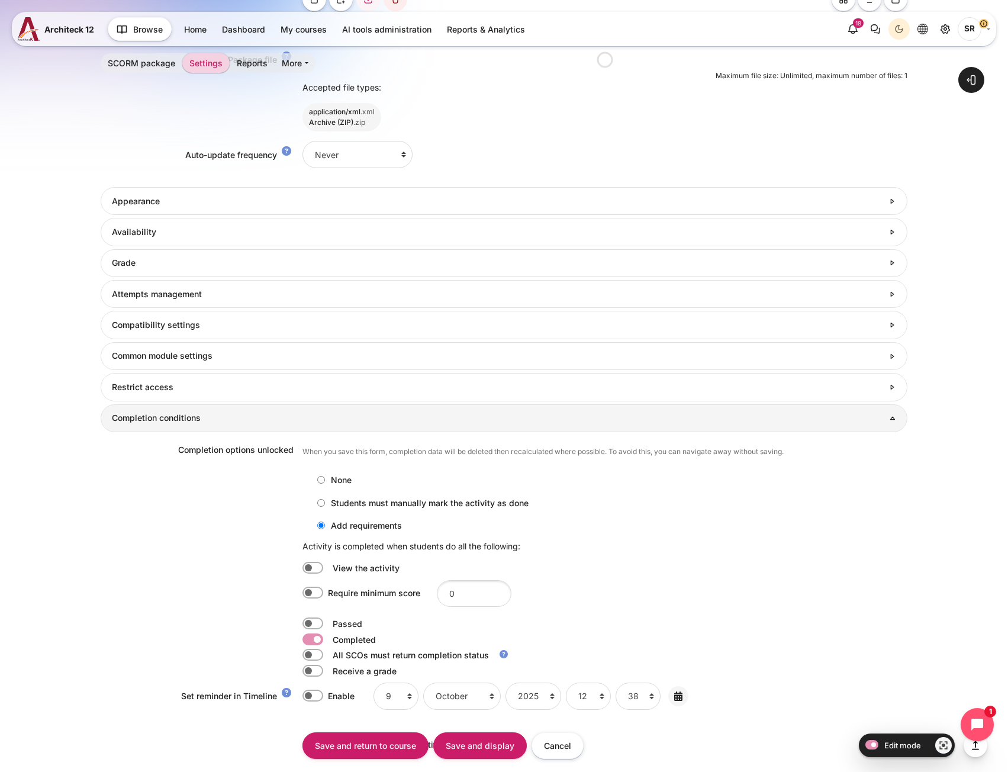
scroll to position [824, 0]
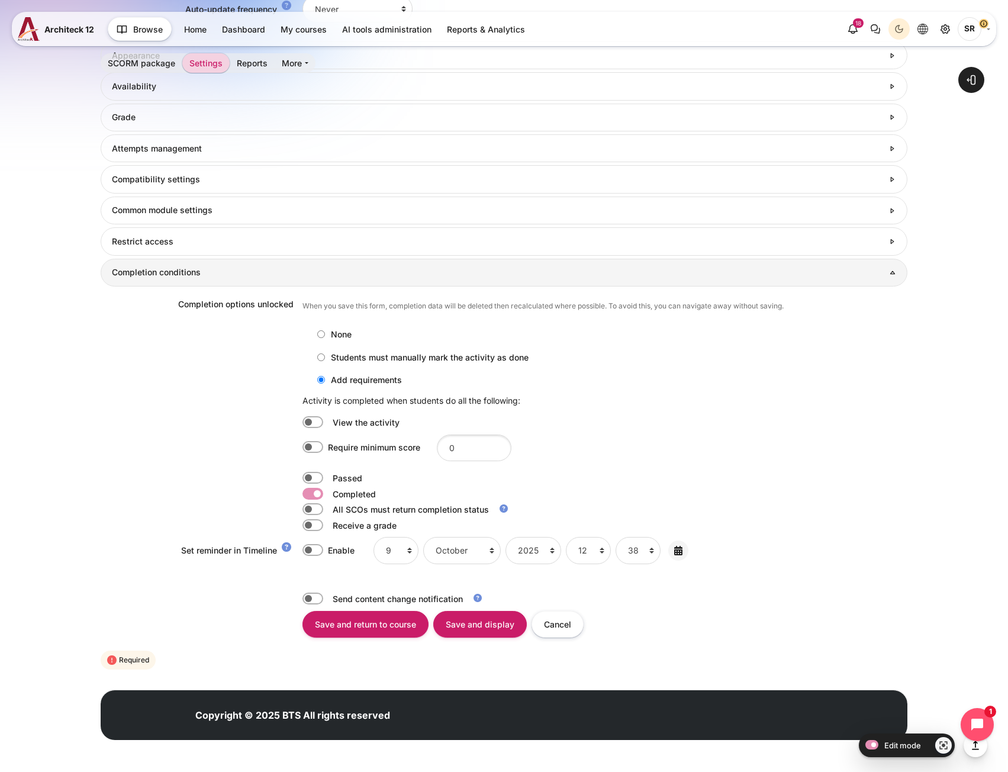
click at [328, 477] on label "Content" at bounding box center [329, 478] width 2 height 12
click at [314, 477] on input "Content" at bounding box center [313, 478] width 21 height 12
checkbox input "true"
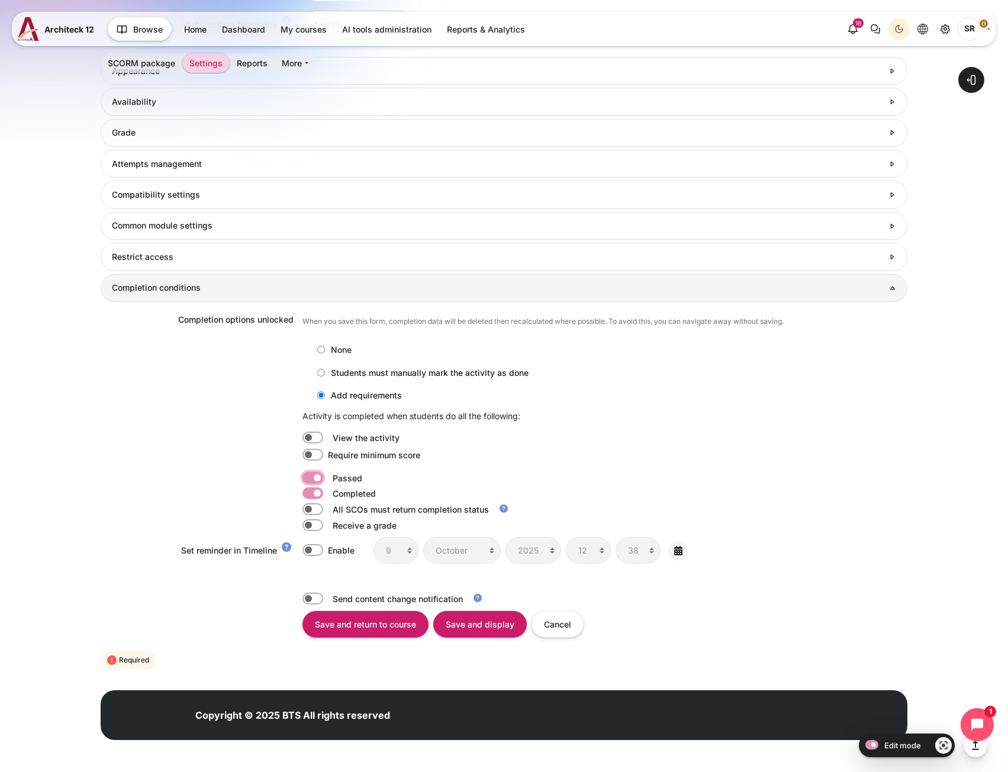
scroll to position [0, 0]
click at [328, 494] on label "Content" at bounding box center [329, 493] width 2 height 12
click at [308, 494] on input "Content" at bounding box center [313, 493] width 21 height 12
checkbox input "false"
click at [376, 628] on input "Save and return to course" at bounding box center [366, 624] width 126 height 27
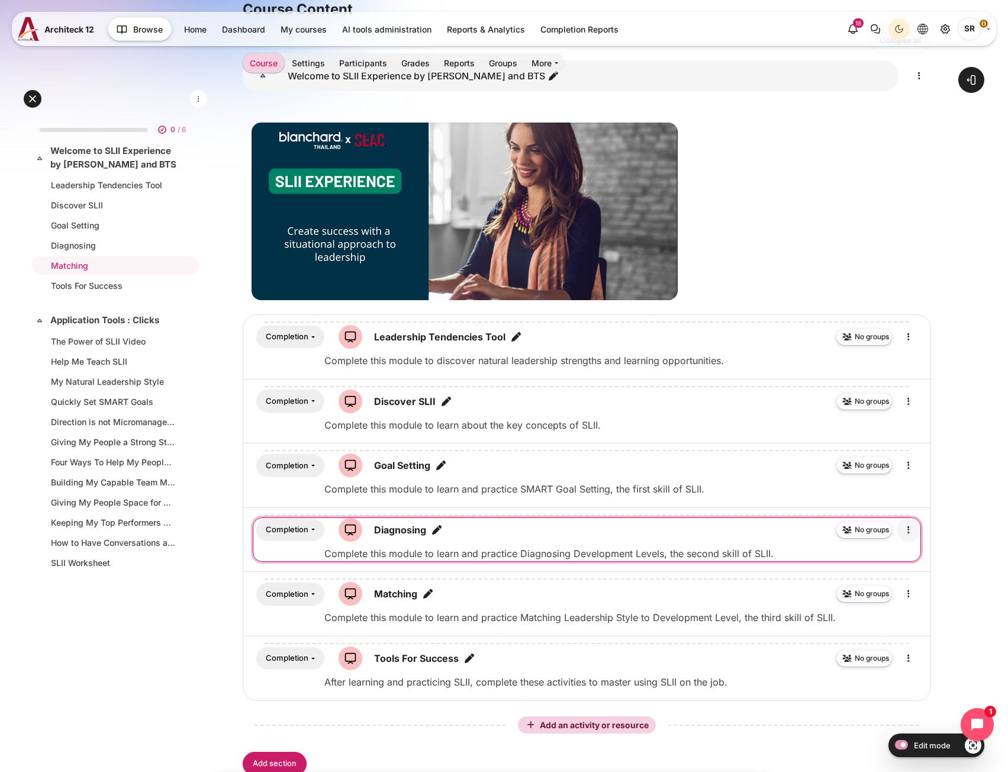
scroll to position [237, 0]
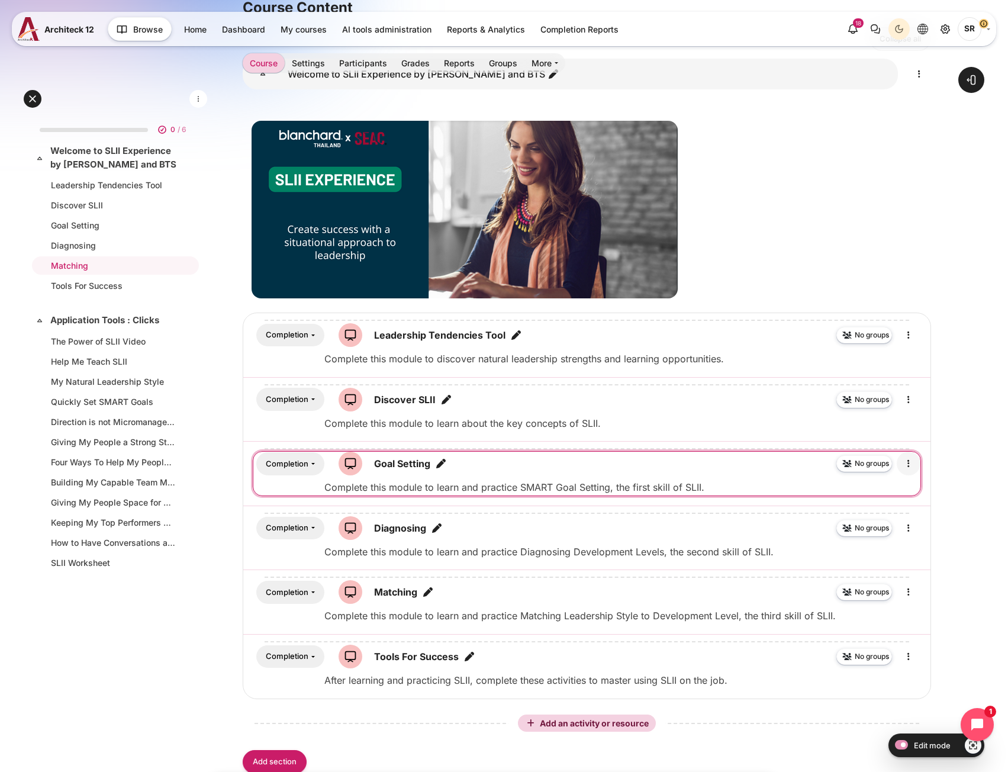
click at [909, 463] on icon "Edit" at bounding box center [909, 464] width 14 height 14
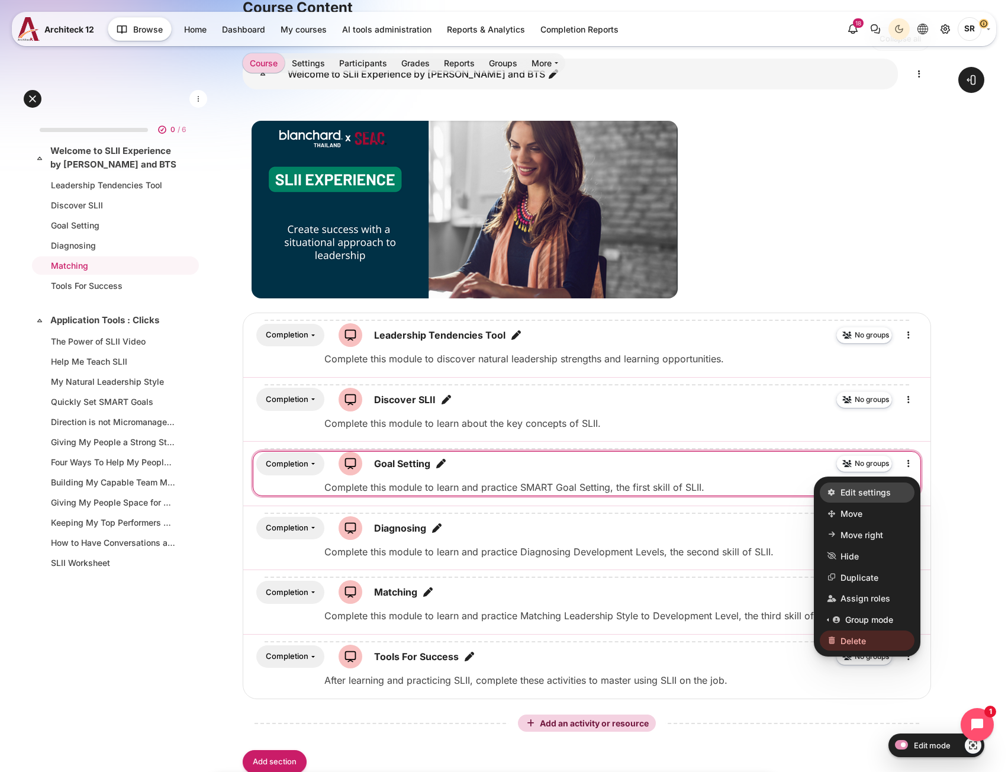
click at [891, 493] on link "Edit settings" at bounding box center [867, 493] width 95 height 20
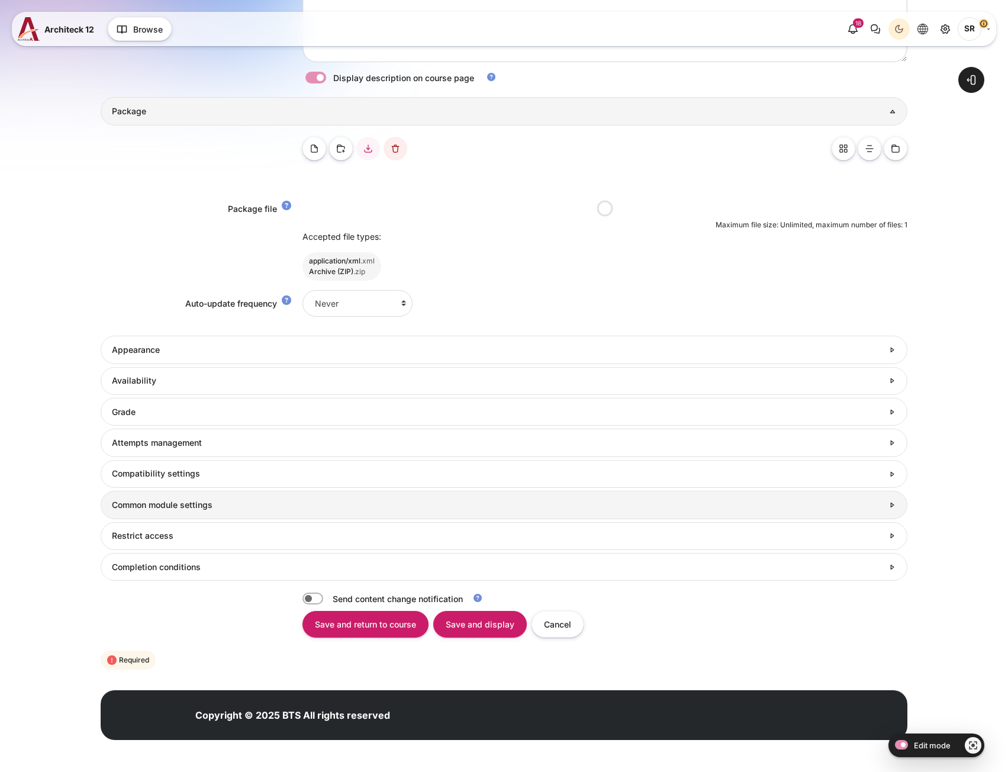
scroll to position [384, 0]
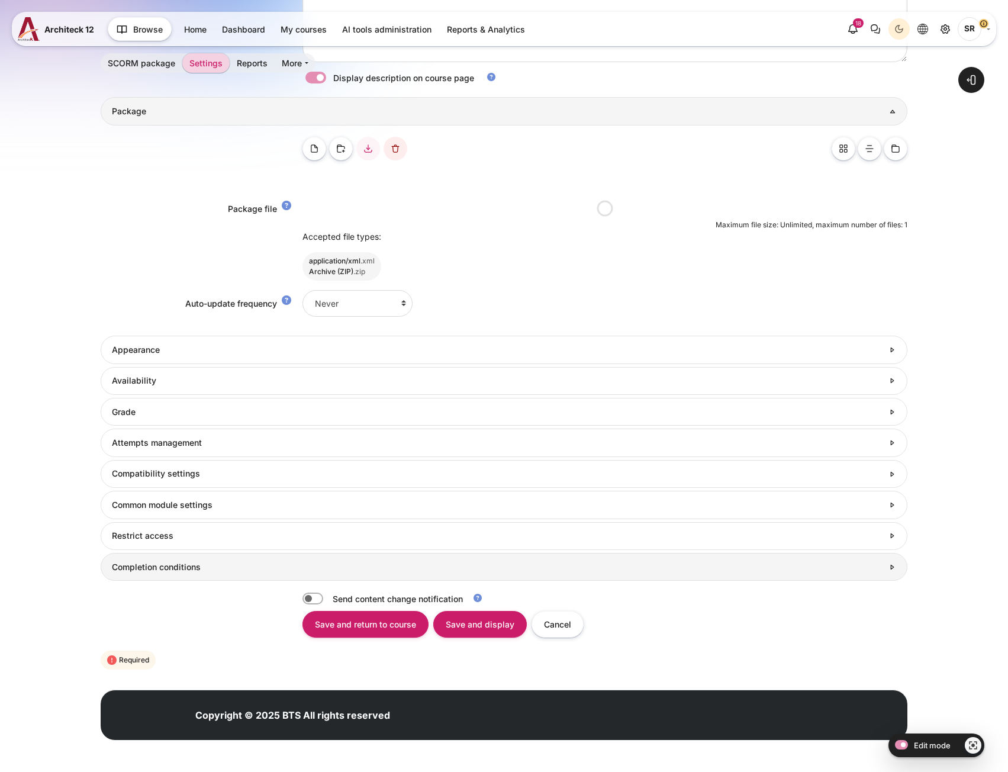
click at [195, 577] on link "Completion conditions" at bounding box center [504, 567] width 807 height 28
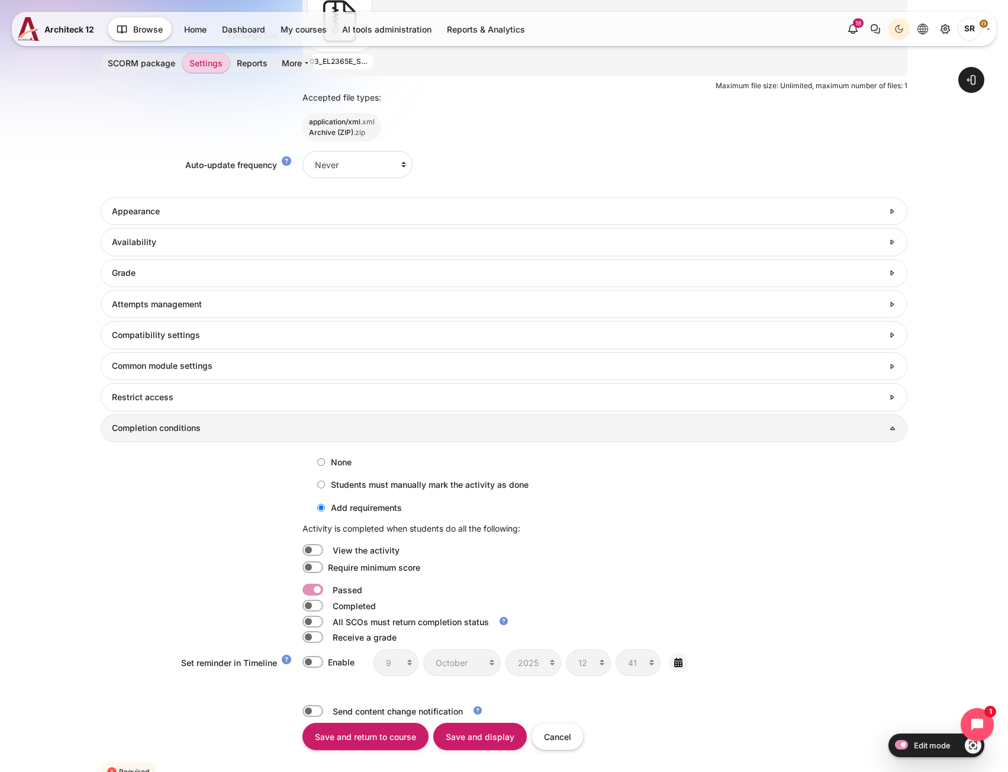
click at [328, 600] on label "Content" at bounding box center [329, 606] width 2 height 12
click at [307, 600] on input "Content" at bounding box center [313, 606] width 21 height 12
checkbox input "true"
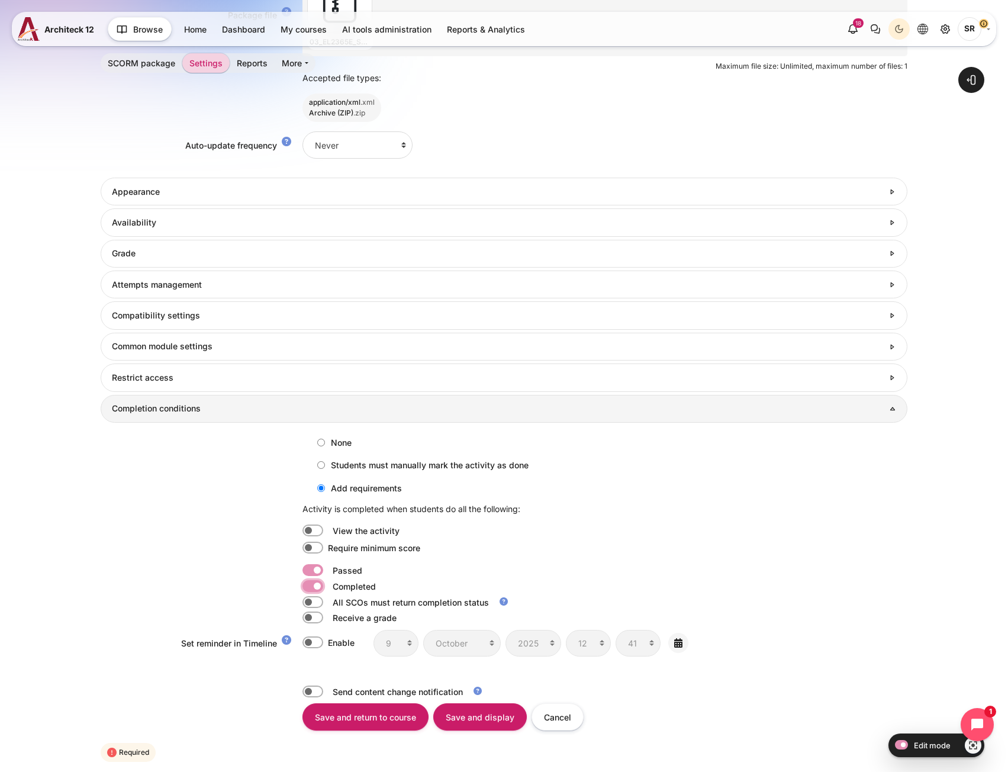
scroll to position [0, 0]
click at [328, 572] on label "Content" at bounding box center [329, 570] width 2 height 12
click at [321, 572] on input "Content" at bounding box center [313, 570] width 21 height 12
checkbox input "false"
click at [363, 714] on input "Save and return to course" at bounding box center [366, 716] width 126 height 27
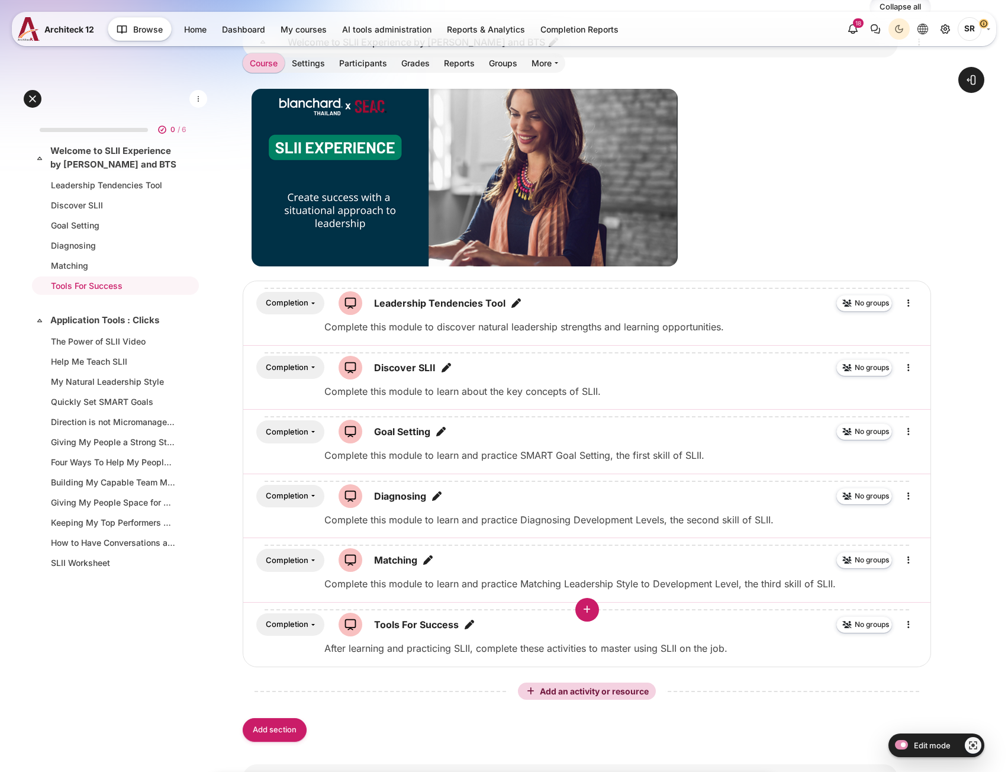
scroll to position [296, 0]
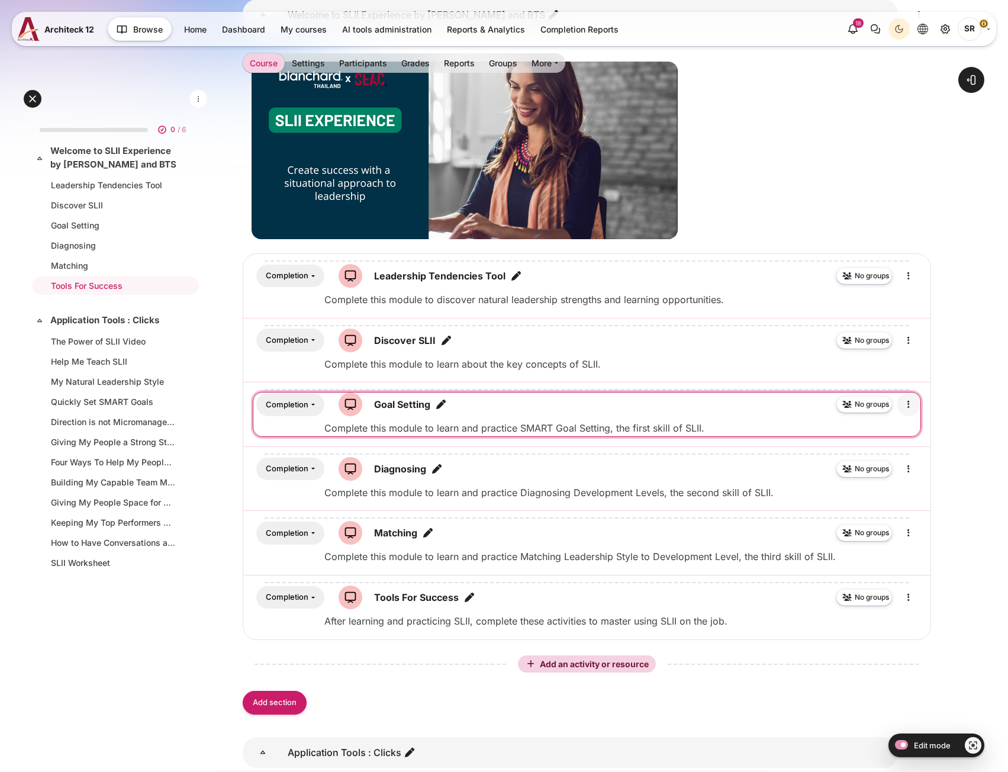
click at [912, 403] on icon "Edit" at bounding box center [909, 404] width 14 height 14
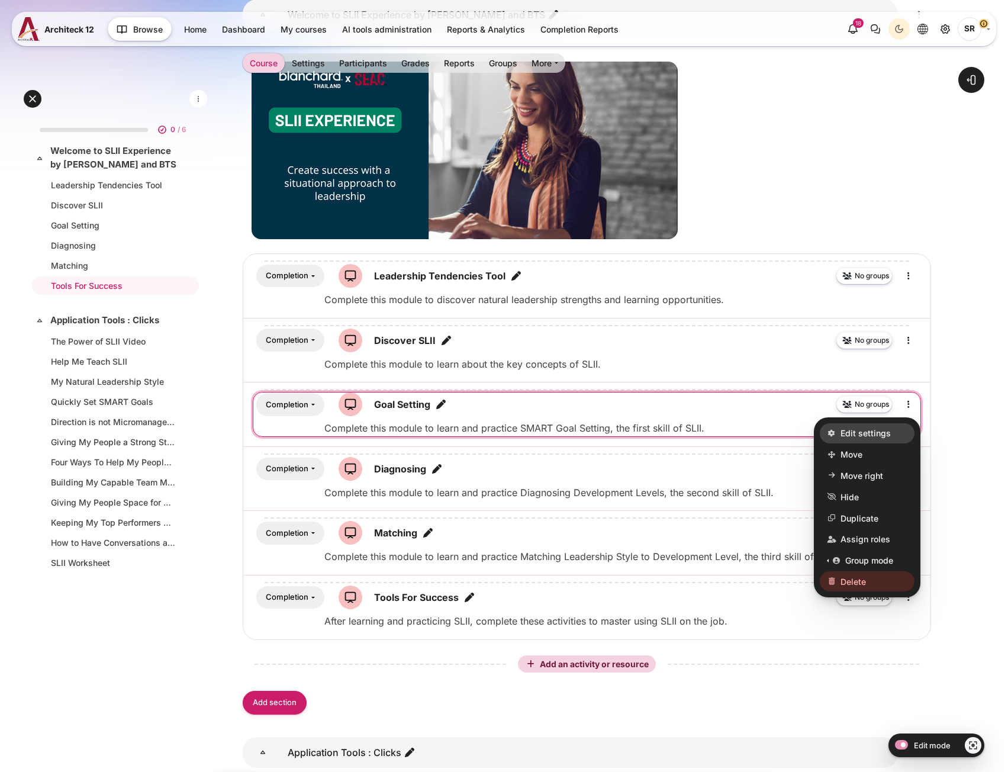
click at [889, 430] on span "Edit settings" at bounding box center [866, 434] width 50 height 12
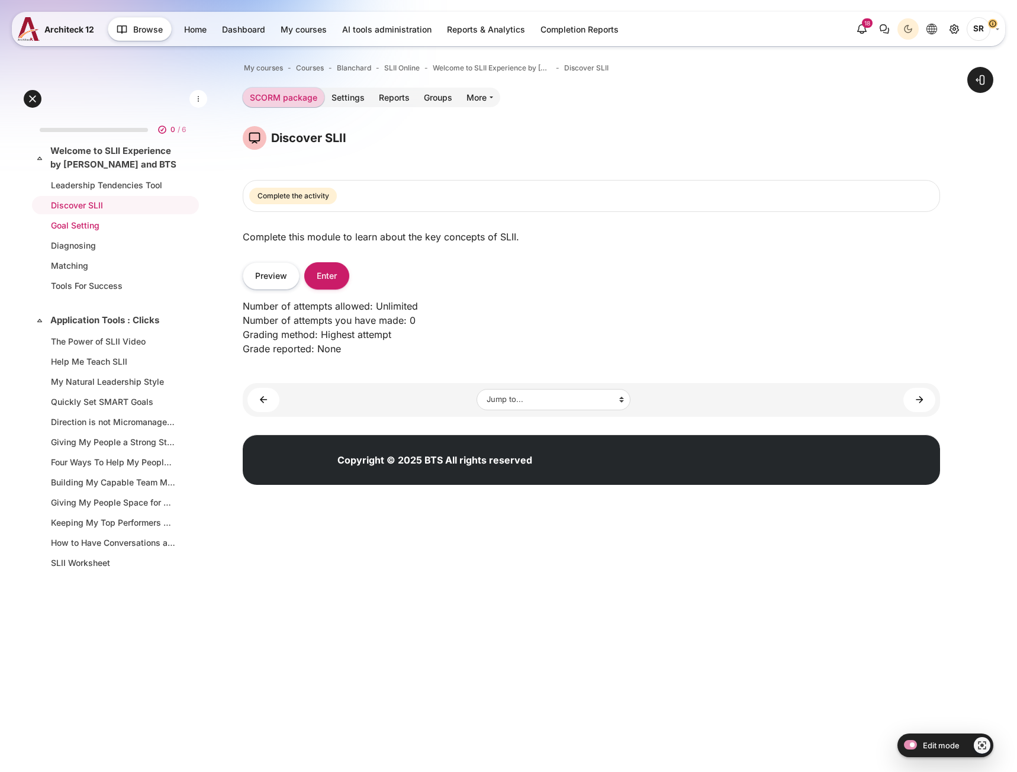
click at [111, 219] on link "Goal Setting" at bounding box center [113, 225] width 124 height 12
click at [341, 97] on link "Settings" at bounding box center [348, 98] width 47 height 20
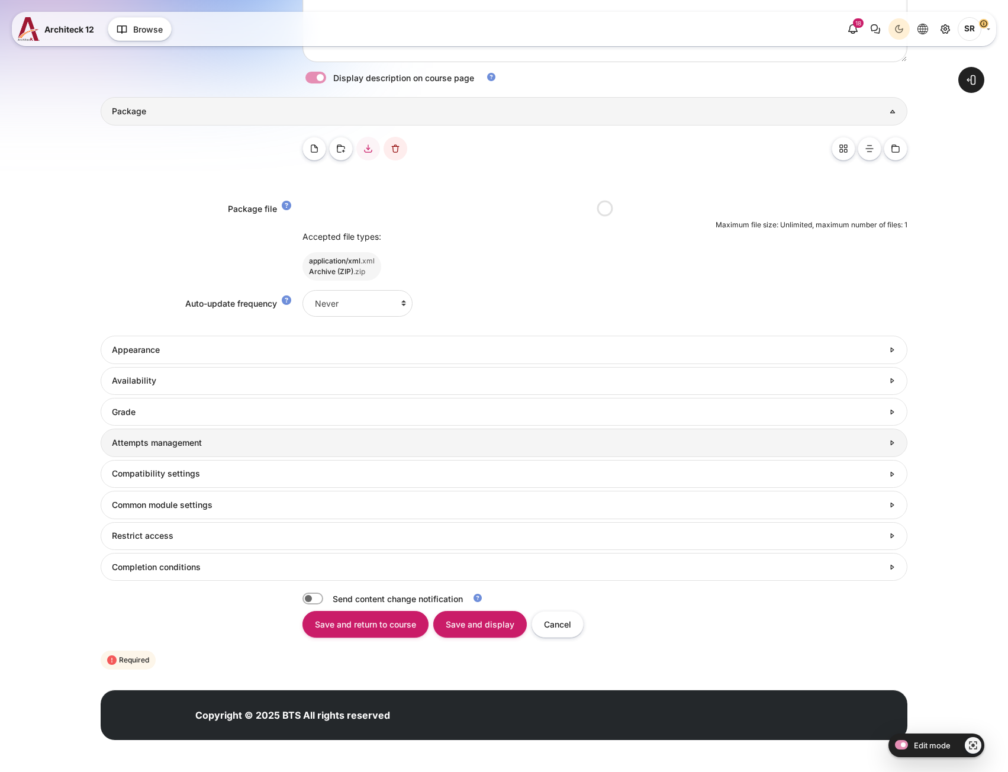
scroll to position [384, 0]
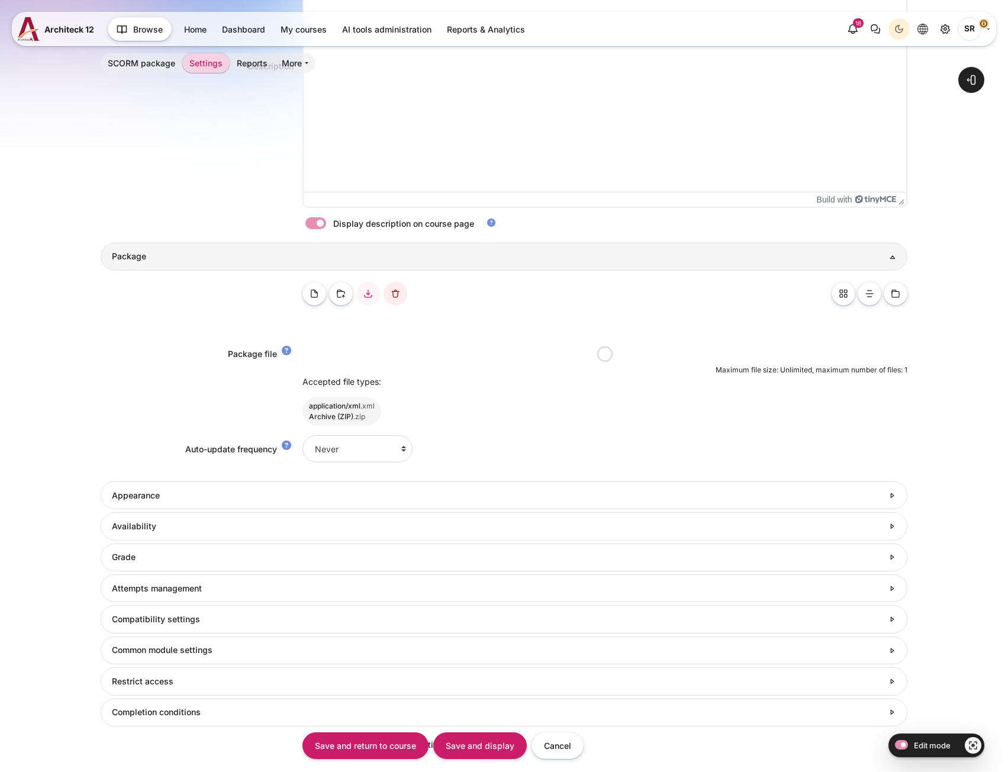
click at [257, 573] on form "Collapse all Expand all General Name Discover SLII Description <p>Complete this…" at bounding box center [504, 318] width 807 height 1000
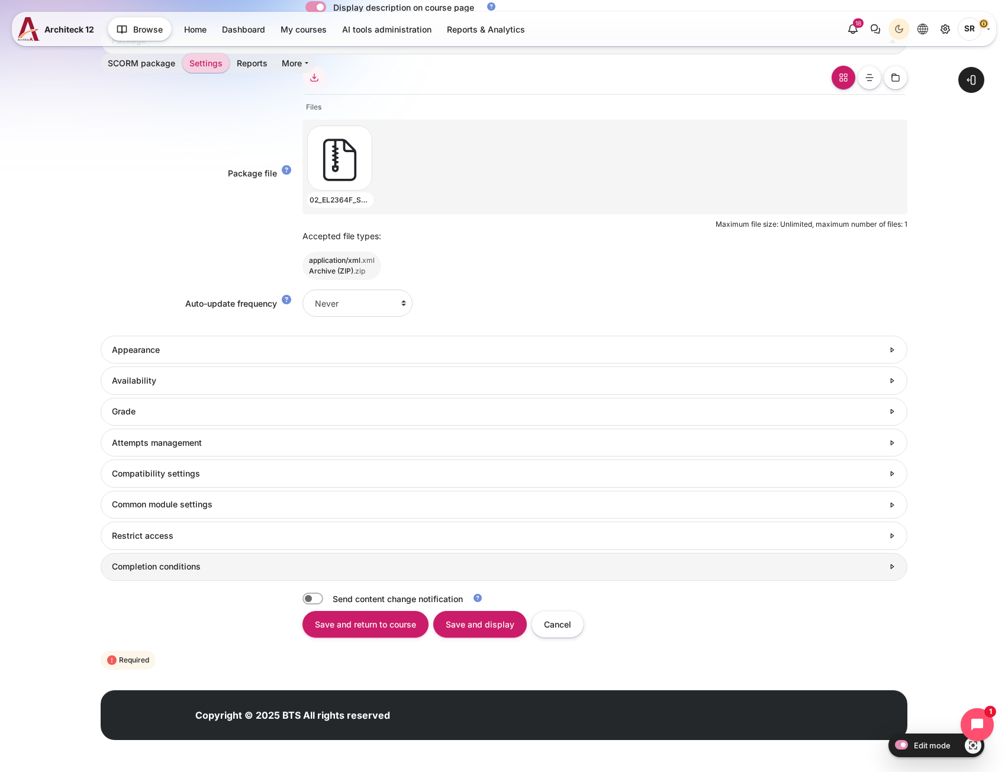
scroll to position [0, 0]
click at [249, 580] on link "Completion conditions" at bounding box center [504, 567] width 807 height 28
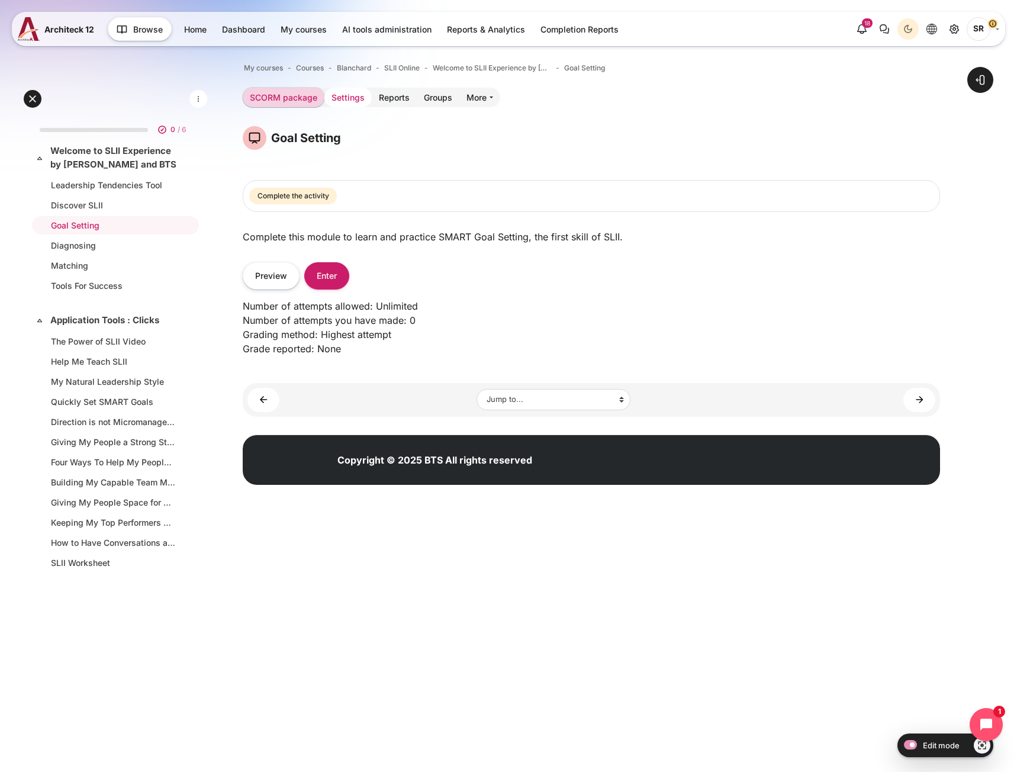
click at [345, 100] on link "Settings" at bounding box center [348, 98] width 47 height 20
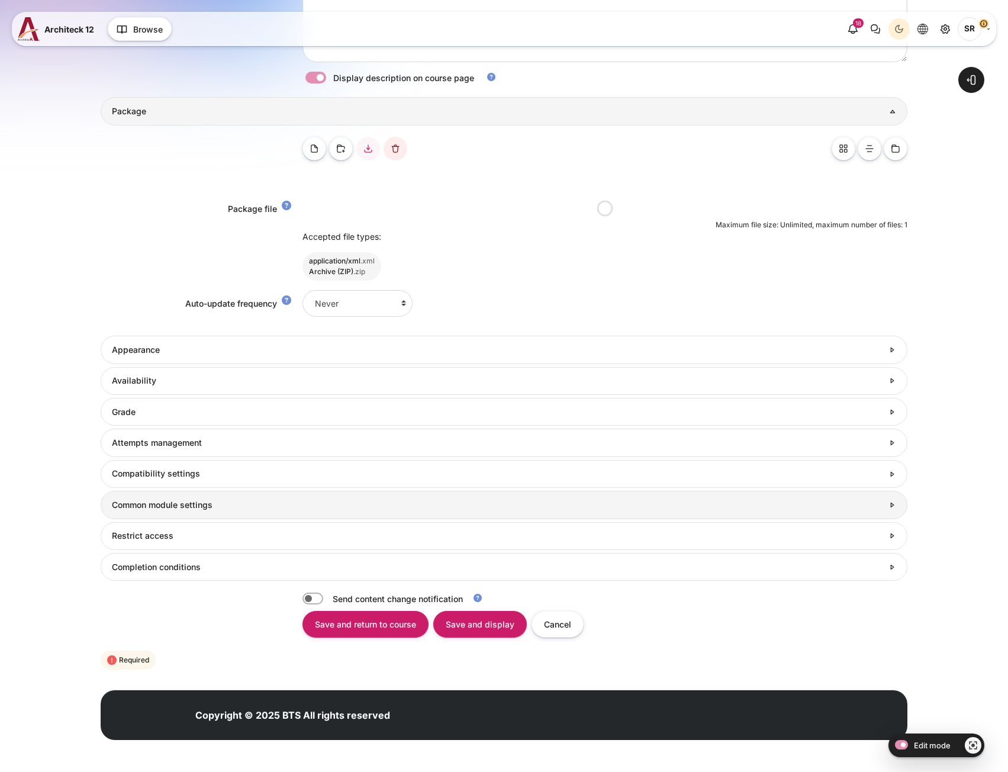
scroll to position [384, 0]
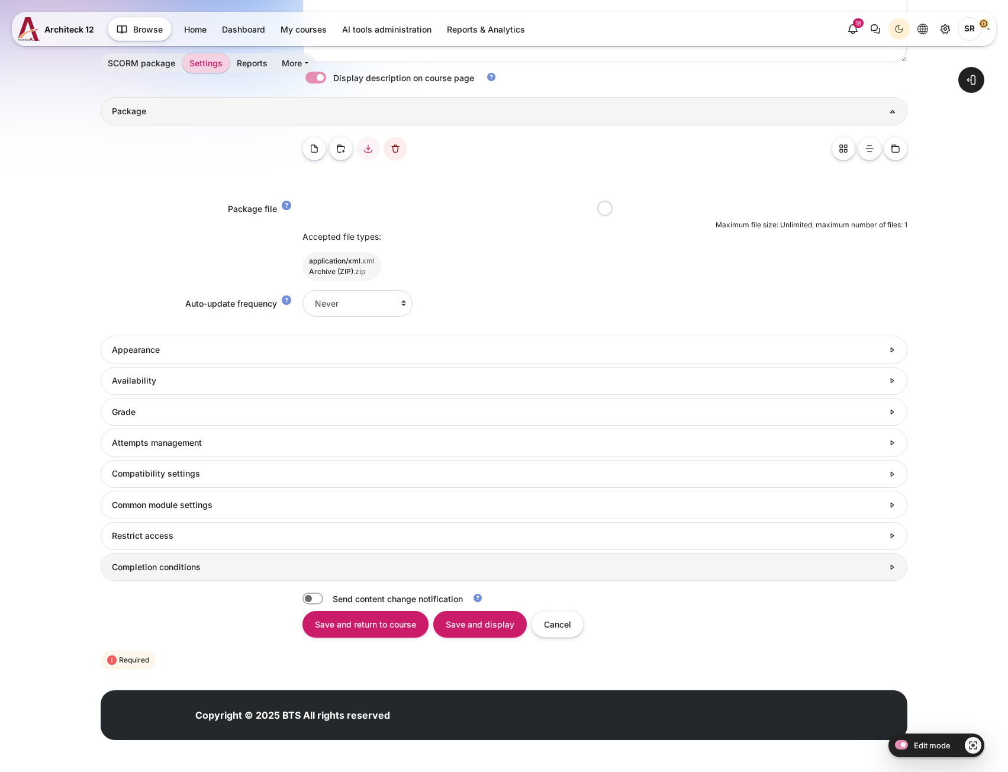
click at [282, 559] on link "Completion conditions" at bounding box center [504, 567] width 807 height 28
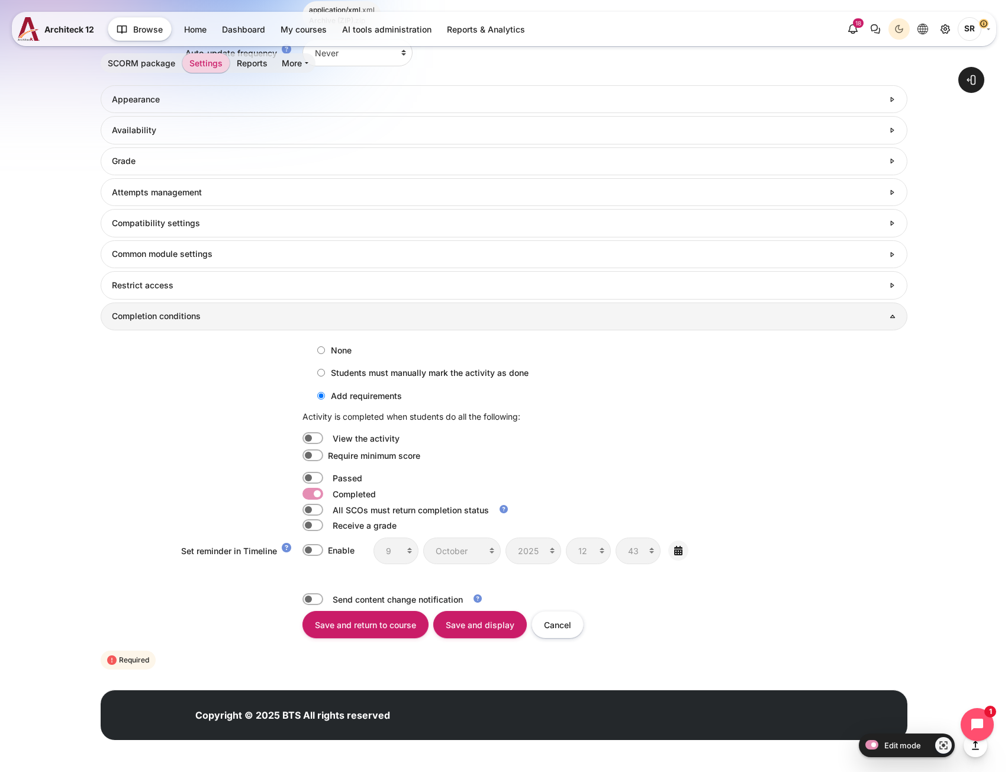
scroll to position [0, 0]
click at [328, 472] on label "Content" at bounding box center [329, 478] width 2 height 12
click at [314, 472] on input "Content" at bounding box center [313, 478] width 21 height 12
checkbox input "true"
click at [328, 493] on label "Content" at bounding box center [329, 494] width 2 height 12
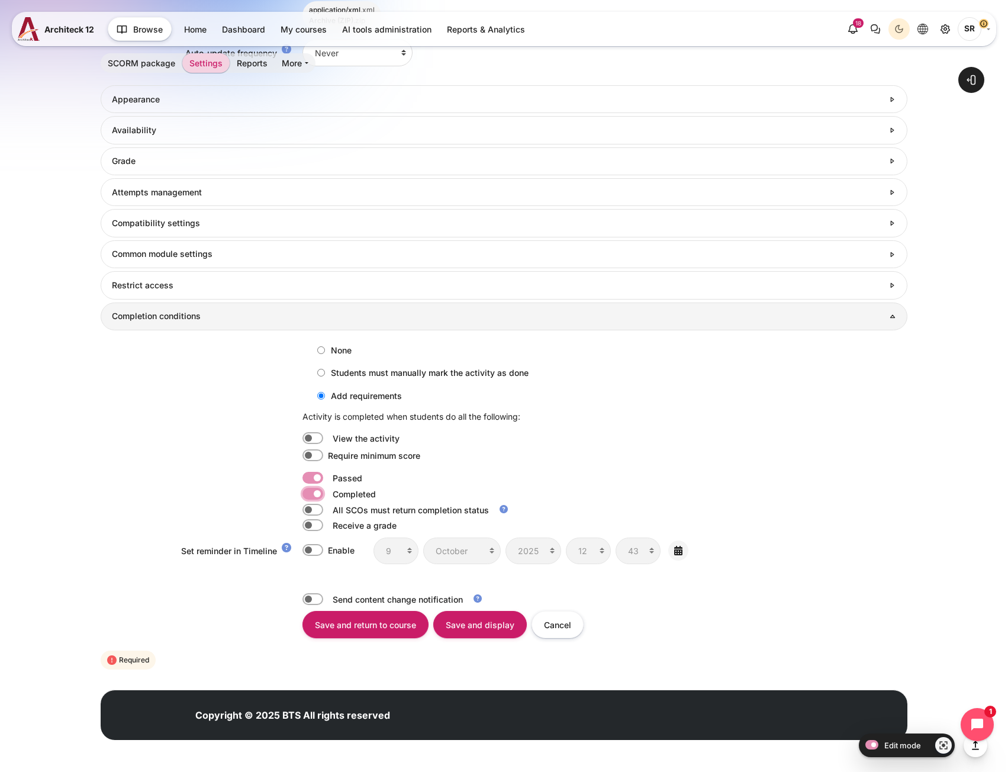
click at [312, 493] on input "Content" at bounding box center [313, 494] width 21 height 12
checkbox input "false"
click at [367, 622] on input "Save and return to course" at bounding box center [366, 624] width 126 height 27
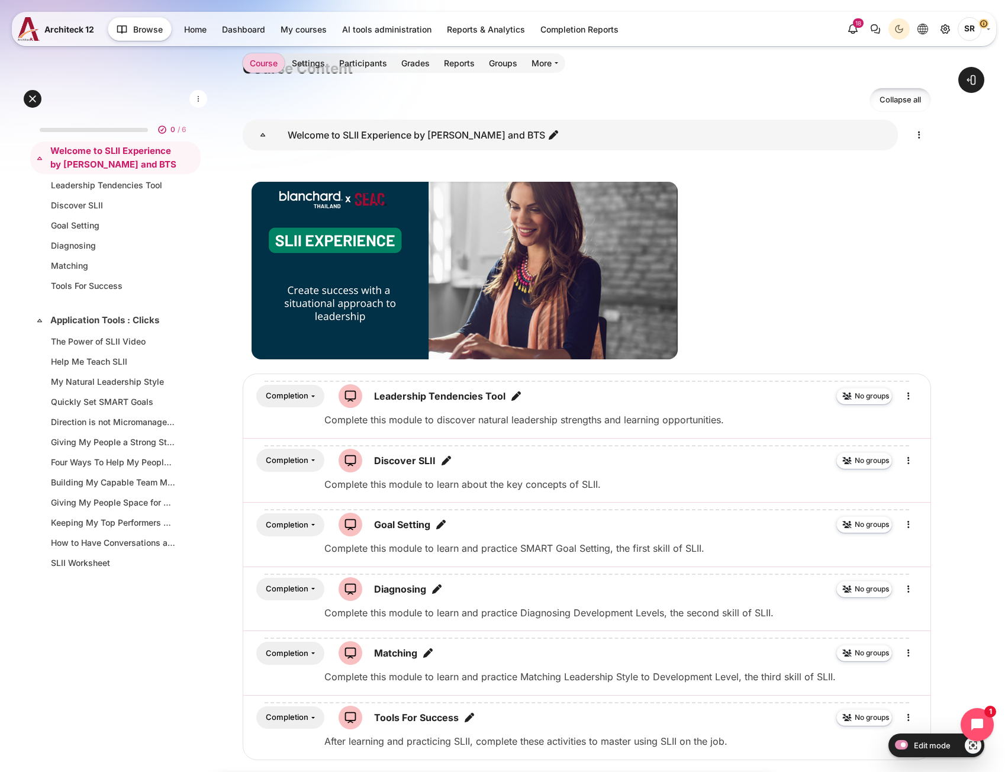
scroll to position [178, 0]
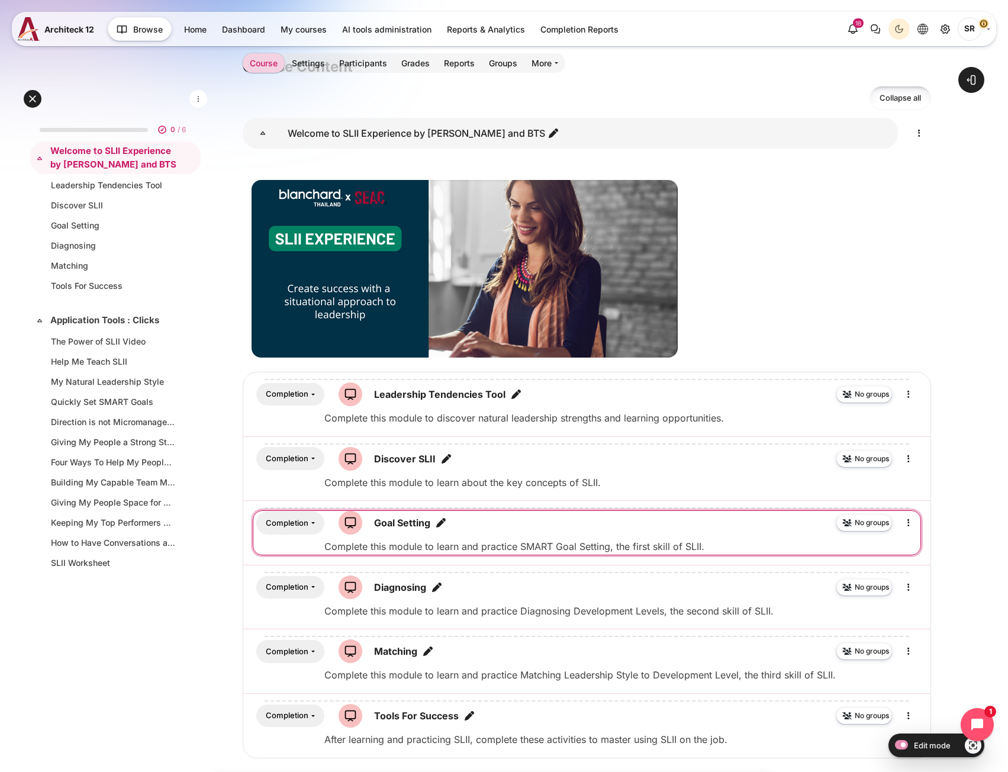
click at [442, 523] on icon "Edit title" at bounding box center [441, 523] width 12 height 12
click at [907, 529] on icon "Edit" at bounding box center [909, 523] width 14 height 14
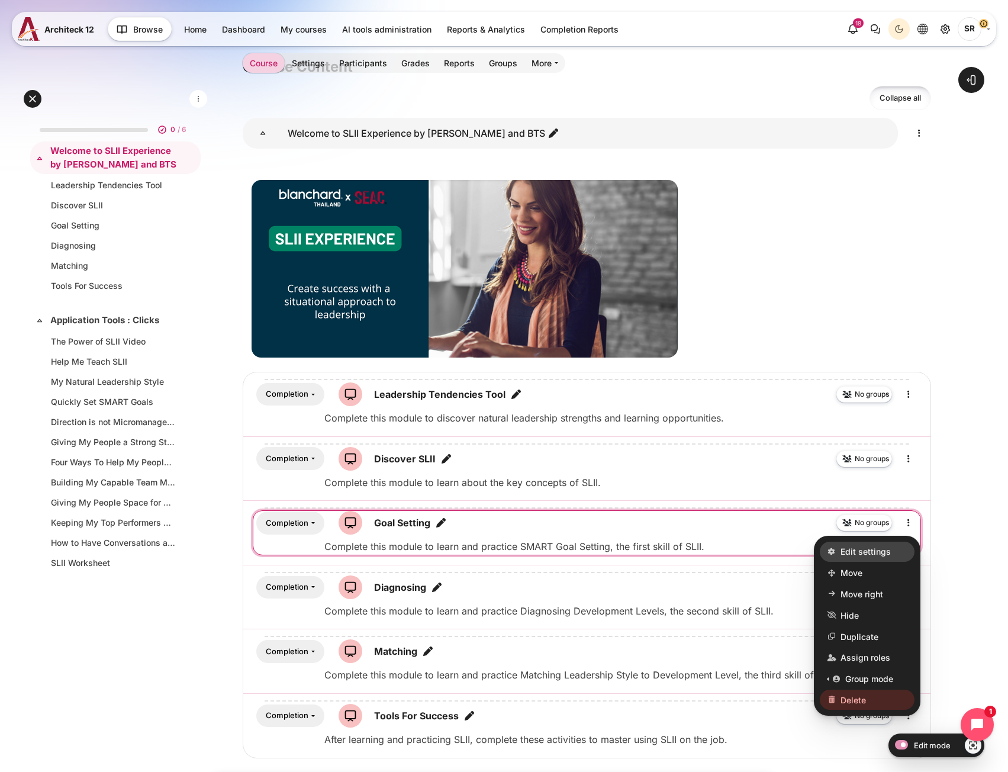
click at [894, 549] on link "Edit settings" at bounding box center [867, 552] width 95 height 20
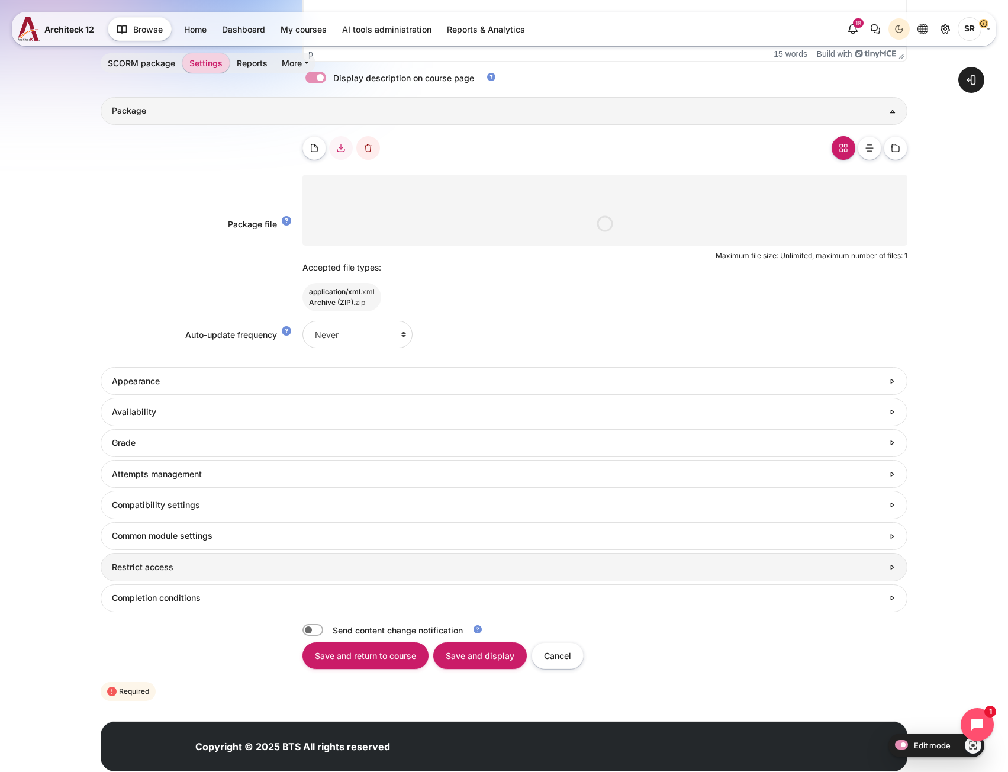
click at [197, 575] on link "Restrict access" at bounding box center [504, 567] width 807 height 28
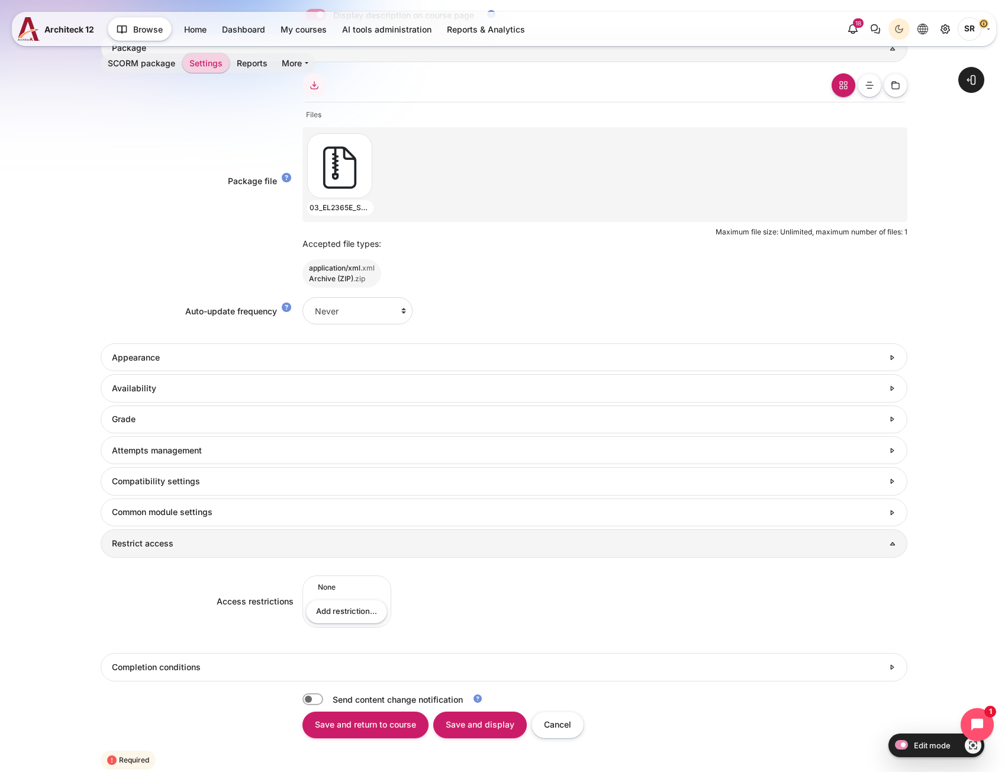
scroll to position [692, 0]
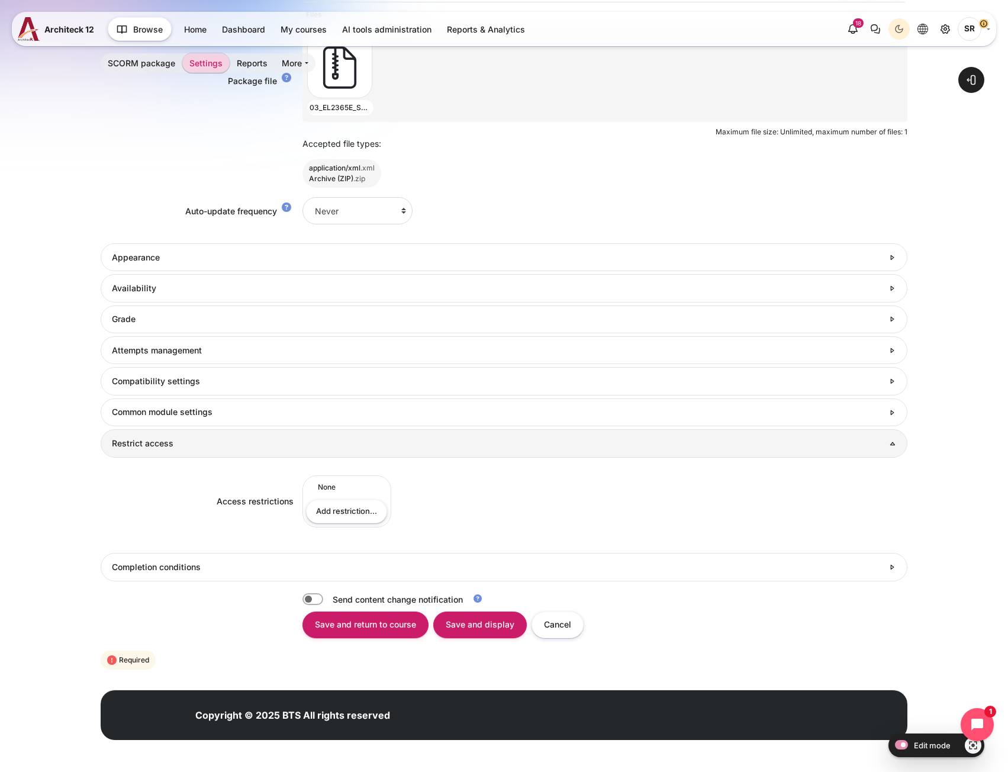
click at [189, 584] on form "Collapse all Expand all General Name Goal Setting Description <p>Complete this …" at bounding box center [504, 90] width 807 height 1163
click at [190, 570] on h3 "Completion conditions" at bounding box center [498, 567] width 772 height 11
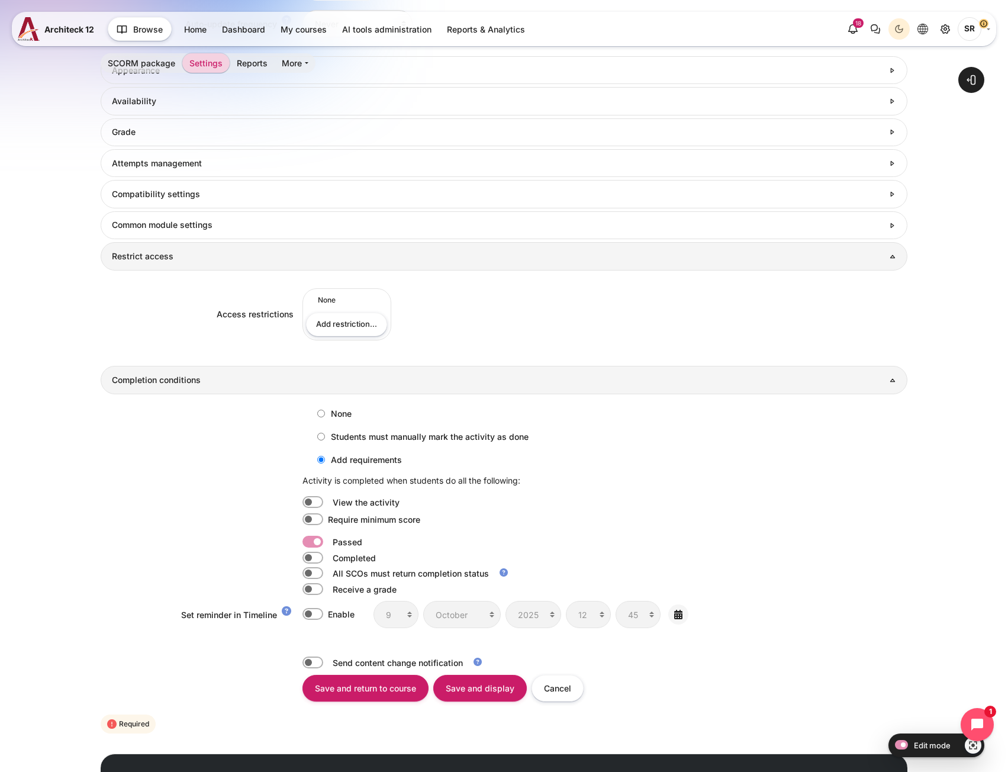
scroll to position [943, 0]
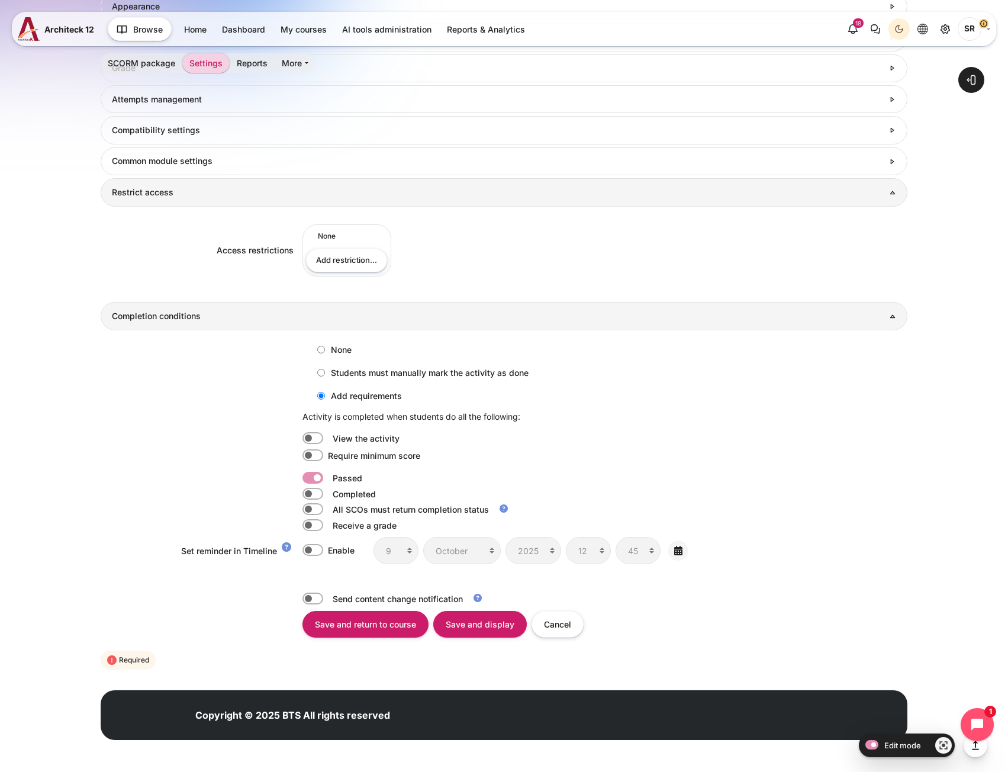
click at [328, 457] on label "Require minimum score" at bounding box center [374, 455] width 92 height 13
click at [311, 457] on input "Require minimum score" at bounding box center [313, 455] width 21 height 12
checkbox input "true"
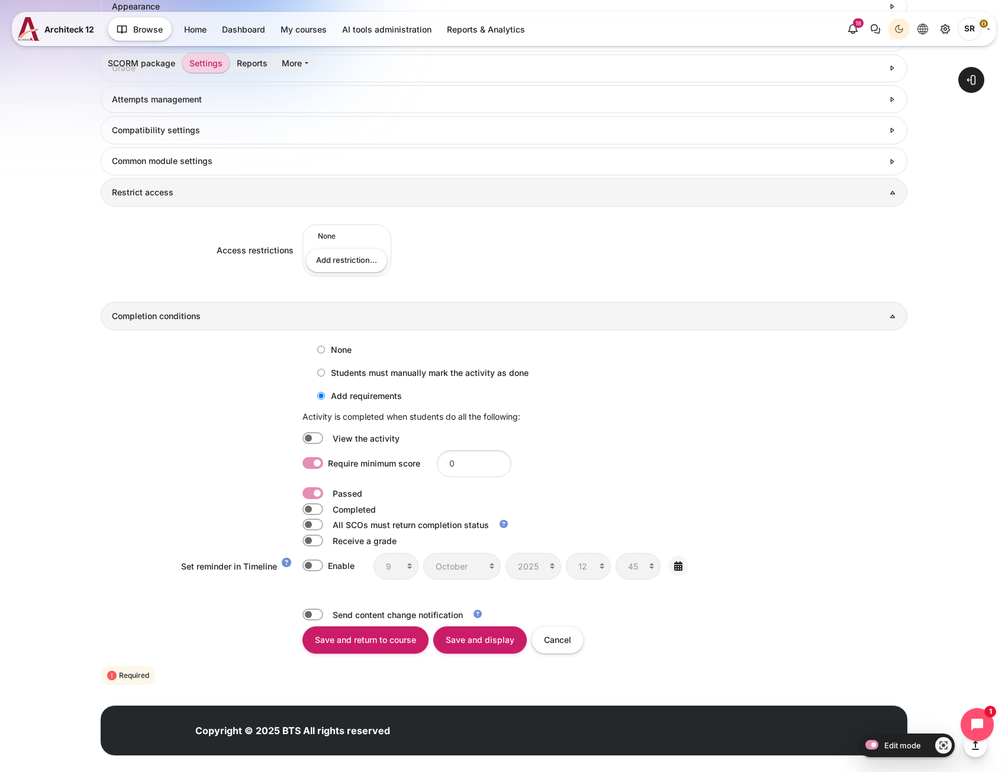
click at [328, 491] on label "Content" at bounding box center [329, 493] width 2 height 12
click at [309, 491] on input "Content" at bounding box center [313, 493] width 21 height 12
checkbox input "false"
click at [465, 468] on input "0" at bounding box center [474, 463] width 75 height 27
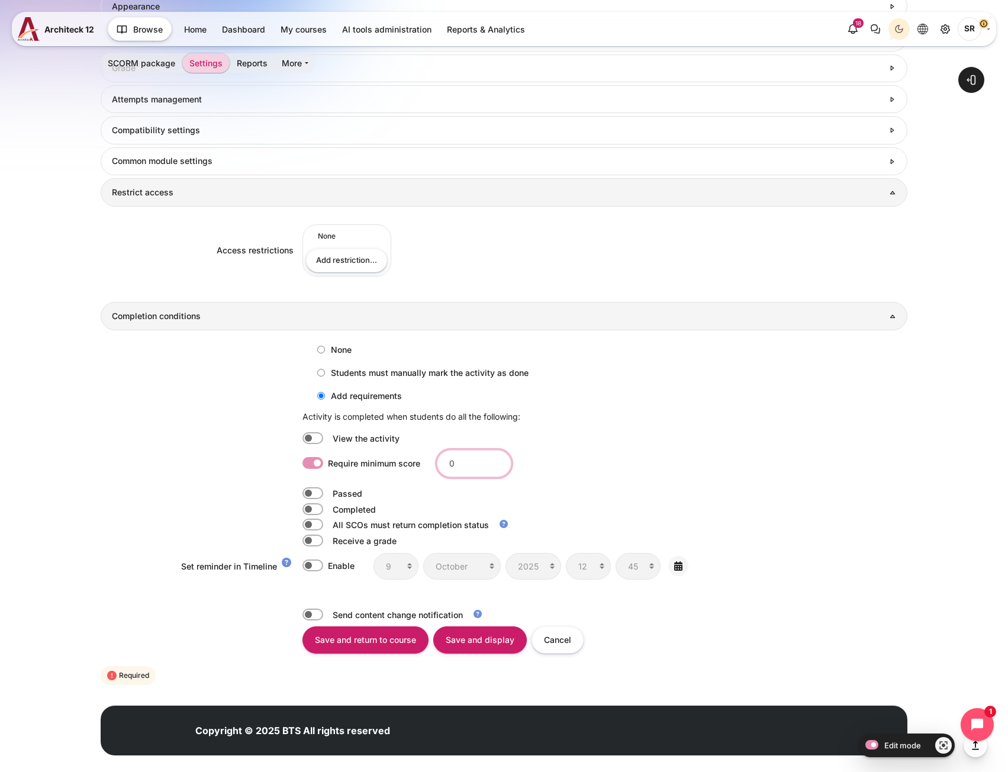
click at [465, 468] on input "0" at bounding box center [474, 463] width 75 height 27
click at [328, 439] on label "Content" at bounding box center [329, 438] width 2 height 12
click at [303, 439] on input "Content" at bounding box center [313, 438] width 21 height 12
checkbox input "true"
click at [328, 464] on label "Require minimum score" at bounding box center [374, 463] width 92 height 13
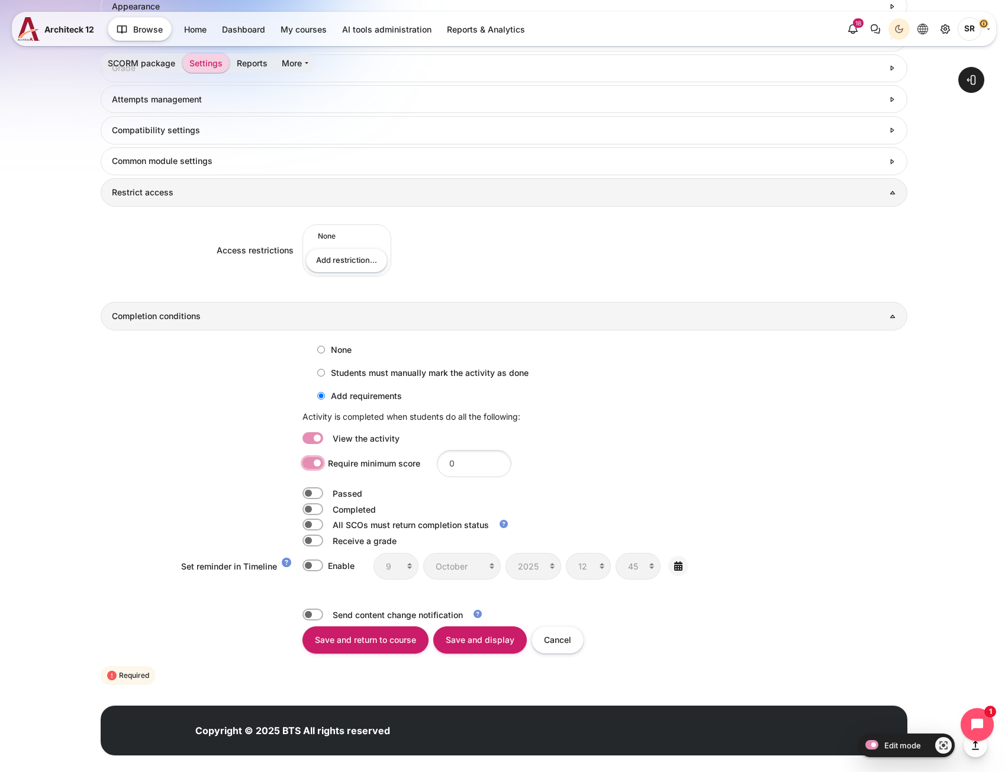
click at [306, 464] on input "Require minimum score" at bounding box center [313, 463] width 21 height 12
checkbox input "false"
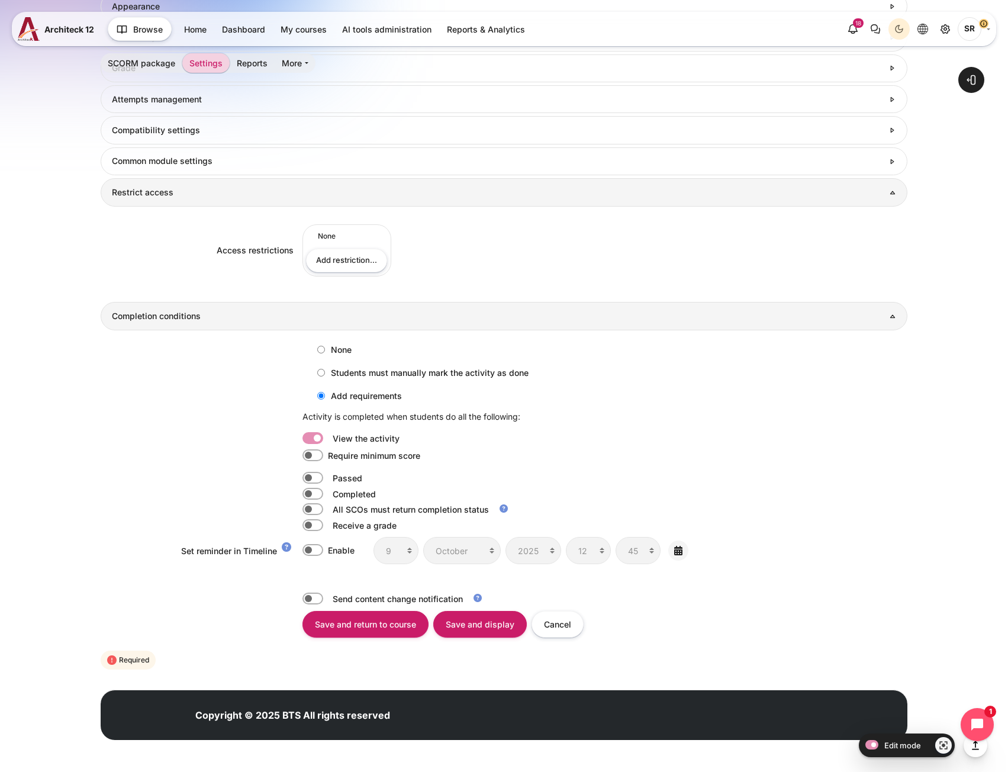
click at [328, 506] on label "Content" at bounding box center [329, 509] width 2 height 12
click at [309, 506] on input "Content" at bounding box center [313, 509] width 21 height 12
click at [328, 506] on label "Content" at bounding box center [329, 509] width 2 height 12
click at [309, 506] on input "Content" at bounding box center [313, 509] width 21 height 12
checkbox input "false"
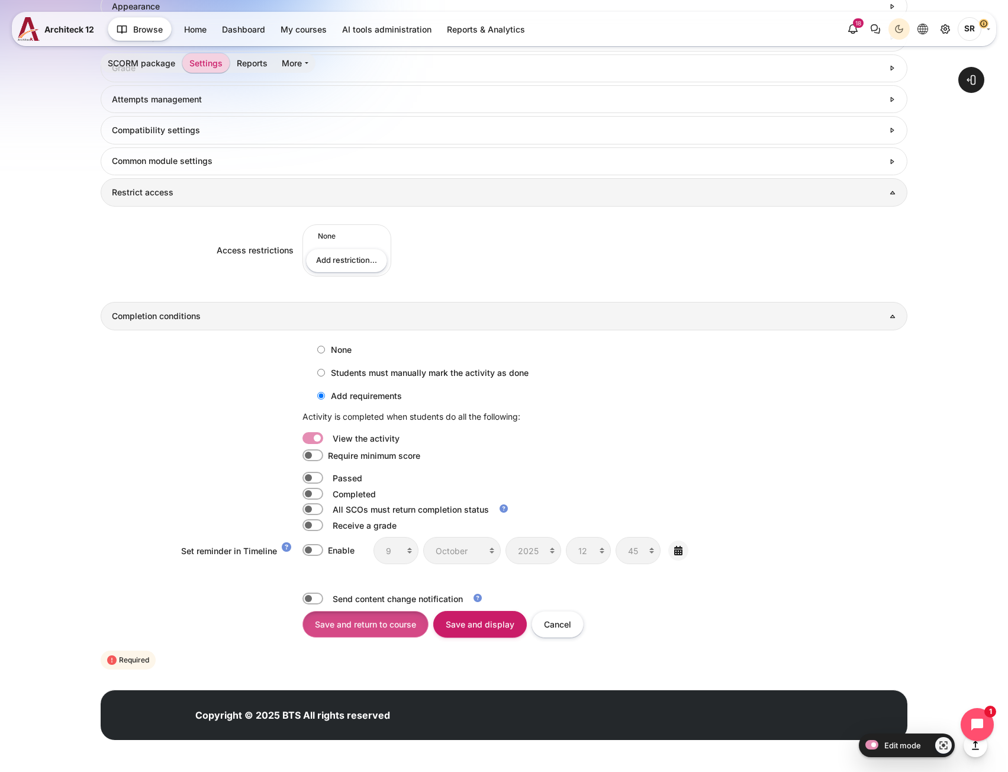
click at [365, 627] on input "Save and return to course" at bounding box center [366, 624] width 126 height 27
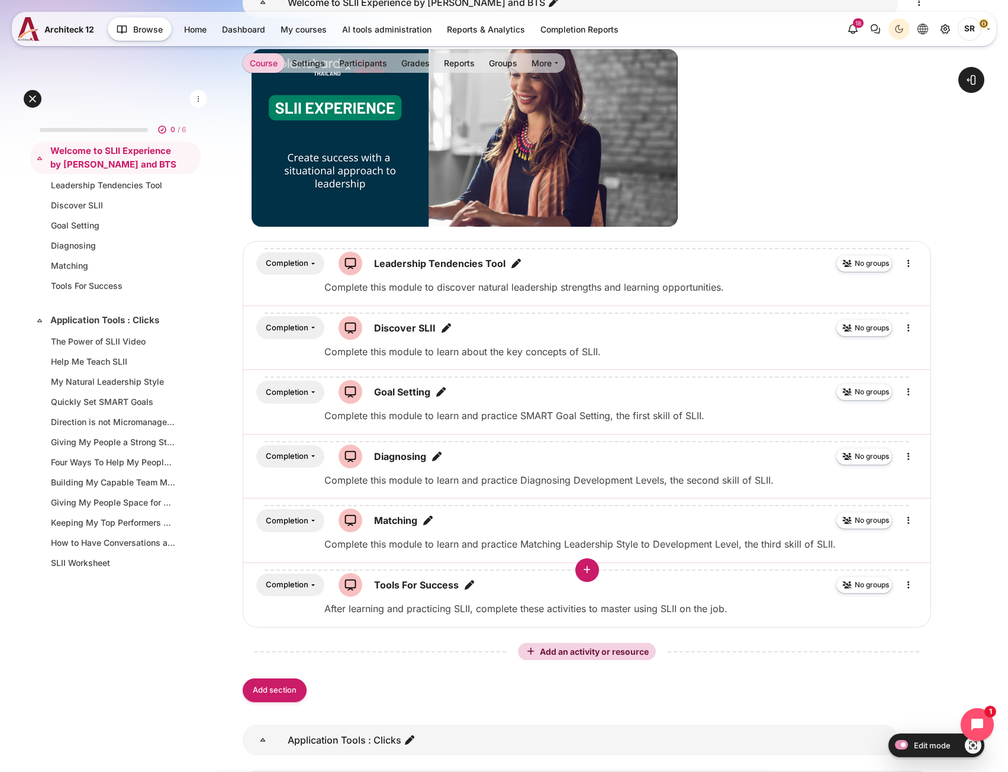
scroll to position [355, 0]
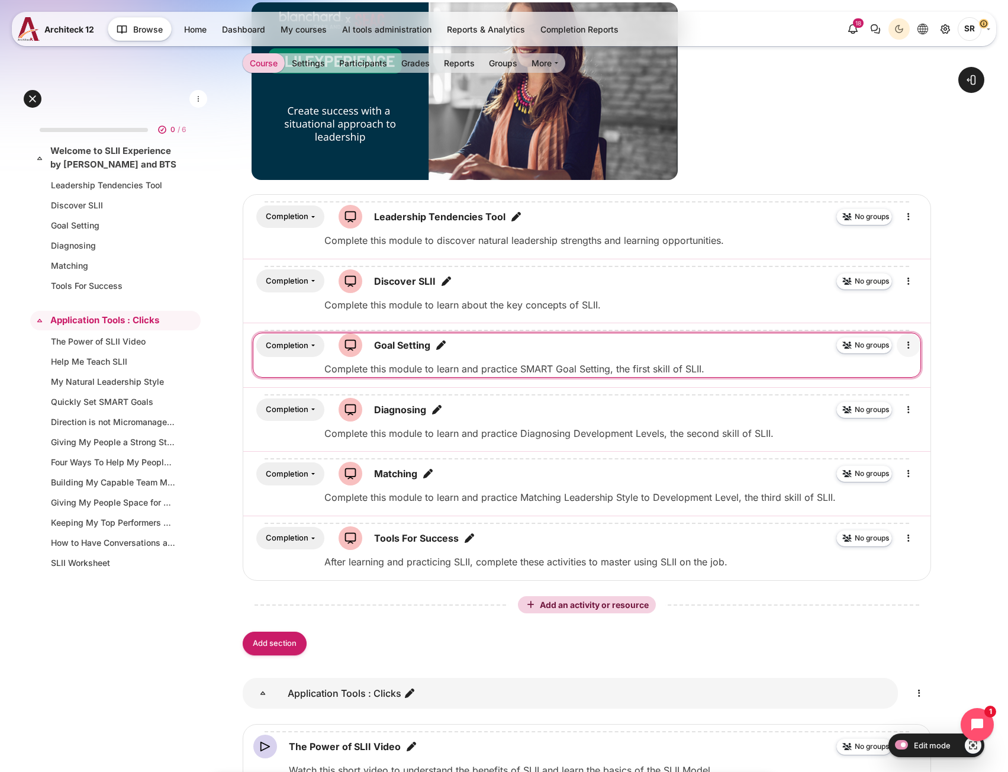
click at [906, 349] on icon "Edit" at bounding box center [909, 345] width 14 height 14
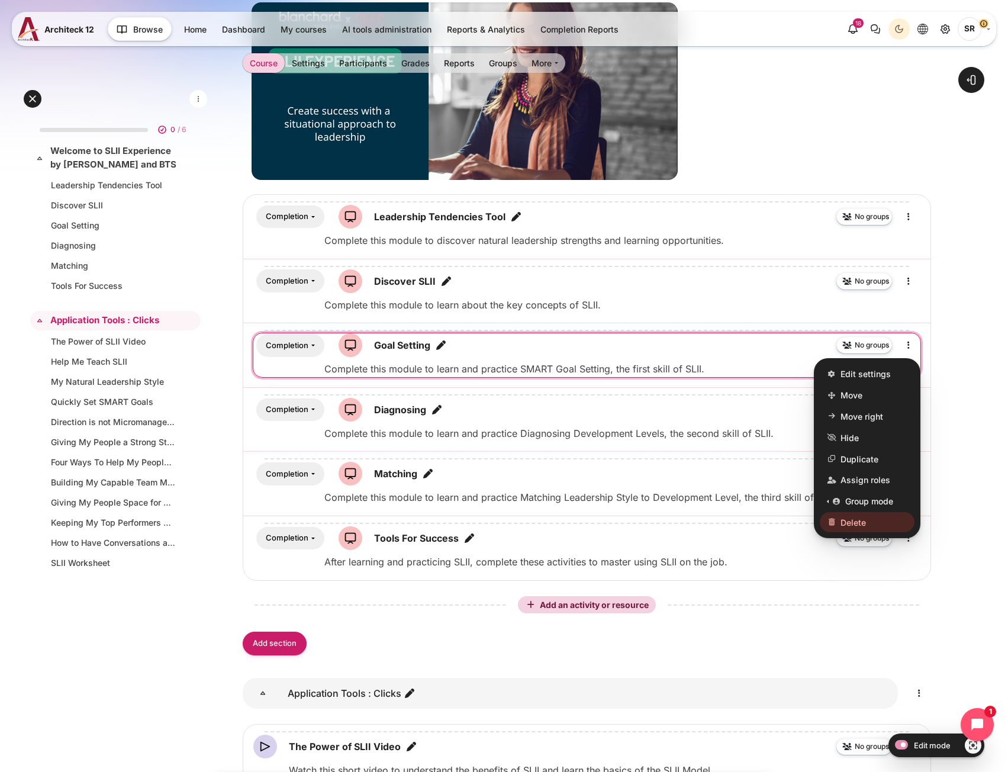
click at [904, 361] on div "Edit settings Move Move right Move left Hide Duplicate Assign roles Group mode …" at bounding box center [867, 448] width 107 height 180
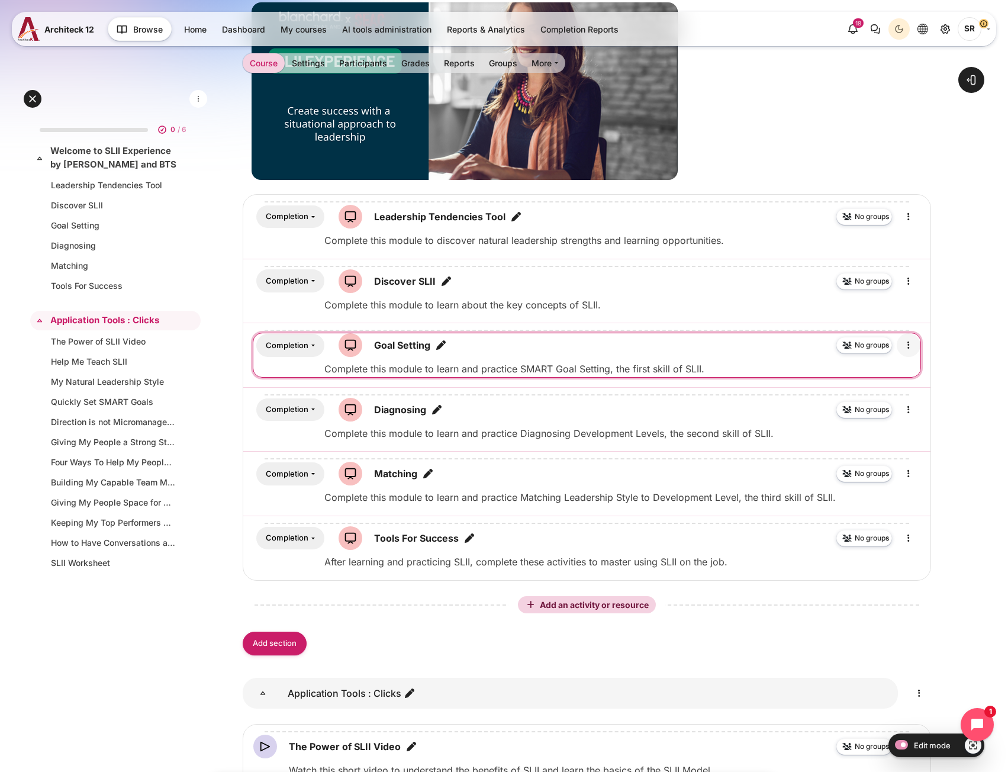
click at [914, 340] on icon "Edit" at bounding box center [909, 345] width 14 height 14
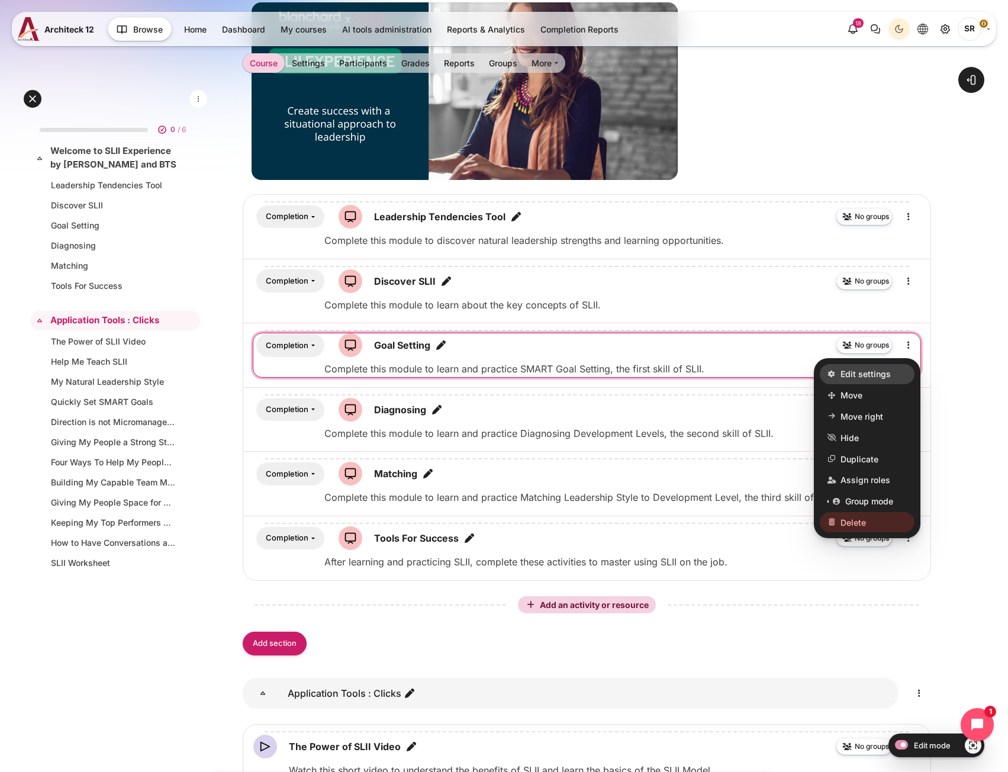
click at [897, 377] on link "Edit settings" at bounding box center [867, 374] width 95 height 20
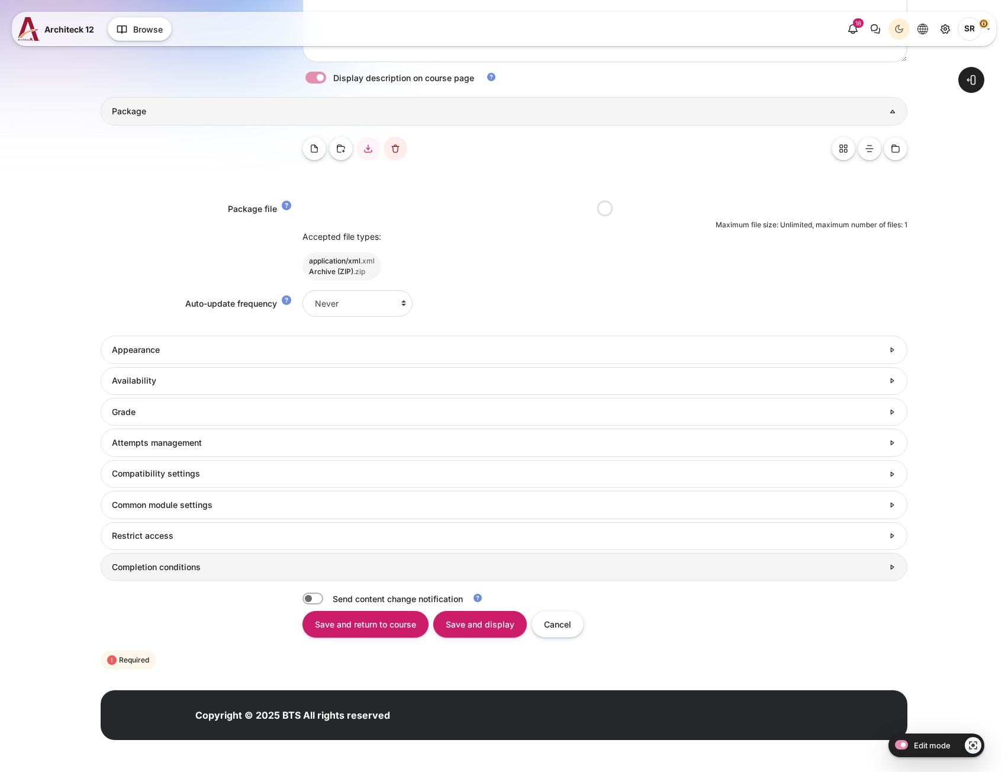
click at [232, 566] on h3 "Completion conditions" at bounding box center [498, 567] width 772 height 11
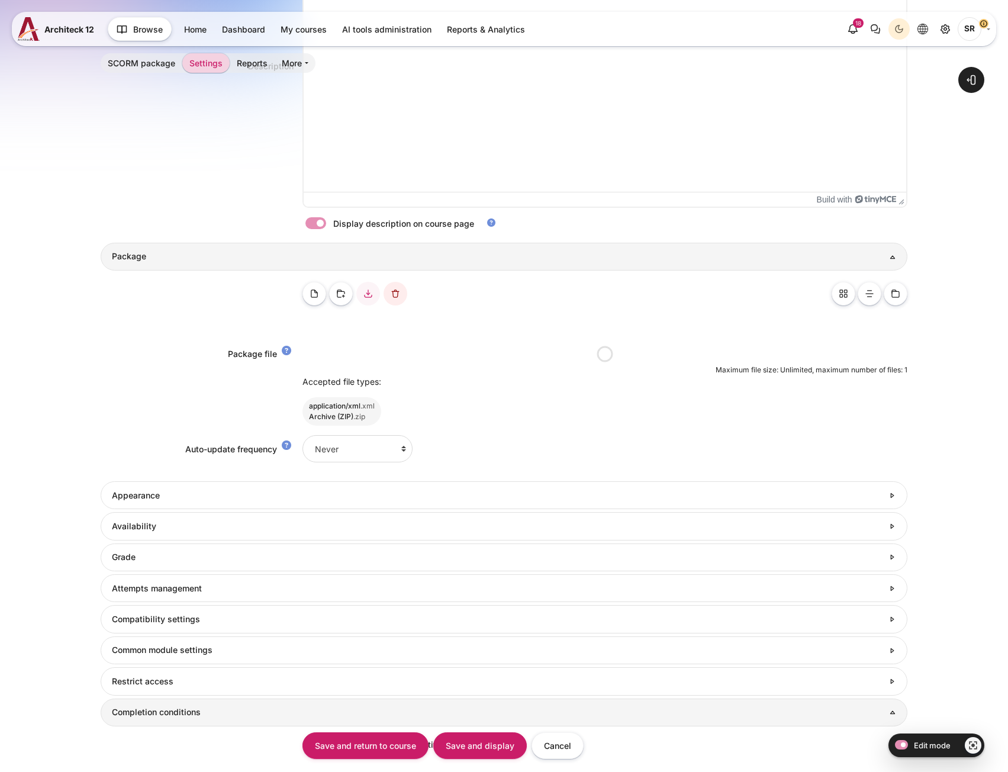
click at [134, 573] on form "Collapse all Expand all General Name Goal Setting Description <p>Complete this …" at bounding box center [504, 318] width 807 height 1000
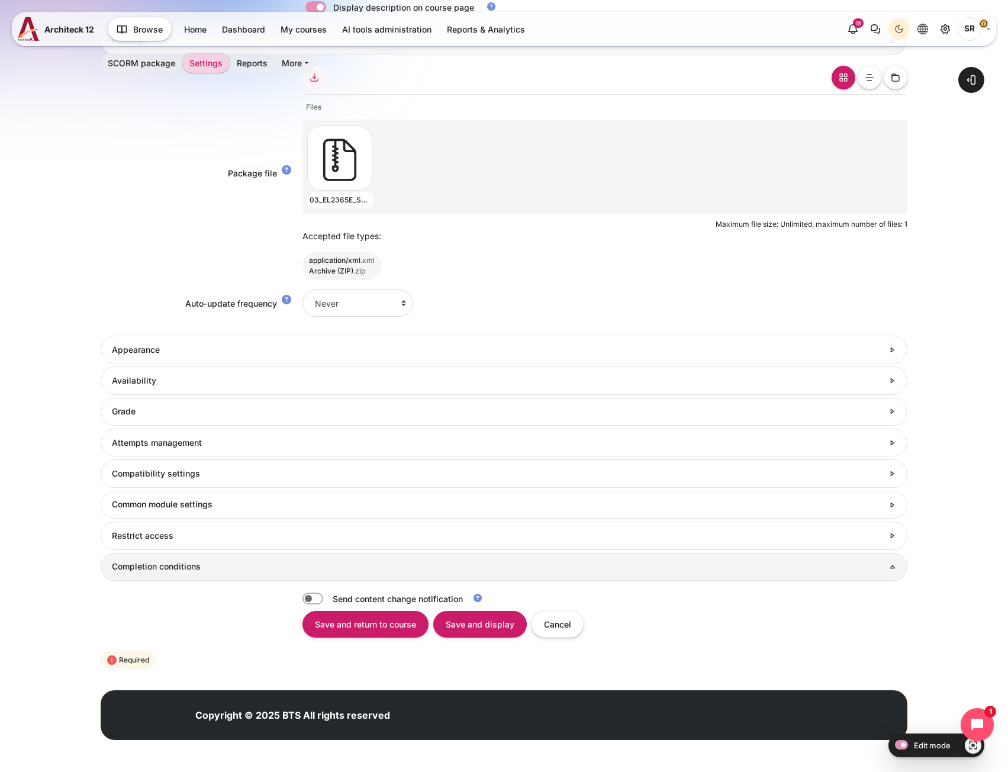
scroll to position [0, 0]
click at [154, 563] on h3 "Completion conditions" at bounding box center [504, 566] width 785 height 11
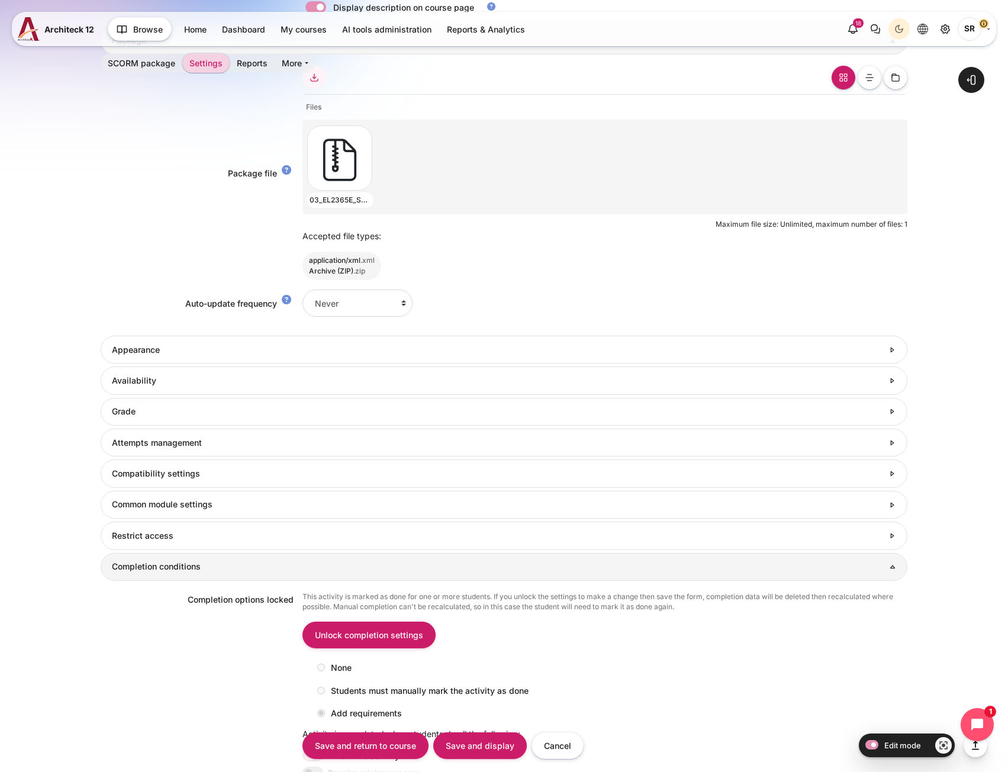
scroll to position [911, 0]
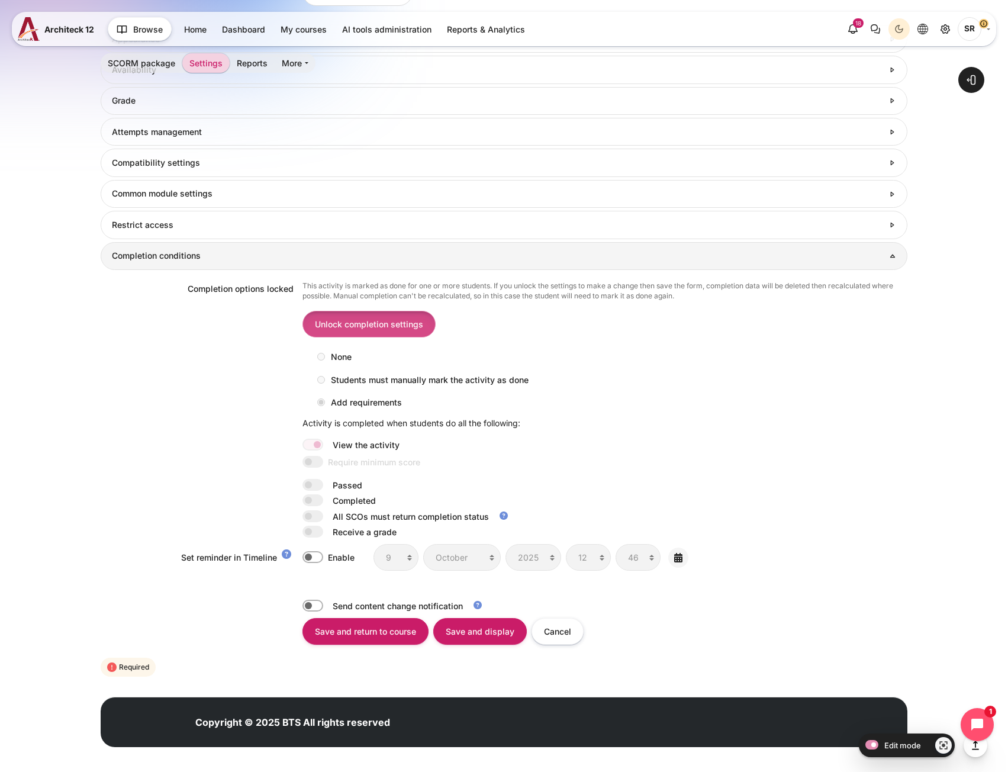
click at [368, 334] on input "Unlock completion settings" at bounding box center [369, 324] width 133 height 27
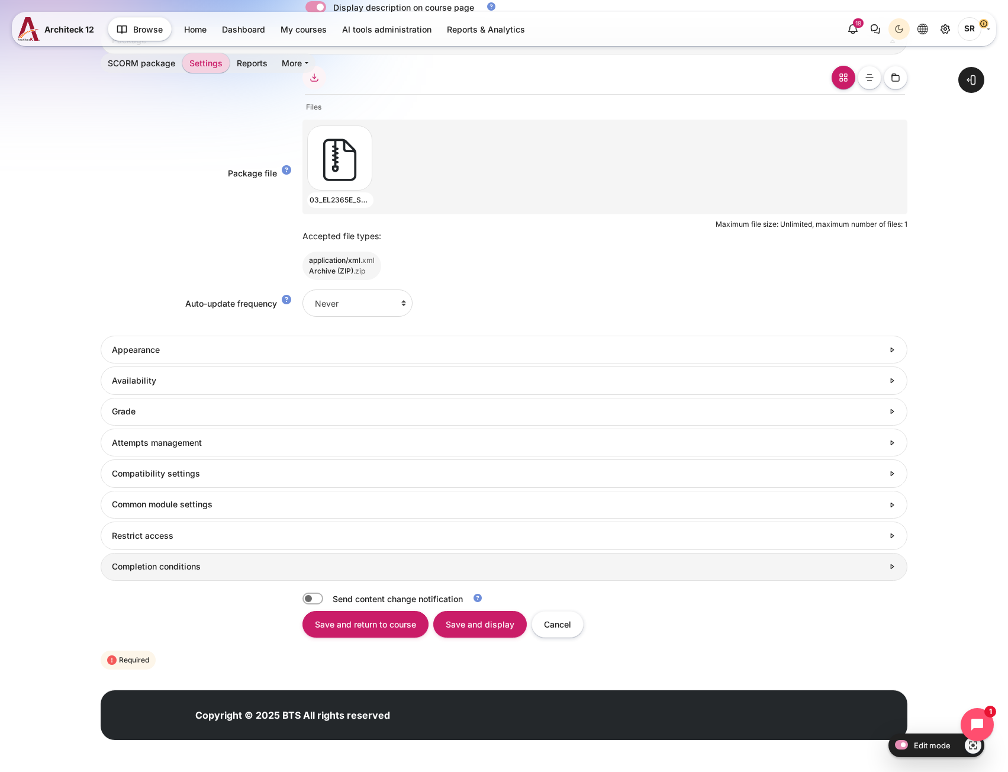
click at [207, 573] on link "Completion conditions" at bounding box center [504, 567] width 807 height 28
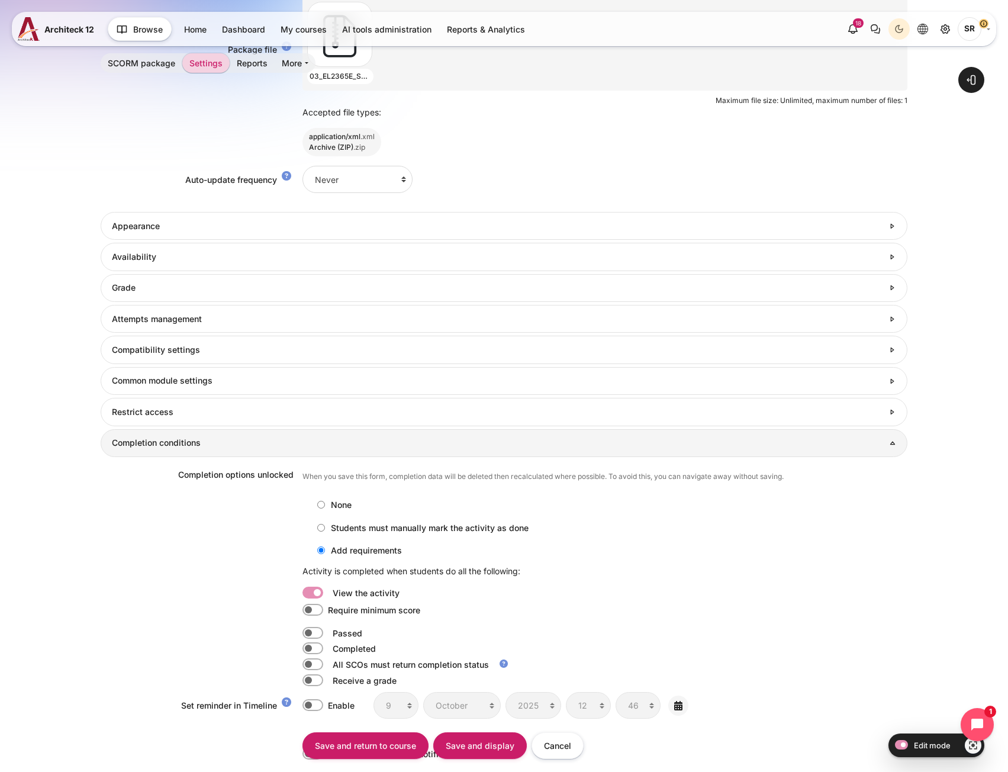
scroll to position [879, 0]
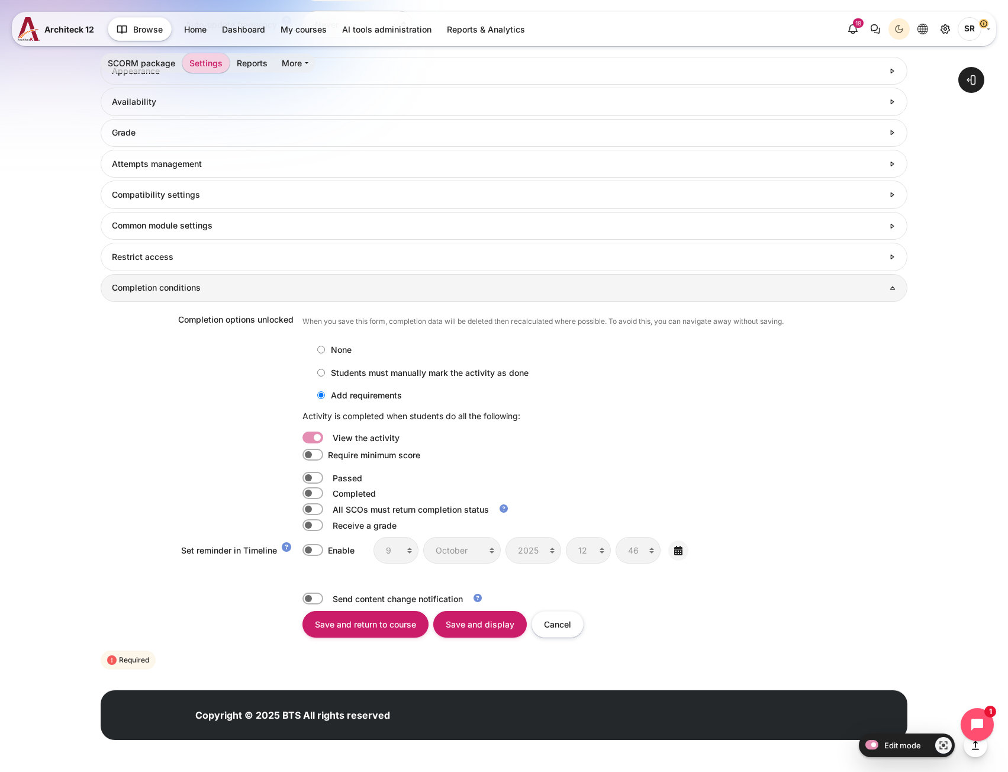
click at [328, 493] on label "Content" at bounding box center [329, 493] width 2 height 12
click at [313, 493] on input "Content" at bounding box center [313, 493] width 21 height 12
checkbox input "true"
click at [328, 433] on label "Content" at bounding box center [329, 438] width 2 height 12
click at [311, 433] on input "Content" at bounding box center [313, 438] width 21 height 12
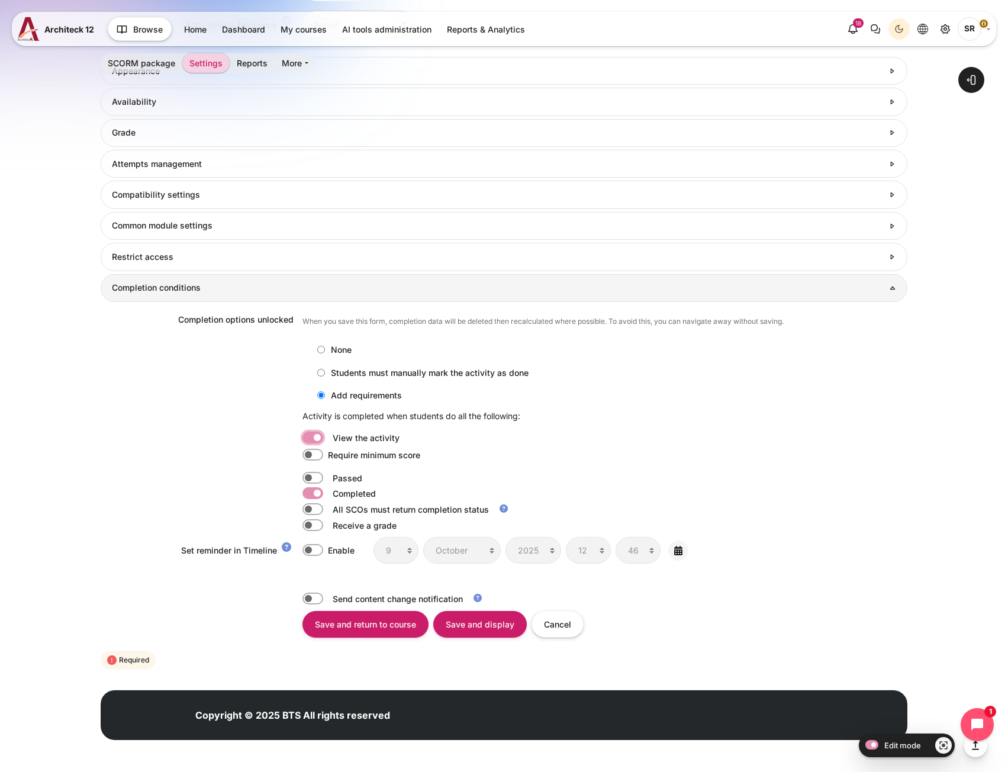
checkbox input "false"
click at [328, 509] on label "Content" at bounding box center [329, 509] width 2 height 12
click at [305, 509] on input "Content" at bounding box center [313, 509] width 21 height 12
checkbox input "true"
click at [328, 495] on label "Content" at bounding box center [329, 493] width 2 height 12
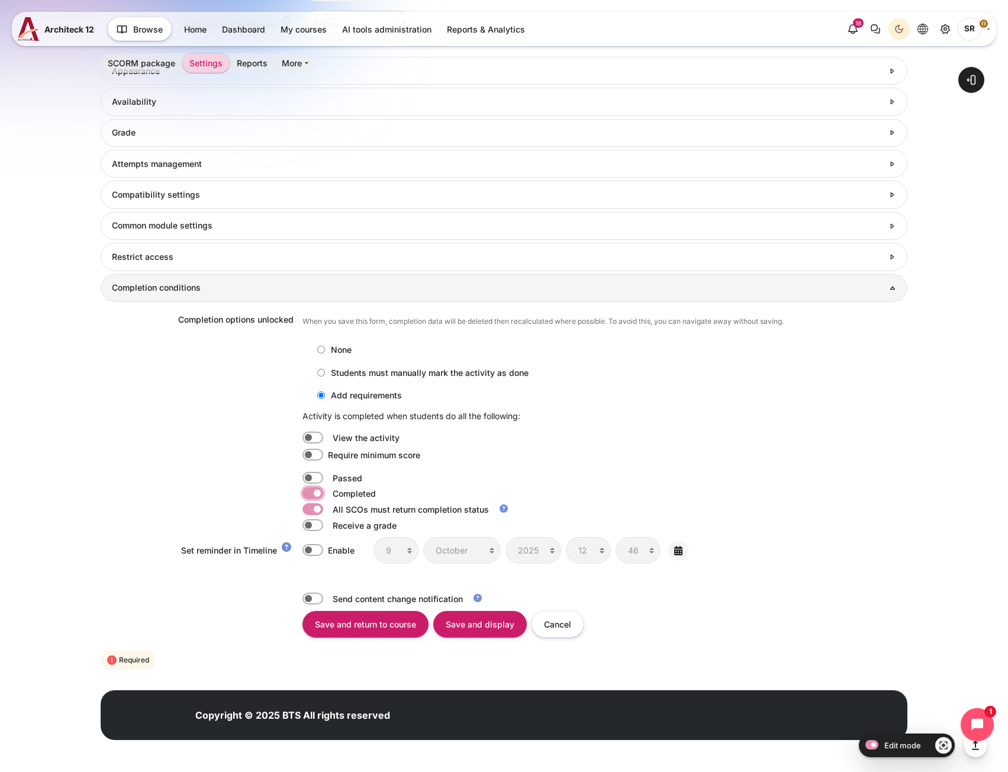
click at [309, 495] on input "Content" at bounding box center [313, 493] width 21 height 12
checkbox input "false"
click at [500, 509] on icon "Help with All SCOs must return completion status" at bounding box center [504, 508] width 11 height 11
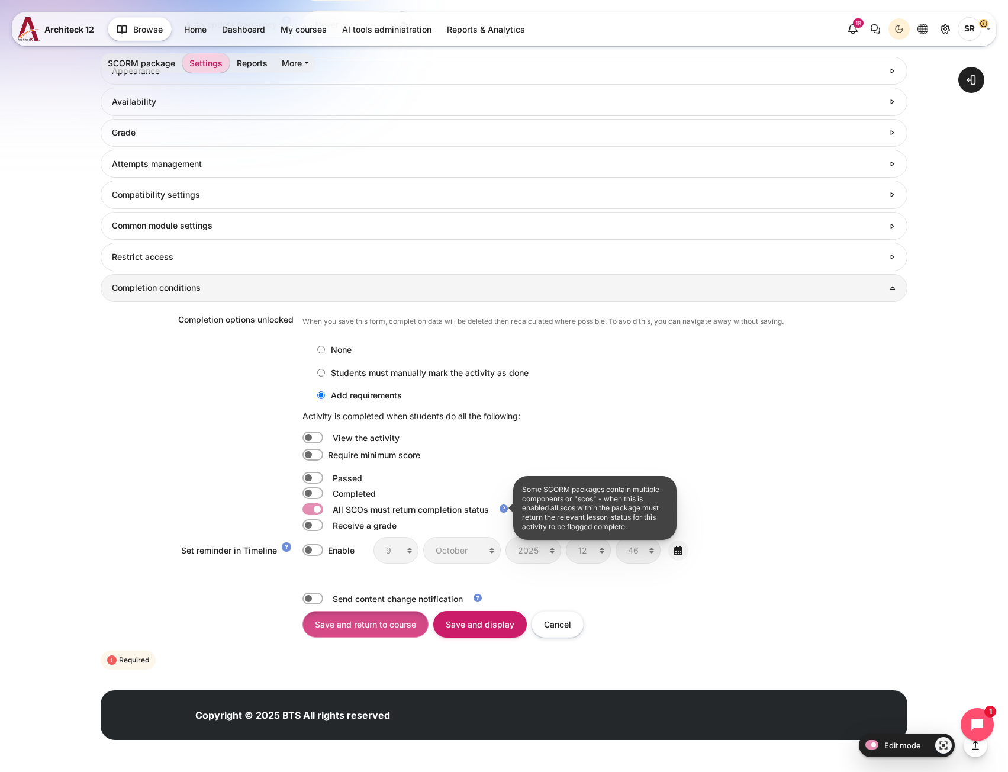
click at [362, 625] on input "Save and return to course" at bounding box center [366, 624] width 126 height 27
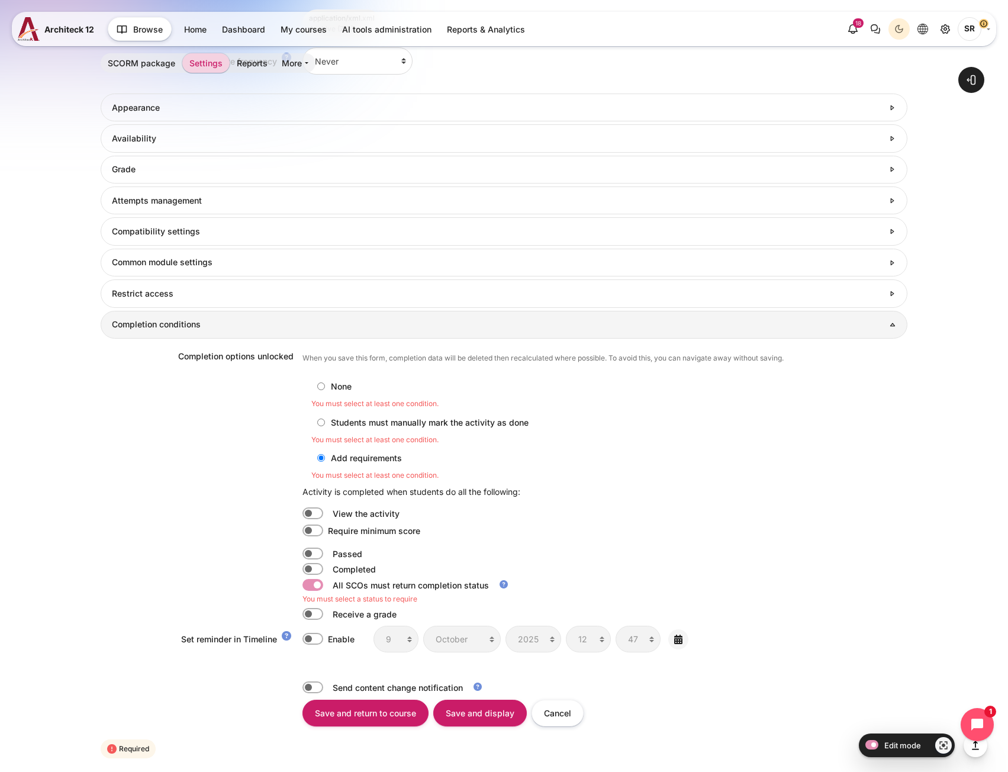
click at [317, 420] on input "Students must manually mark the activity as done" at bounding box center [321, 423] width 8 height 8
radio input "true"
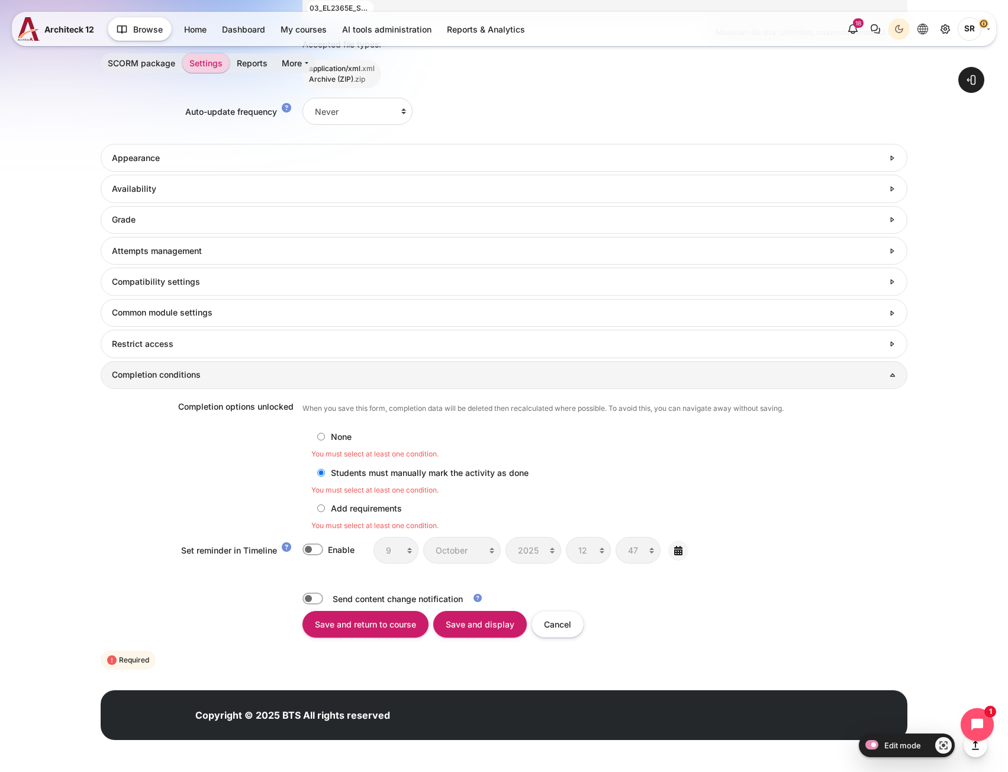
scroll to position [792, 0]
click at [316, 516] on label "Add requirements" at bounding box center [356, 509] width 91 height 20
click at [317, 512] on input "Add requirements" at bounding box center [321, 509] width 8 height 8
radio input "true"
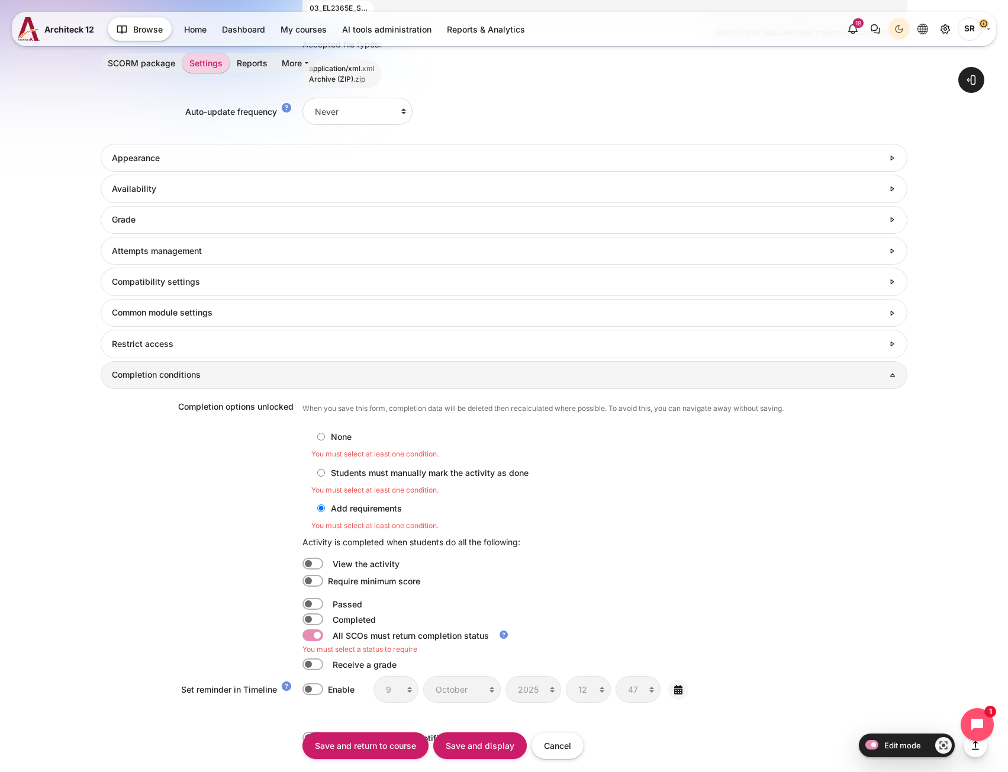
click at [328, 636] on label "Content" at bounding box center [329, 635] width 2 height 12
click at [316, 636] on input "Content" at bounding box center [313, 635] width 21 height 12
checkbox input "false"
click at [328, 621] on label "Content" at bounding box center [329, 619] width 2 height 12
click at [317, 621] on input "Content" at bounding box center [313, 619] width 21 height 12
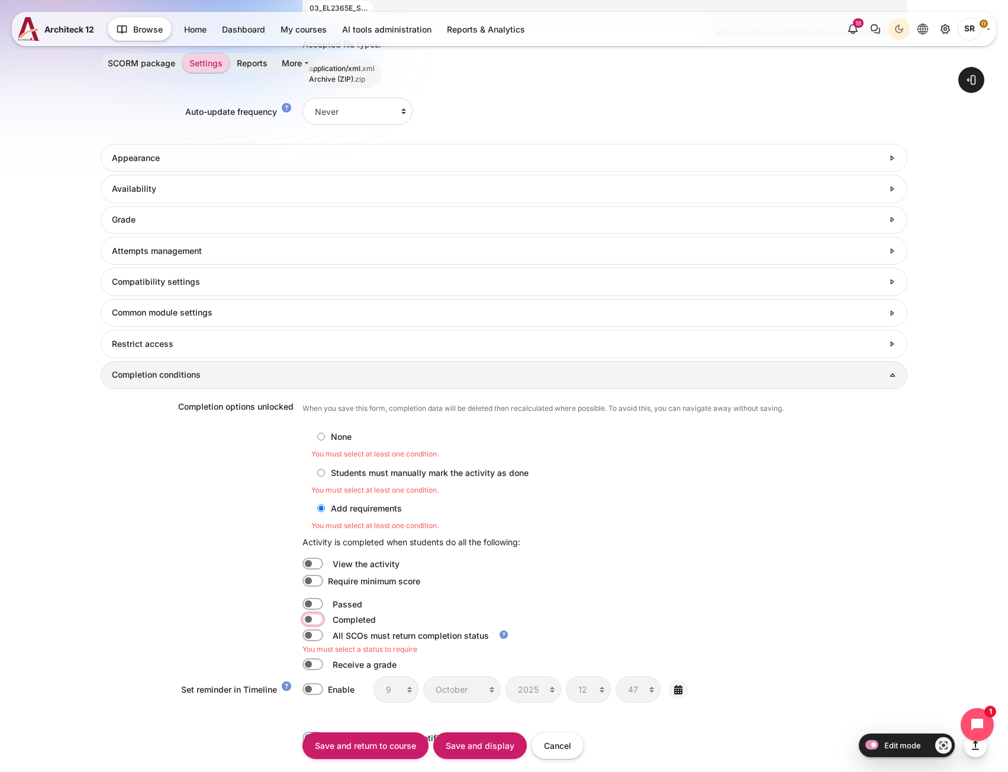
checkbox input "true"
click at [352, 738] on input "Save and return to course" at bounding box center [366, 746] width 126 height 27
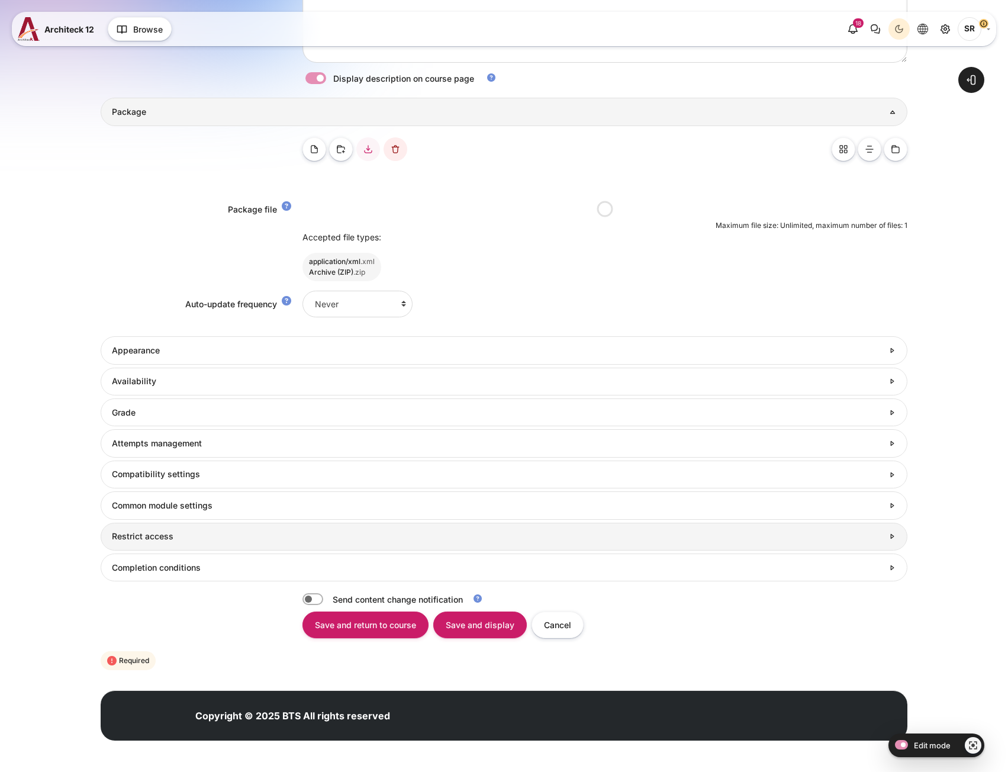
scroll to position [384, 0]
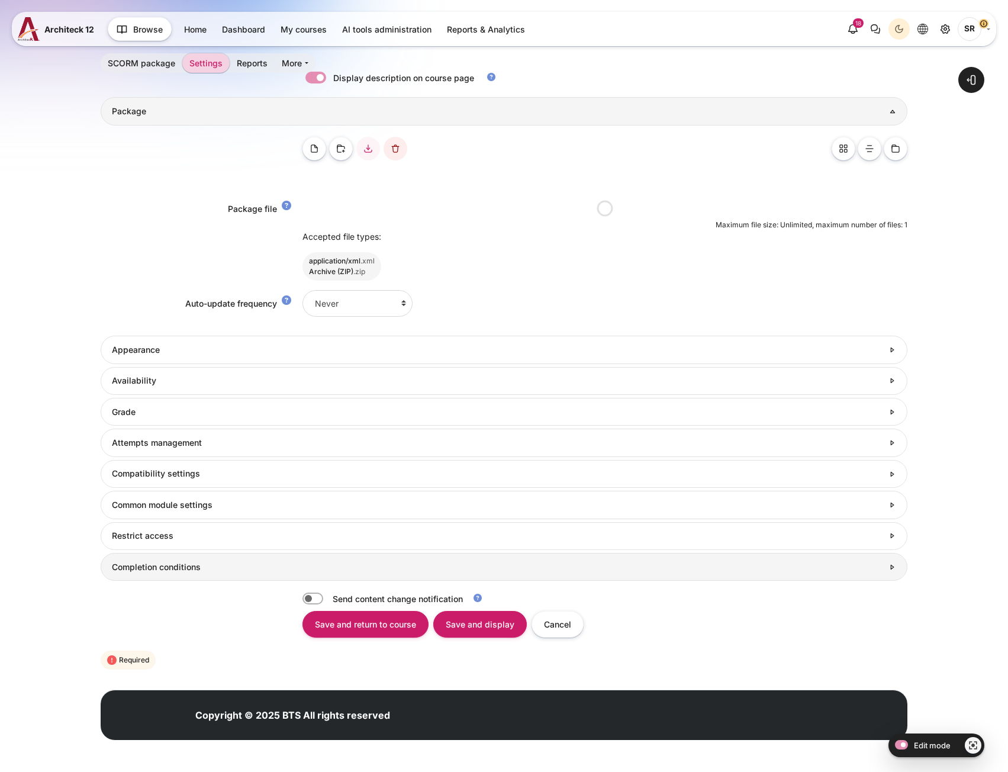
click at [242, 563] on h3 "Completion conditions" at bounding box center [498, 567] width 772 height 11
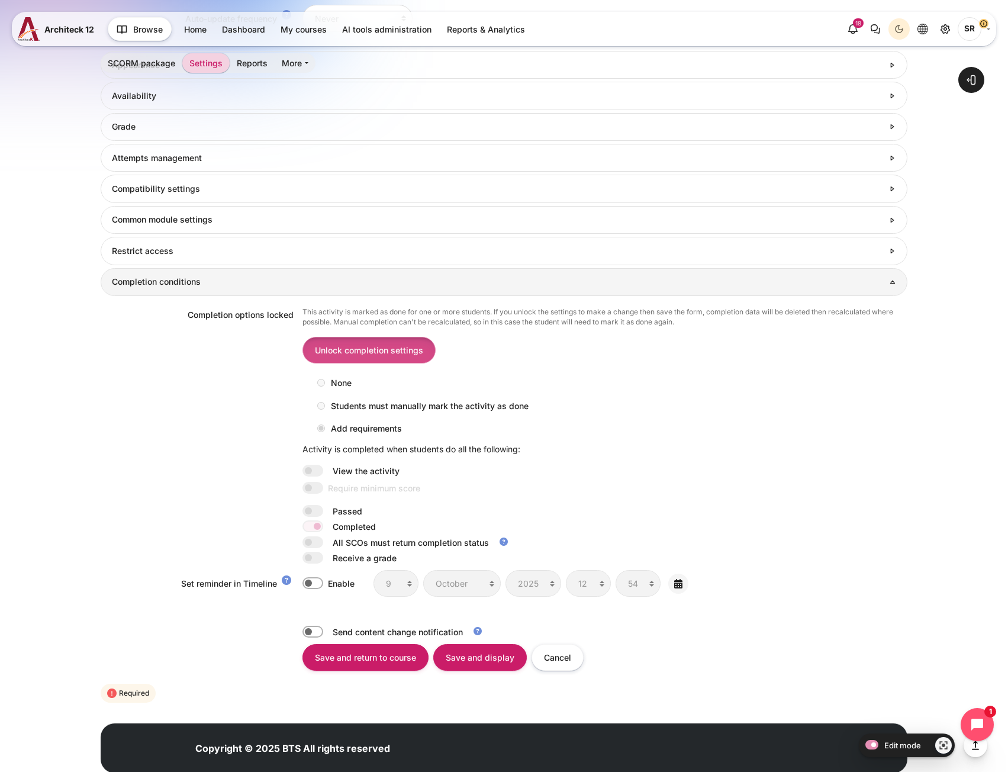
scroll to position [0, 0]
click at [400, 342] on input "Unlock completion settings" at bounding box center [369, 350] width 133 height 27
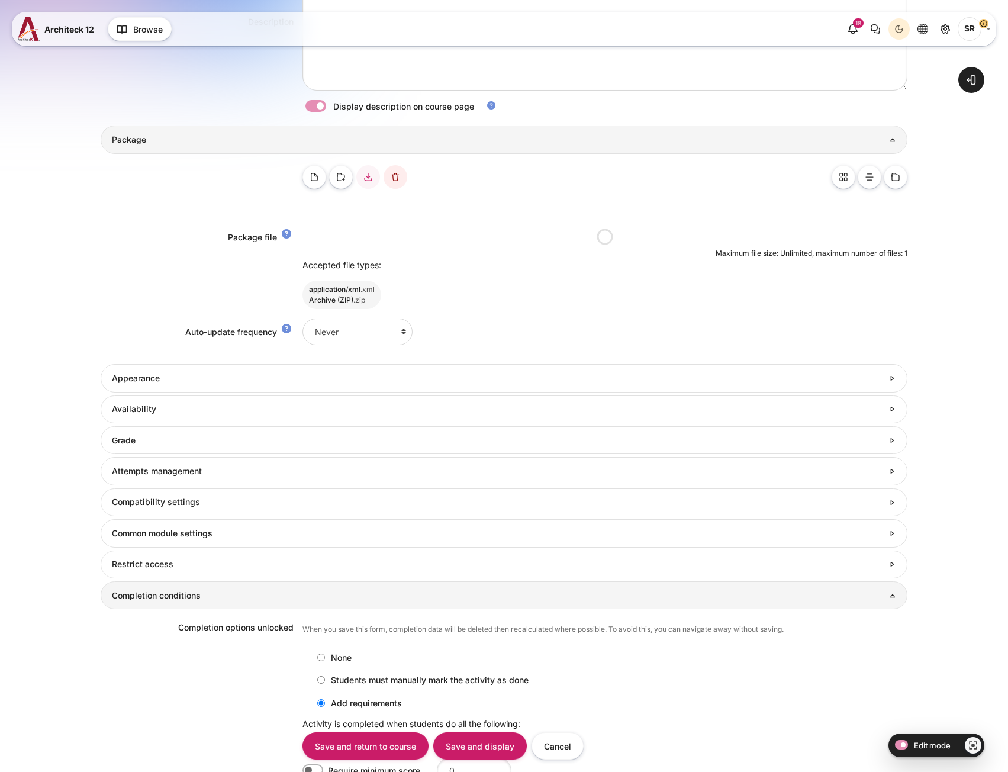
scroll to position [592, 0]
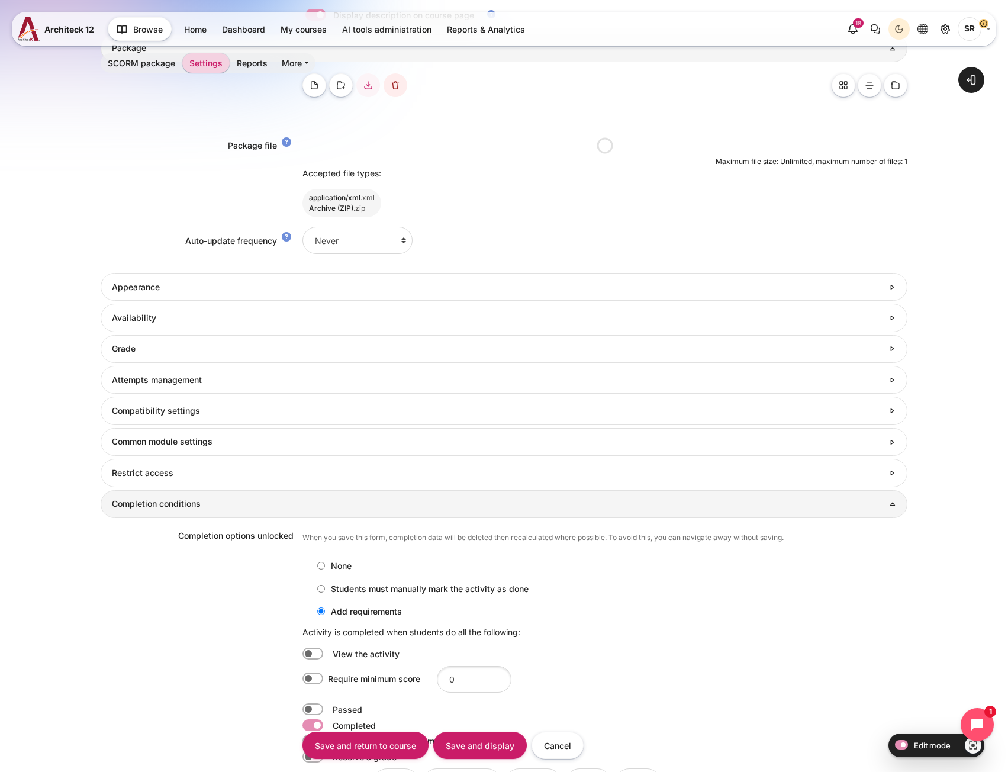
click at [328, 703] on label "Content" at bounding box center [329, 709] width 2 height 12
click at [317, 703] on input "Content" at bounding box center [313, 709] width 21 height 12
checkbox input "true"
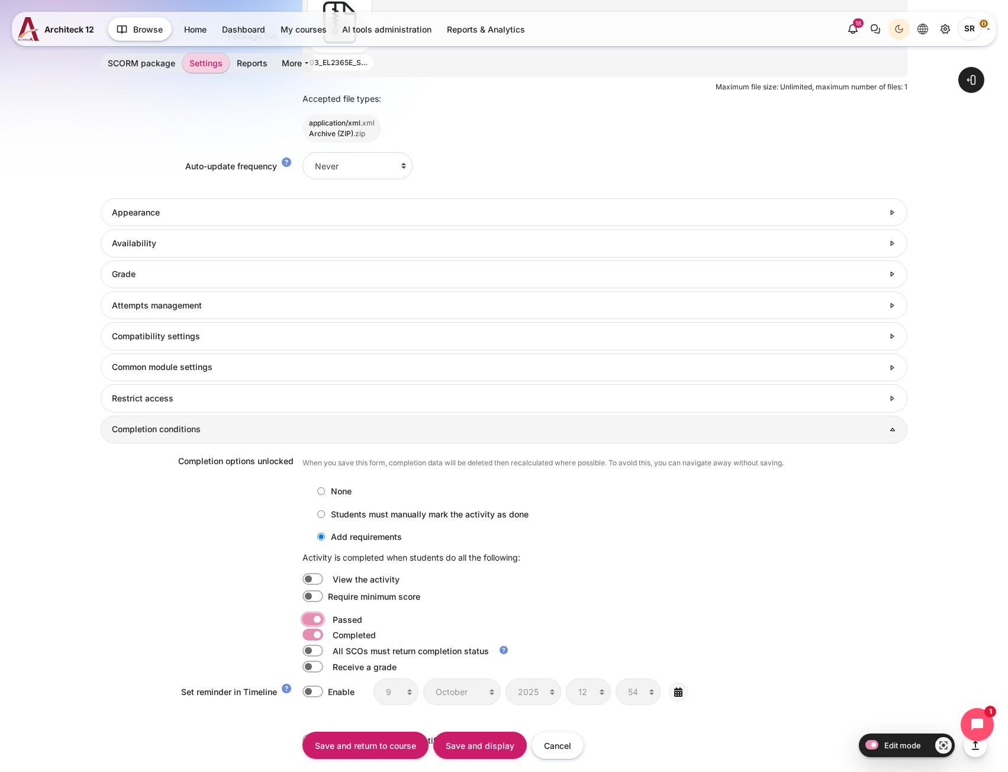
scroll to position [773, 0]
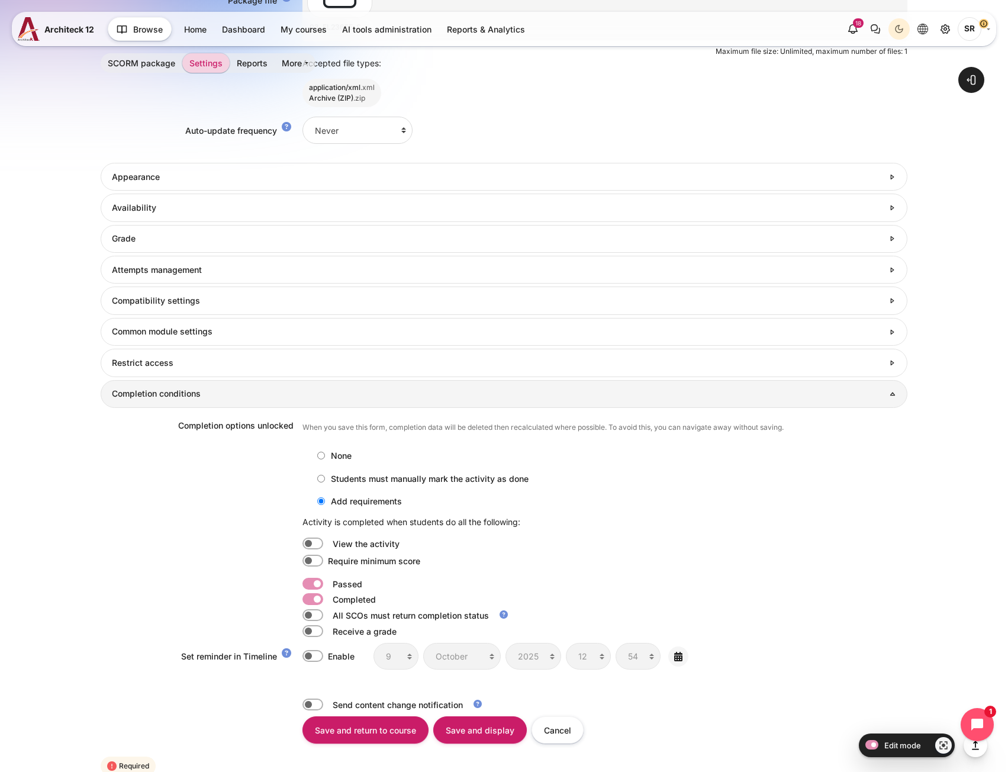
click at [328, 596] on label "Content" at bounding box center [329, 599] width 2 height 12
click at [307, 596] on input "Content" at bounding box center [313, 599] width 21 height 12
checkbox input "false"
click at [352, 728] on input "Save and return to course" at bounding box center [366, 730] width 126 height 27
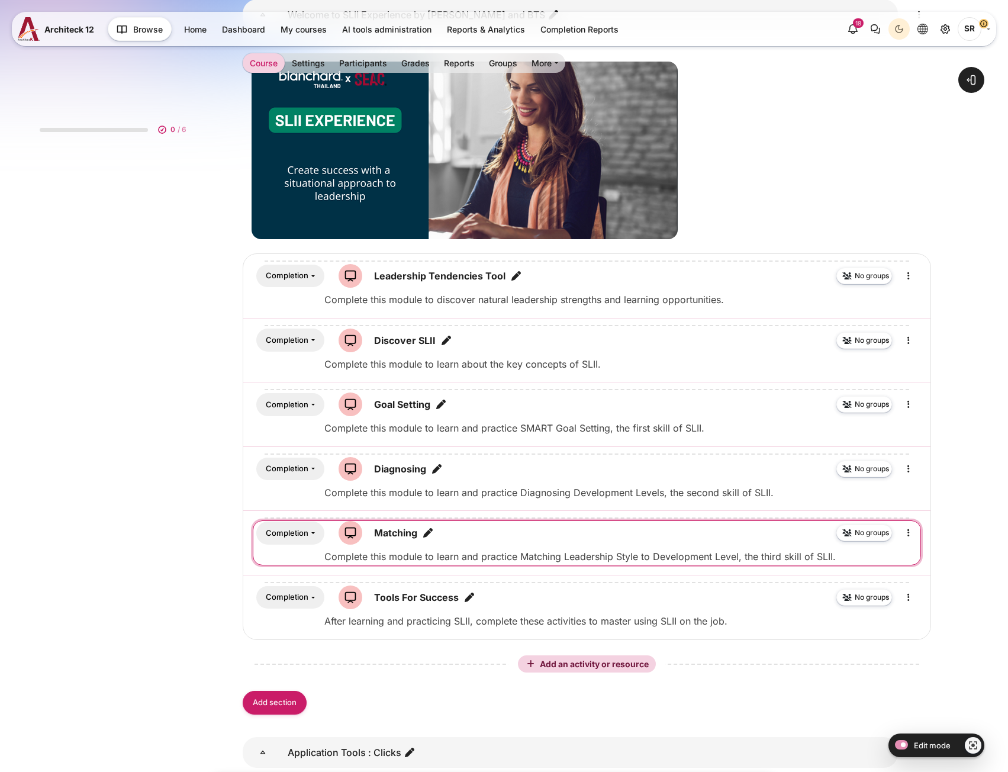
scroll to position [313, 0]
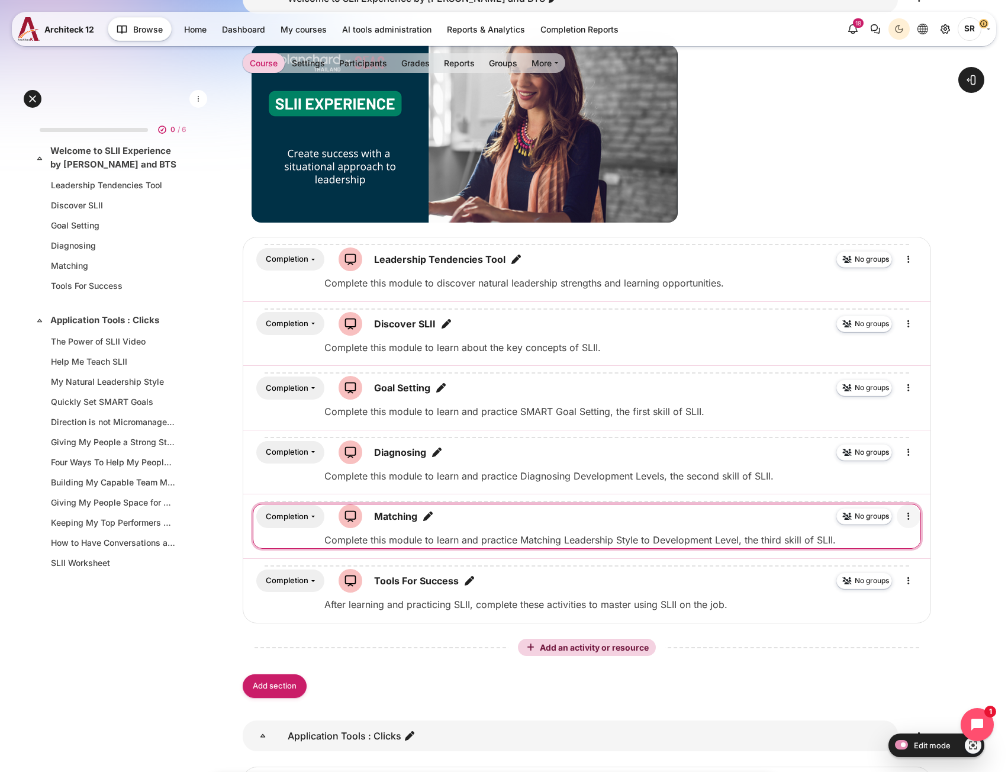
click at [917, 518] on link "Content" at bounding box center [909, 517] width 24 height 24
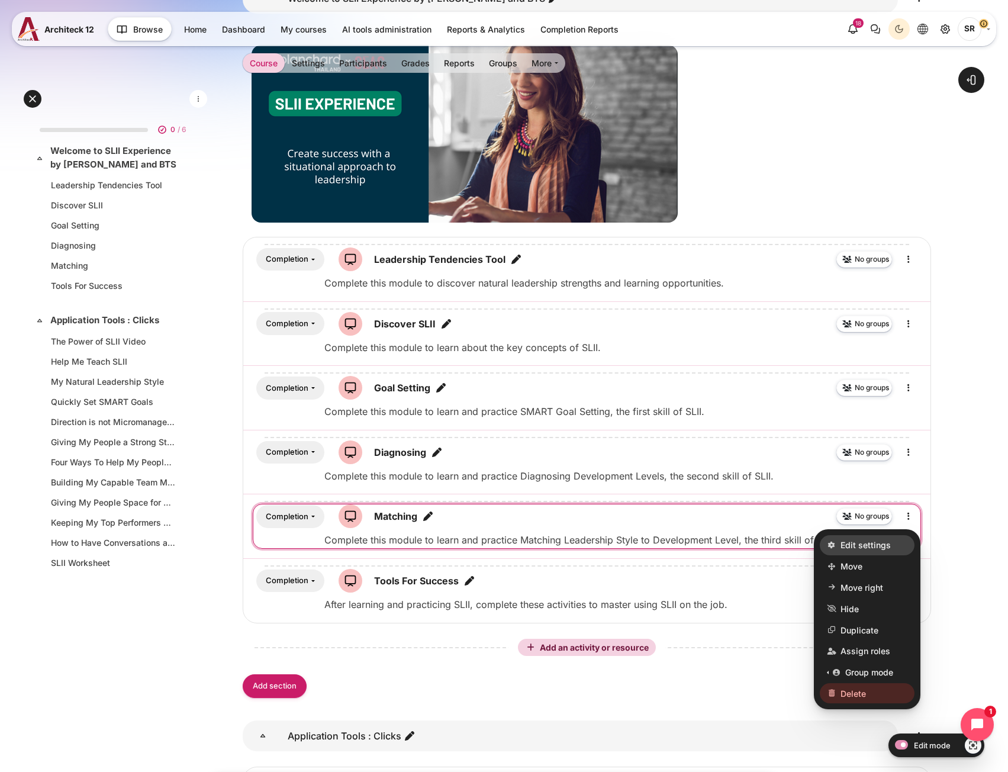
click at [902, 554] on link "Edit settings" at bounding box center [867, 545] width 95 height 20
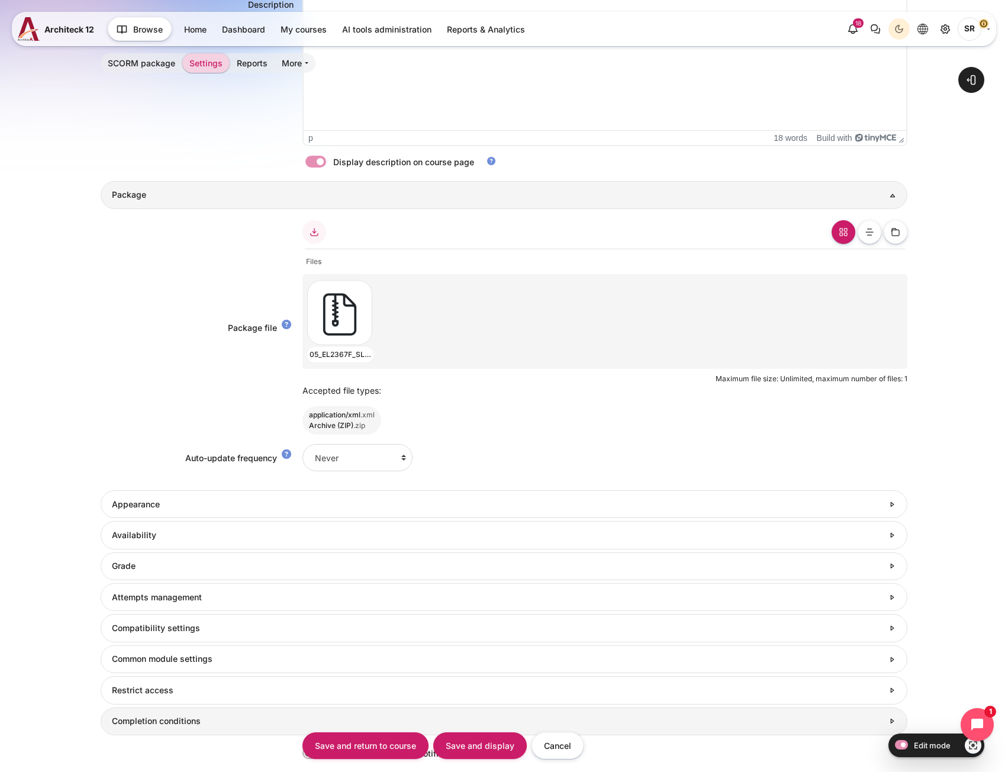
scroll to position [592, 0]
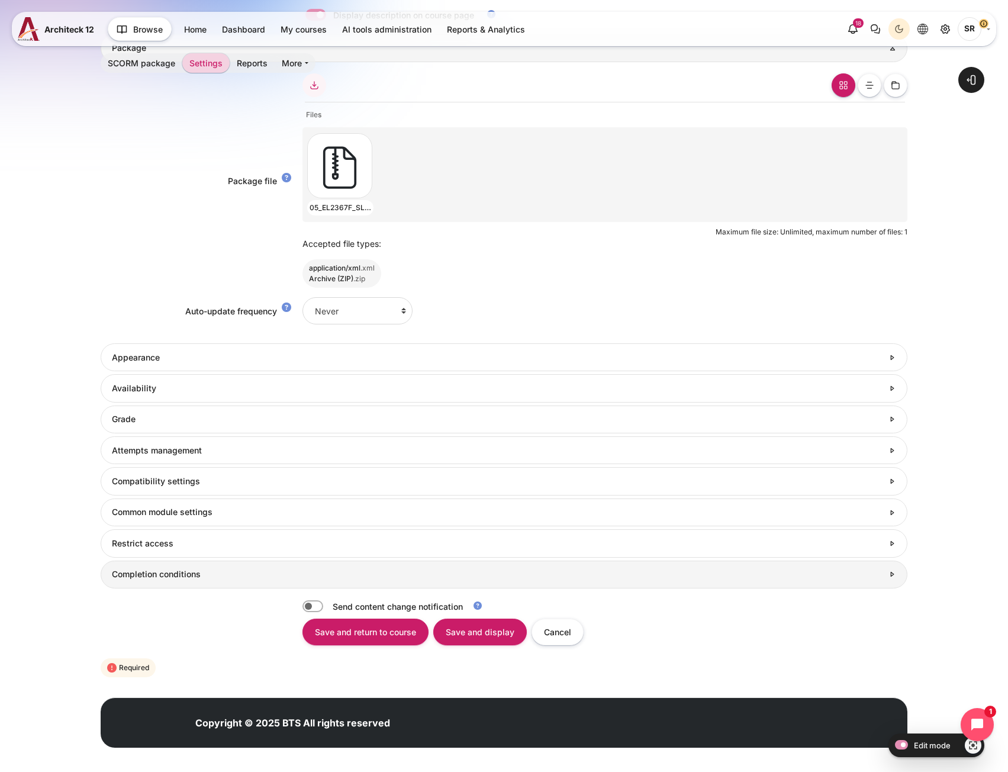
click at [275, 586] on link "Completion conditions" at bounding box center [504, 575] width 807 height 28
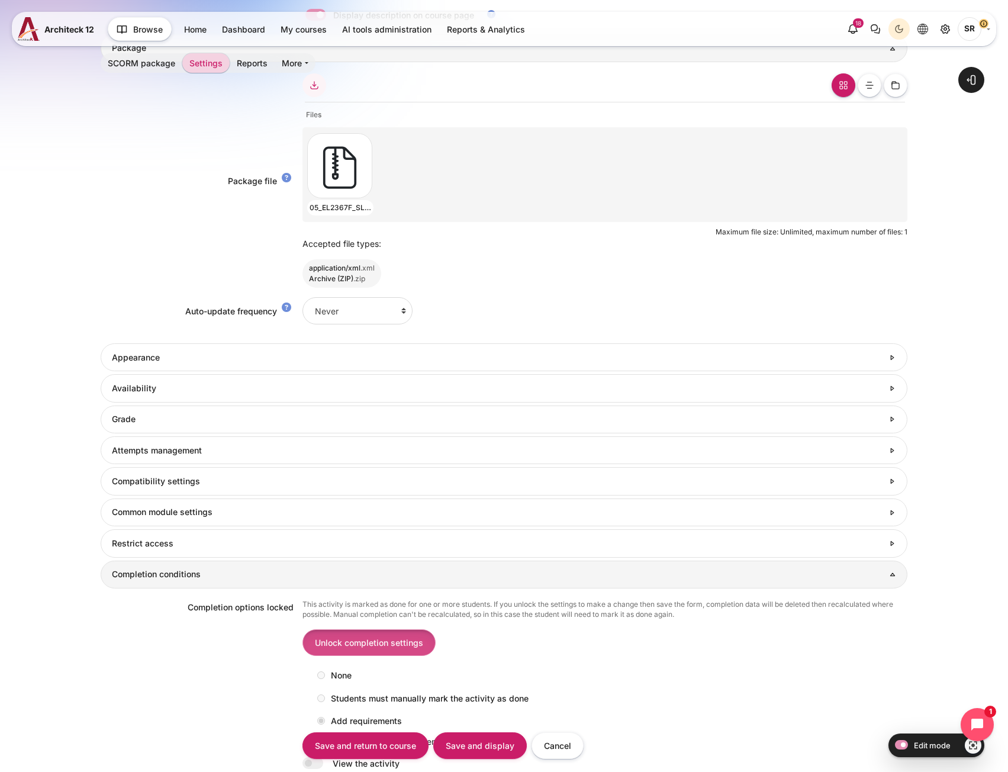
click at [399, 639] on input "Unlock completion settings" at bounding box center [369, 642] width 133 height 27
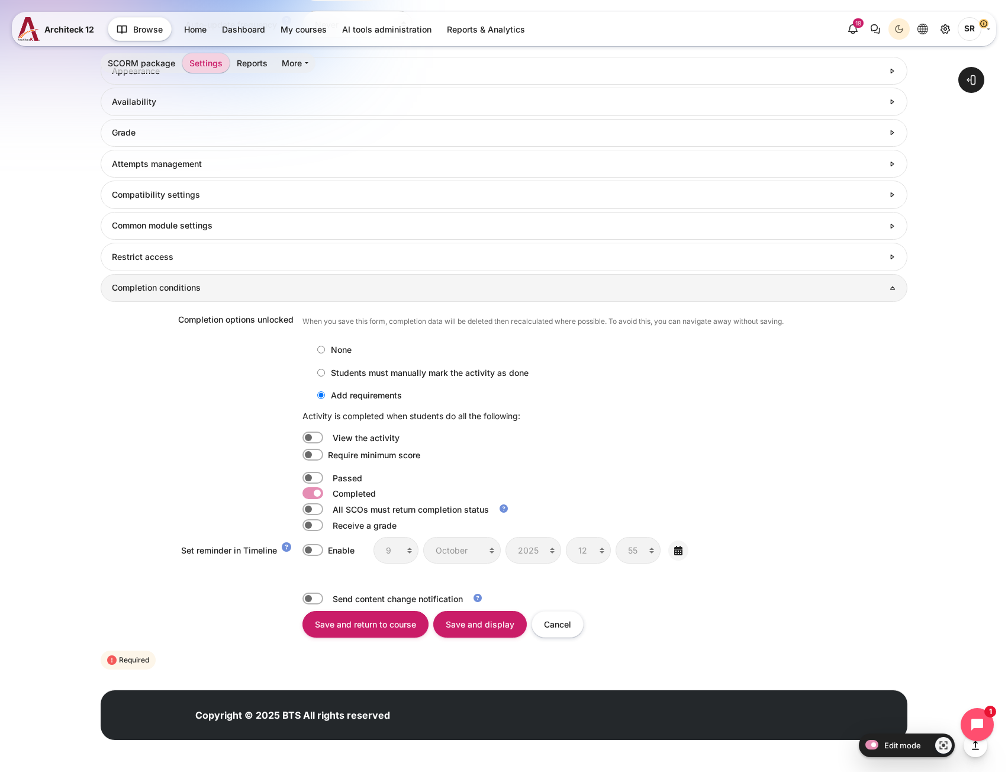
click at [328, 480] on label "Content" at bounding box center [329, 478] width 2 height 12
click at [311, 480] on input "Content" at bounding box center [313, 478] width 21 height 12
checkbox input "true"
click at [328, 489] on label "Content" at bounding box center [329, 493] width 2 height 12
click at [310, 489] on input "Content" at bounding box center [313, 493] width 21 height 12
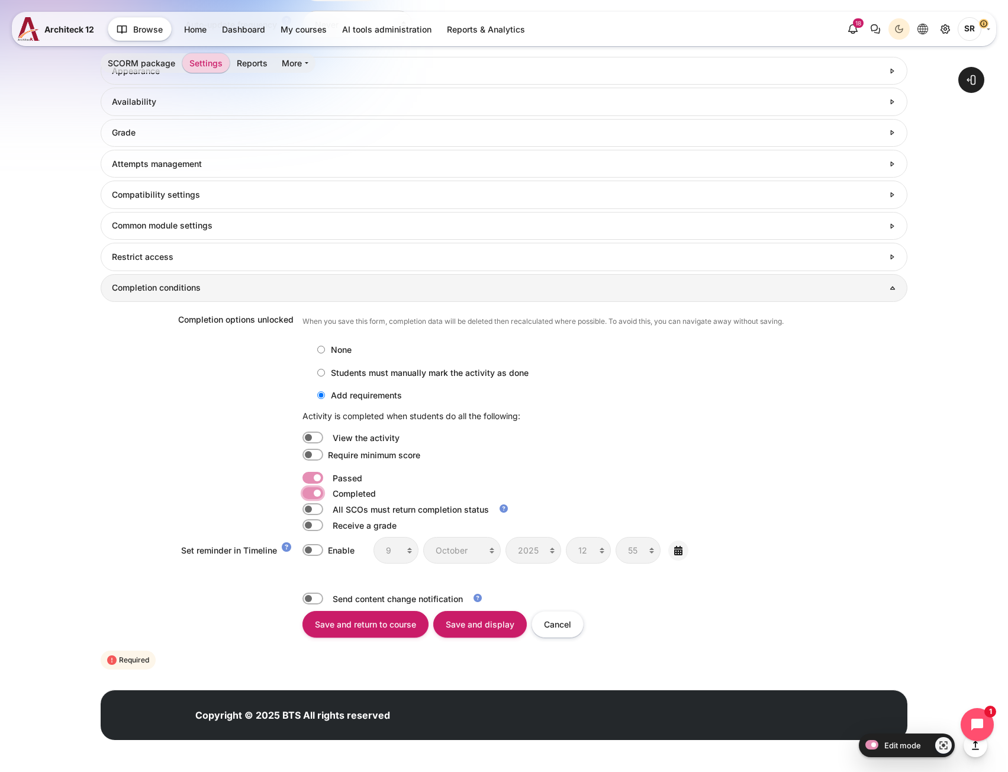
checkbox input "false"
click at [354, 631] on input "Save and return to course" at bounding box center [366, 624] width 126 height 27
